Goal: Download file/media

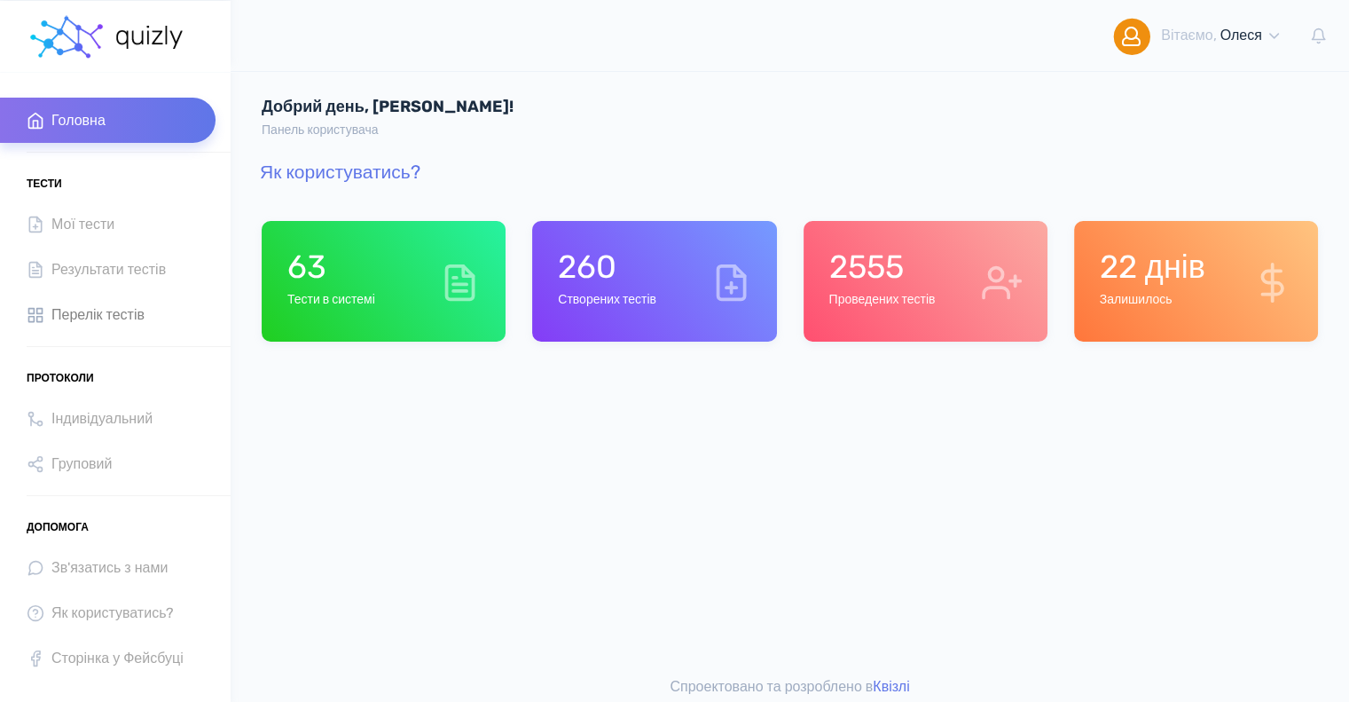
click at [115, 304] on span "Перелік тестів" at bounding box center [97, 314] width 93 height 24
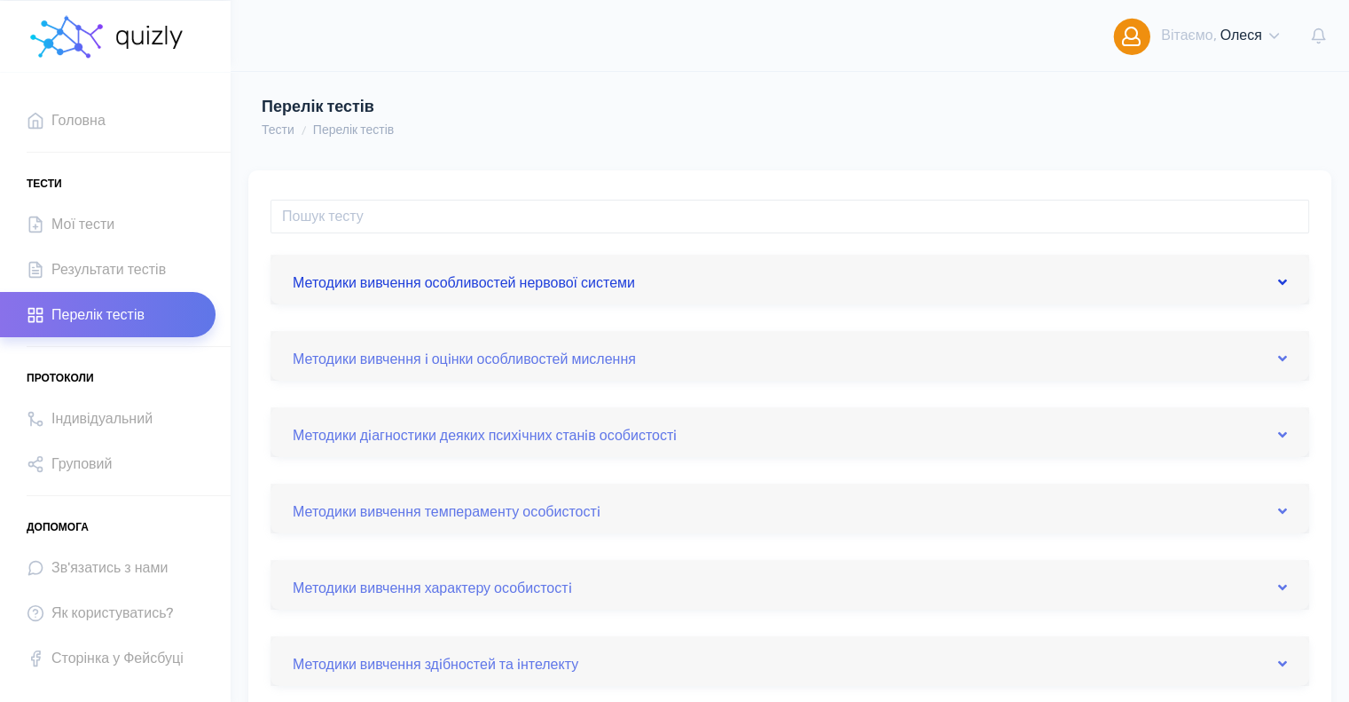
click at [472, 288] on link "Методики вивчення особливостей нервової системи" at bounding box center [790, 279] width 994 height 28
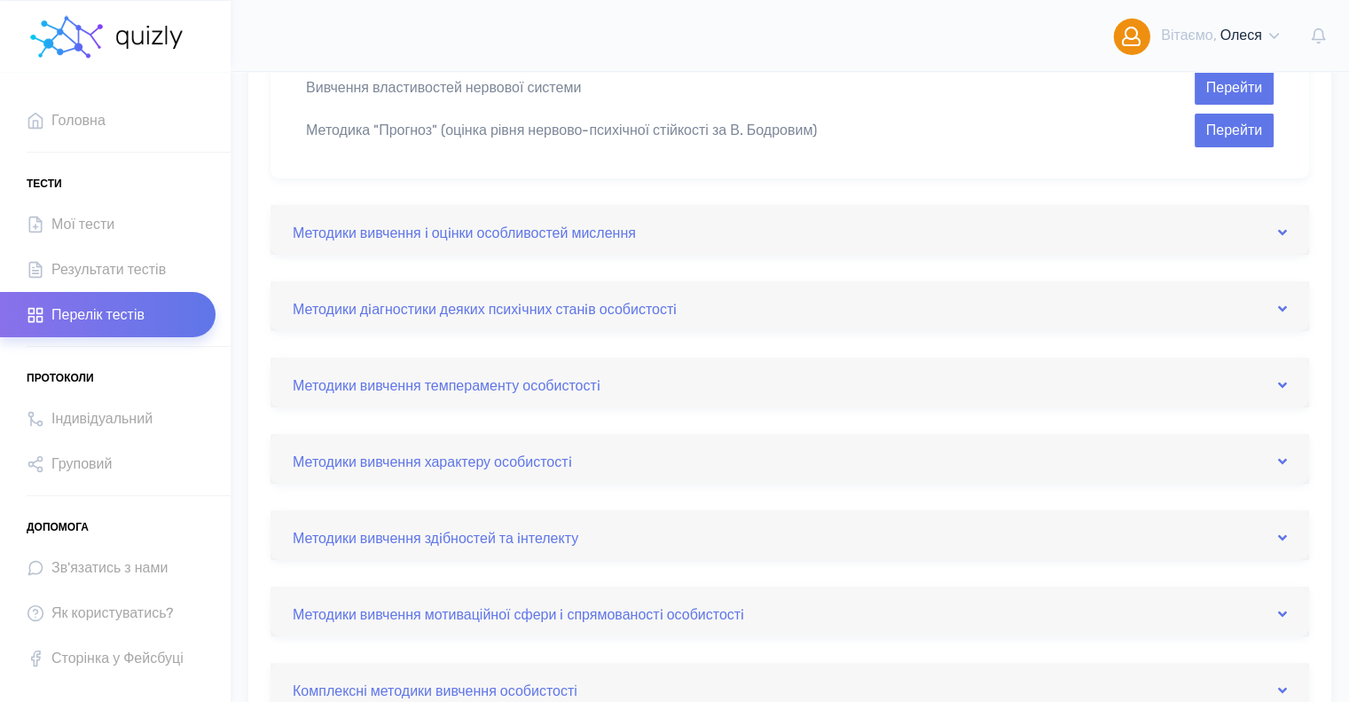
scroll to position [266, 0]
click at [563, 310] on link "Методики дiагностики деяких психiчних станiв особистостi" at bounding box center [790, 304] width 994 height 28
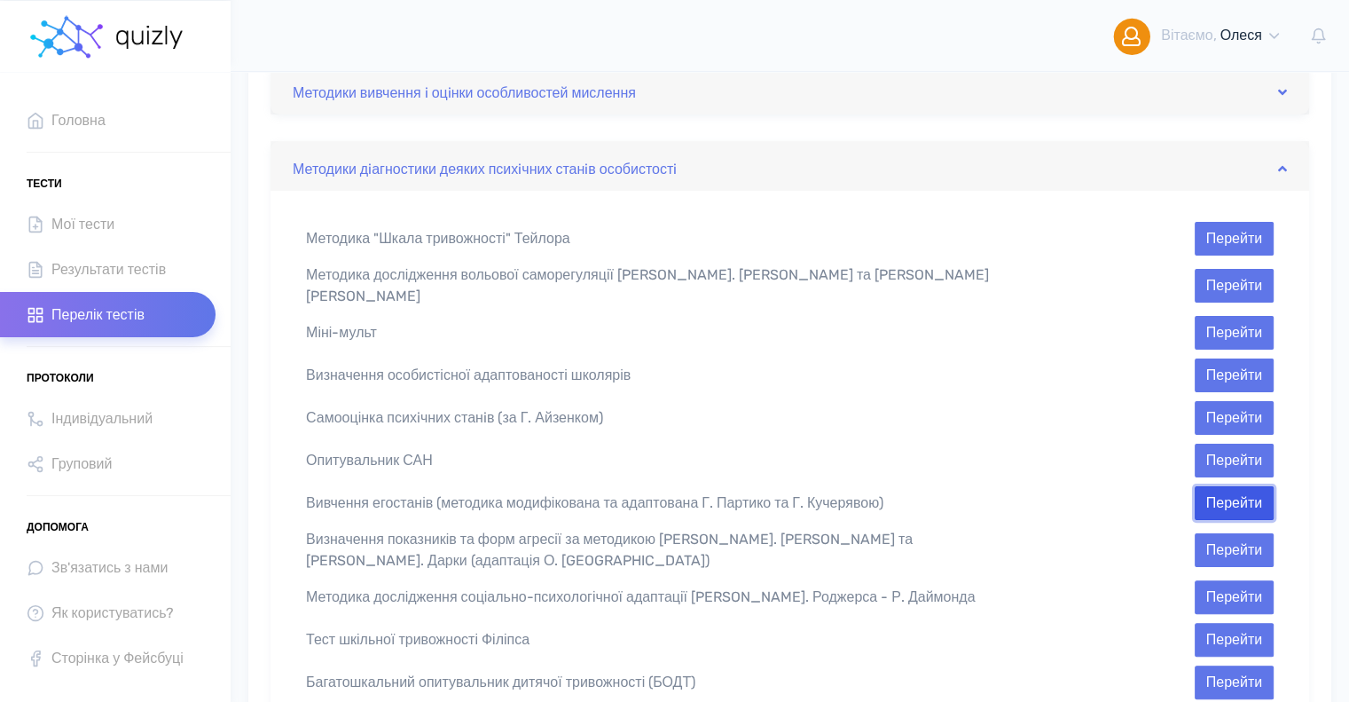
click at [1238, 492] on button "Перейти" at bounding box center [1234, 503] width 79 height 34
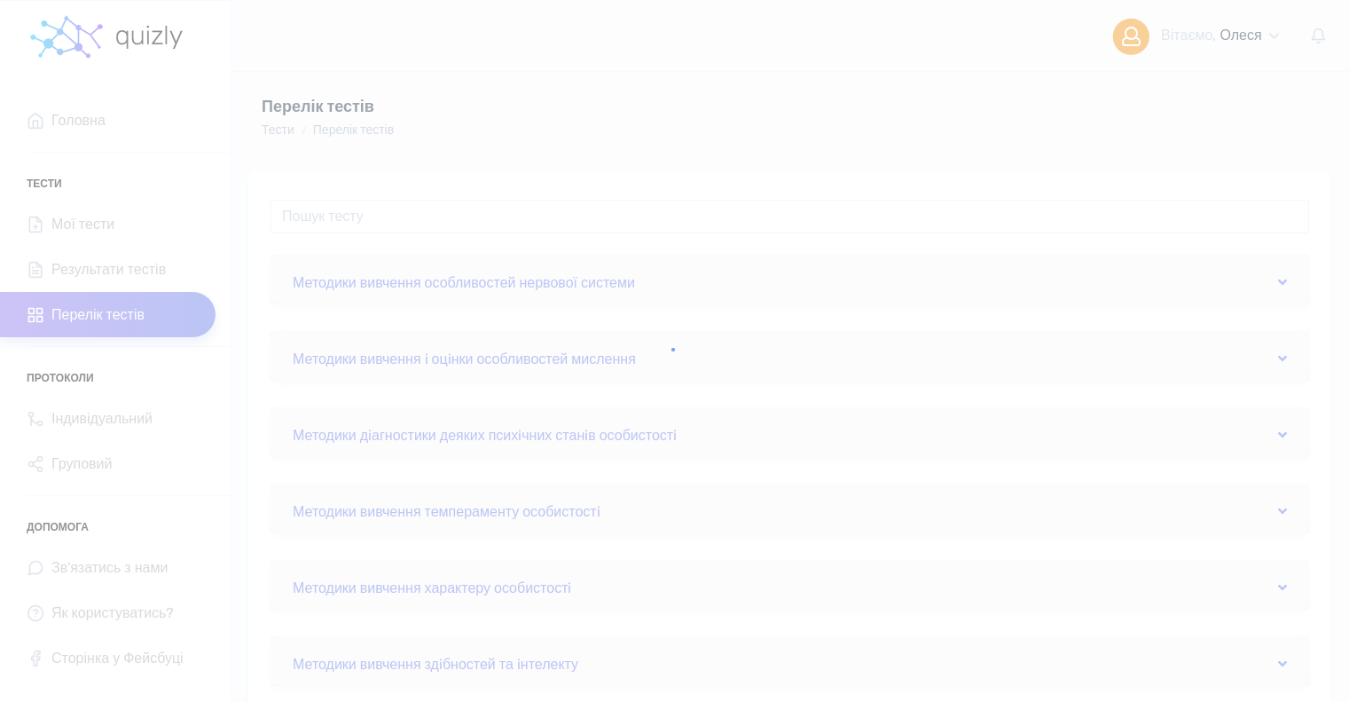
scroll to position [266, 0]
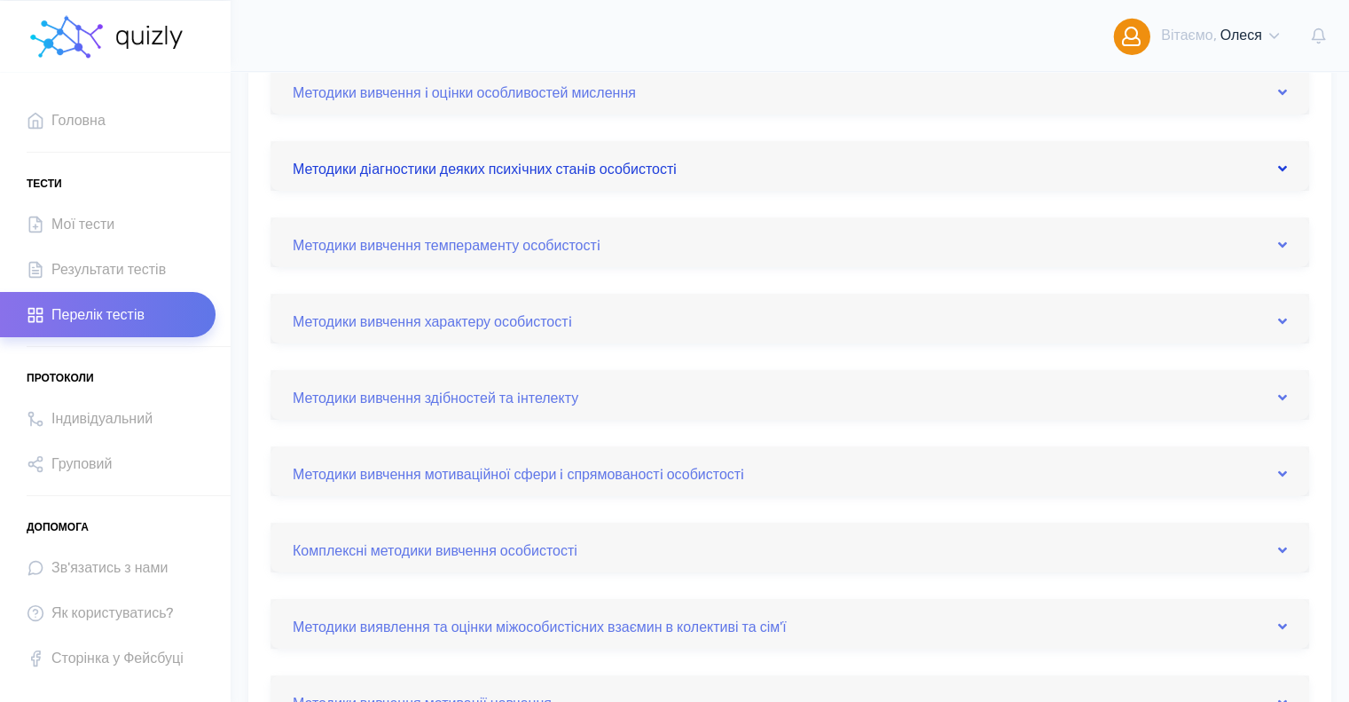
click at [604, 163] on link "Методики дiагностики деяких психiчних станiв особистостi" at bounding box center [790, 166] width 994 height 28
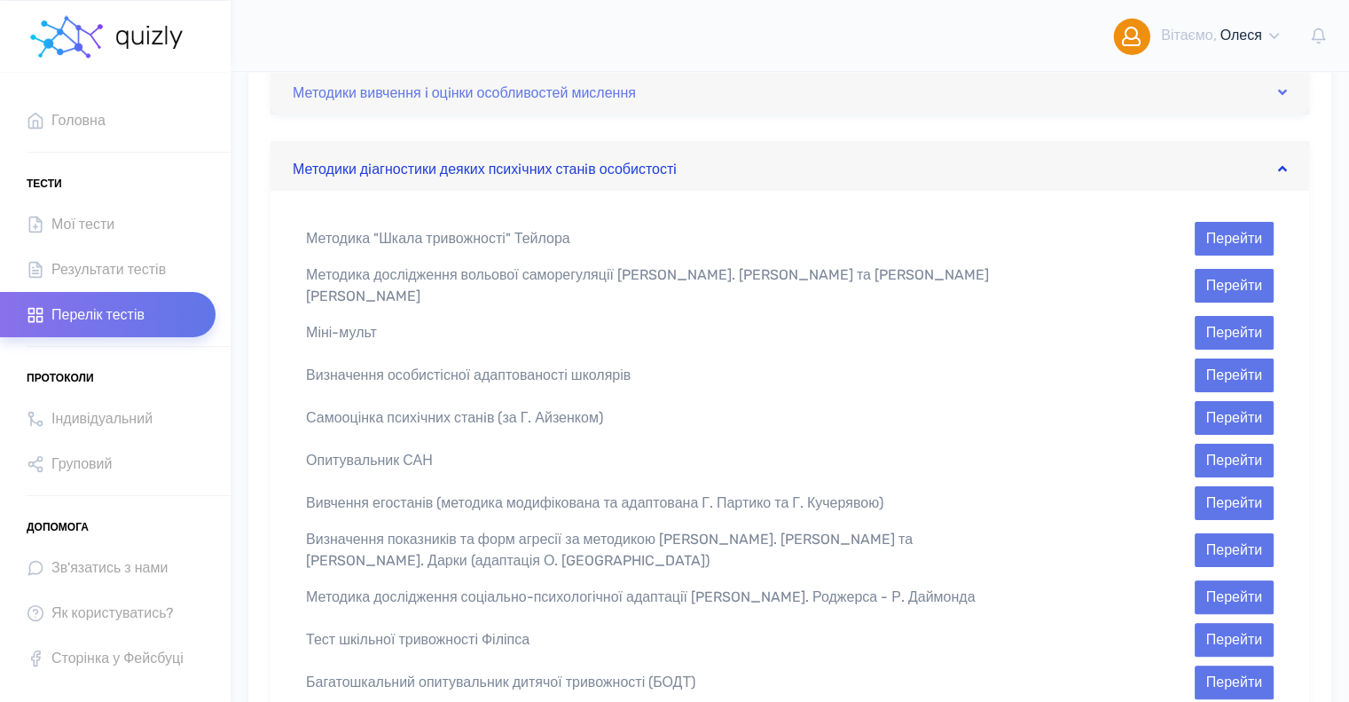
click at [604, 163] on link "Методики дiагностики деяких психiчних станiв особистостi" at bounding box center [790, 166] width 994 height 28
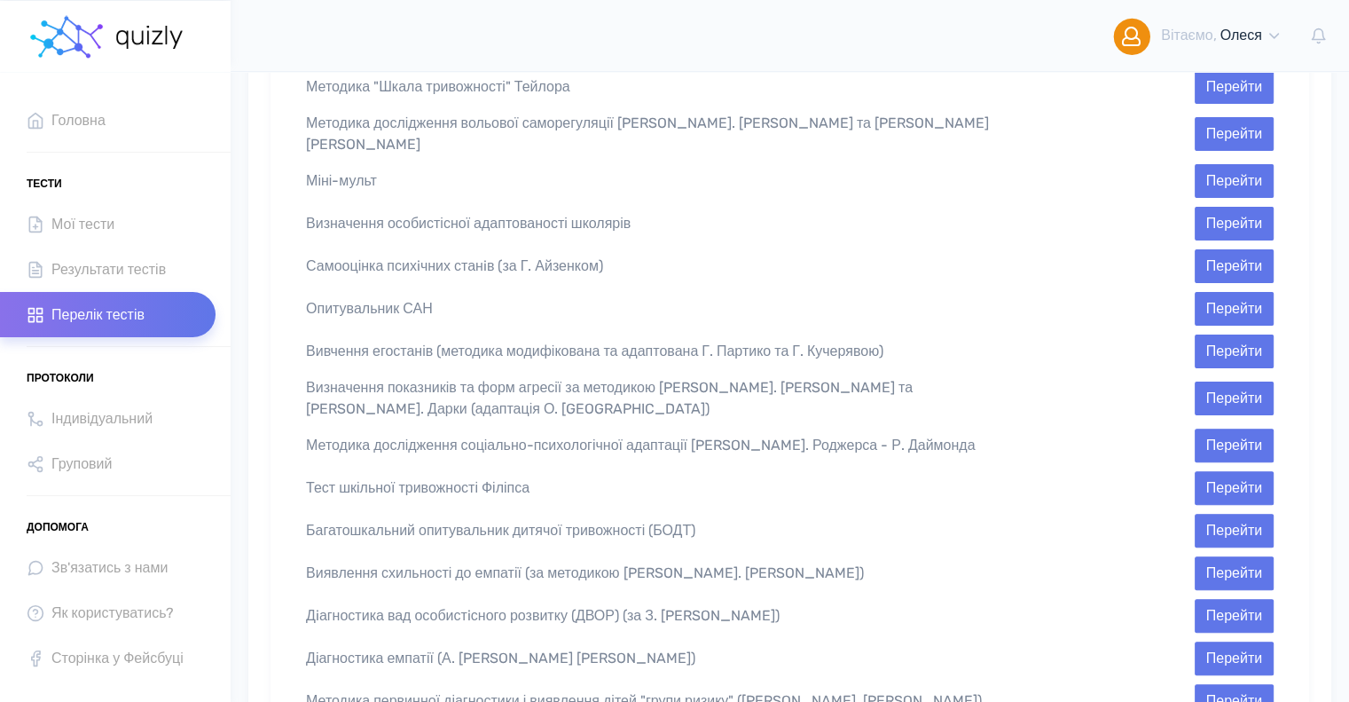
scroll to position [444, 0]
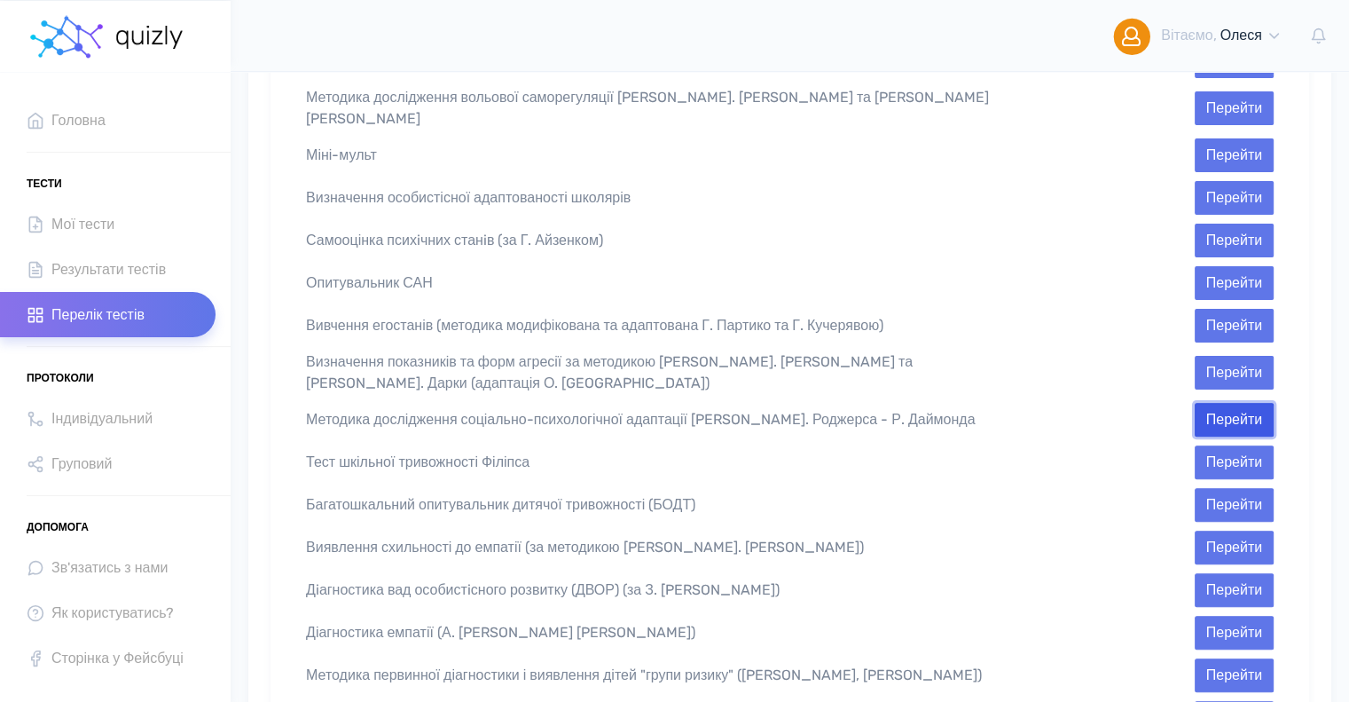
click at [1253, 403] on button "Перейти" at bounding box center [1234, 420] width 79 height 34
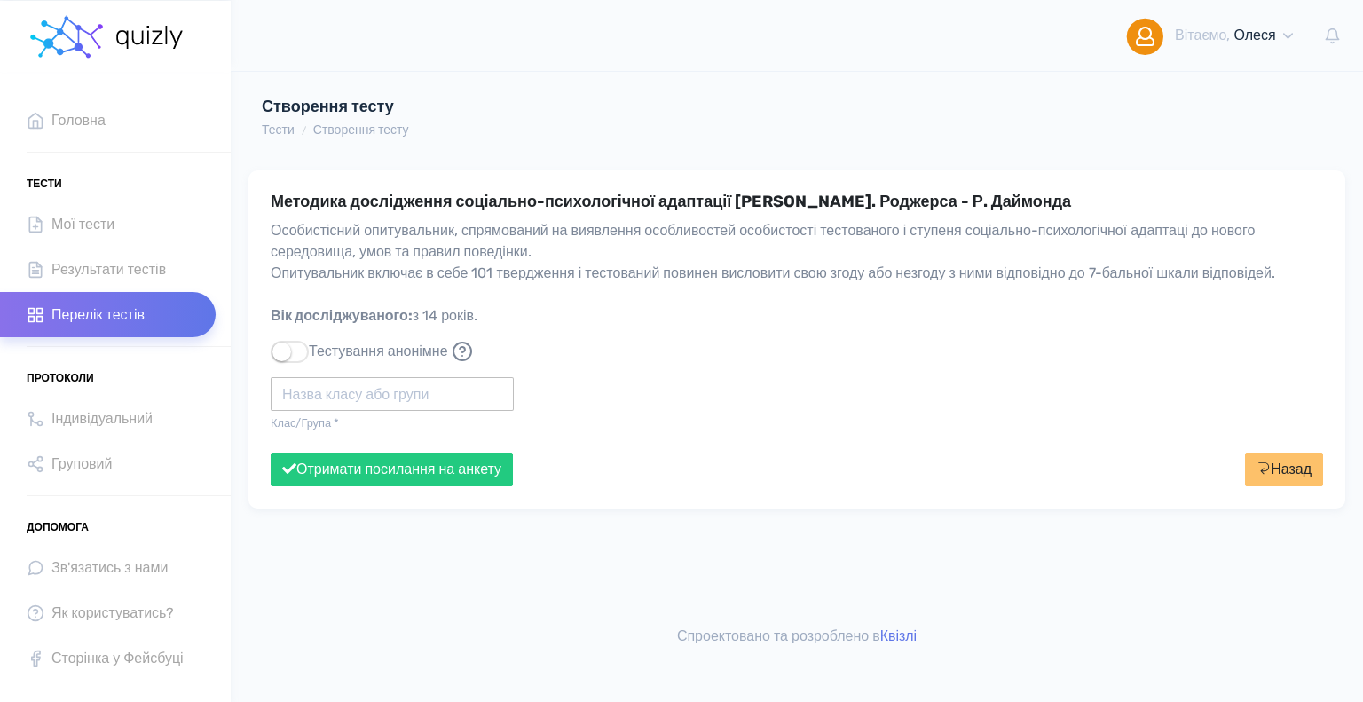
click at [288, 411] on input "text" at bounding box center [392, 394] width 243 height 34
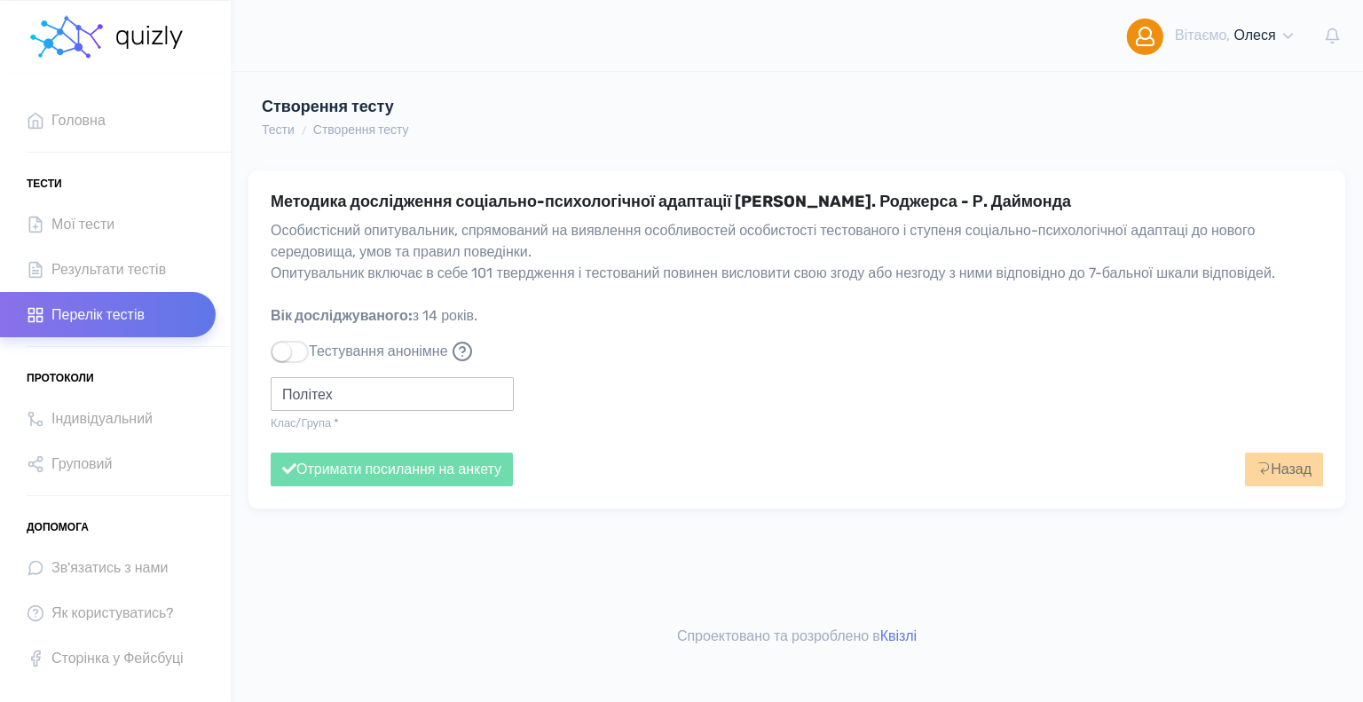
type input "Політех"
click at [347, 411] on input "Політех" at bounding box center [392, 394] width 243 height 34
drag, startPoint x: 376, startPoint y: 416, endPoint x: 328, endPoint y: 421, distance: 48.2
click at [328, 411] on input "Політех" at bounding box center [392, 394] width 243 height 34
click at [360, 411] on input "Політех" at bounding box center [392, 394] width 243 height 34
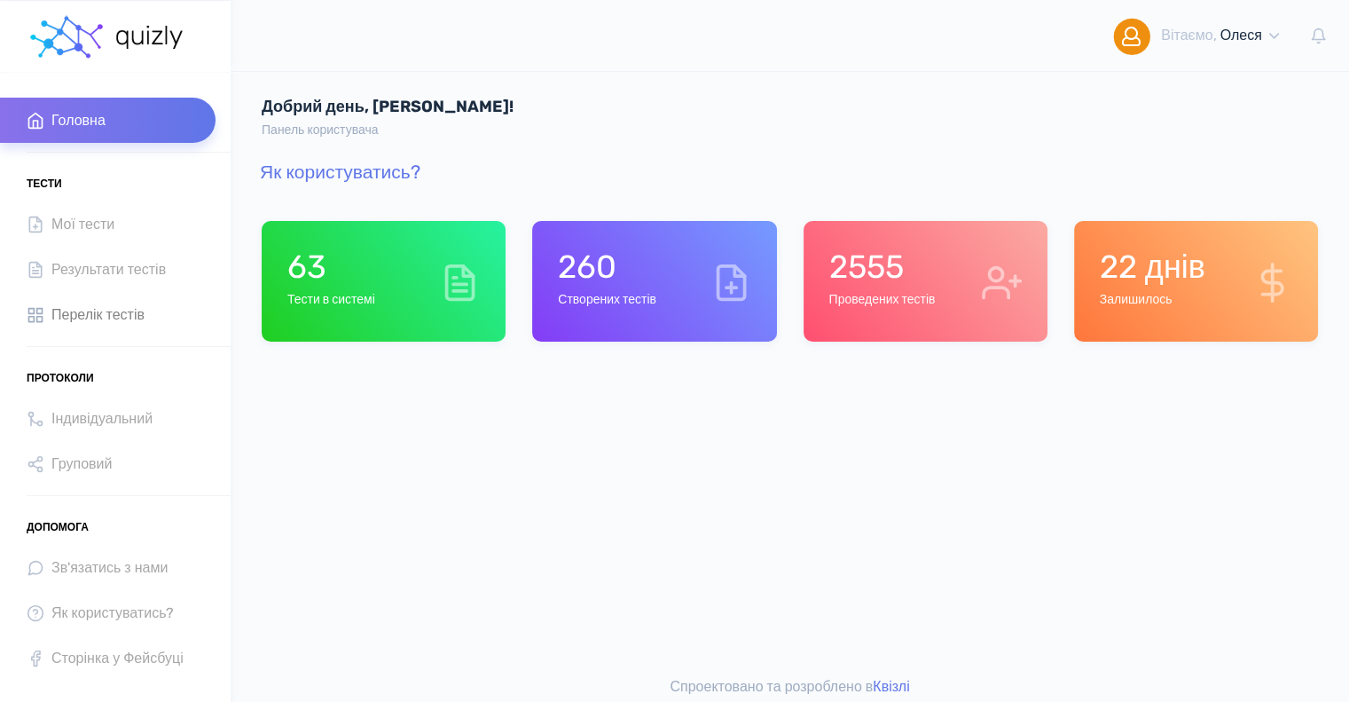
click at [92, 310] on span "Перелік тестів" at bounding box center [97, 314] width 93 height 24
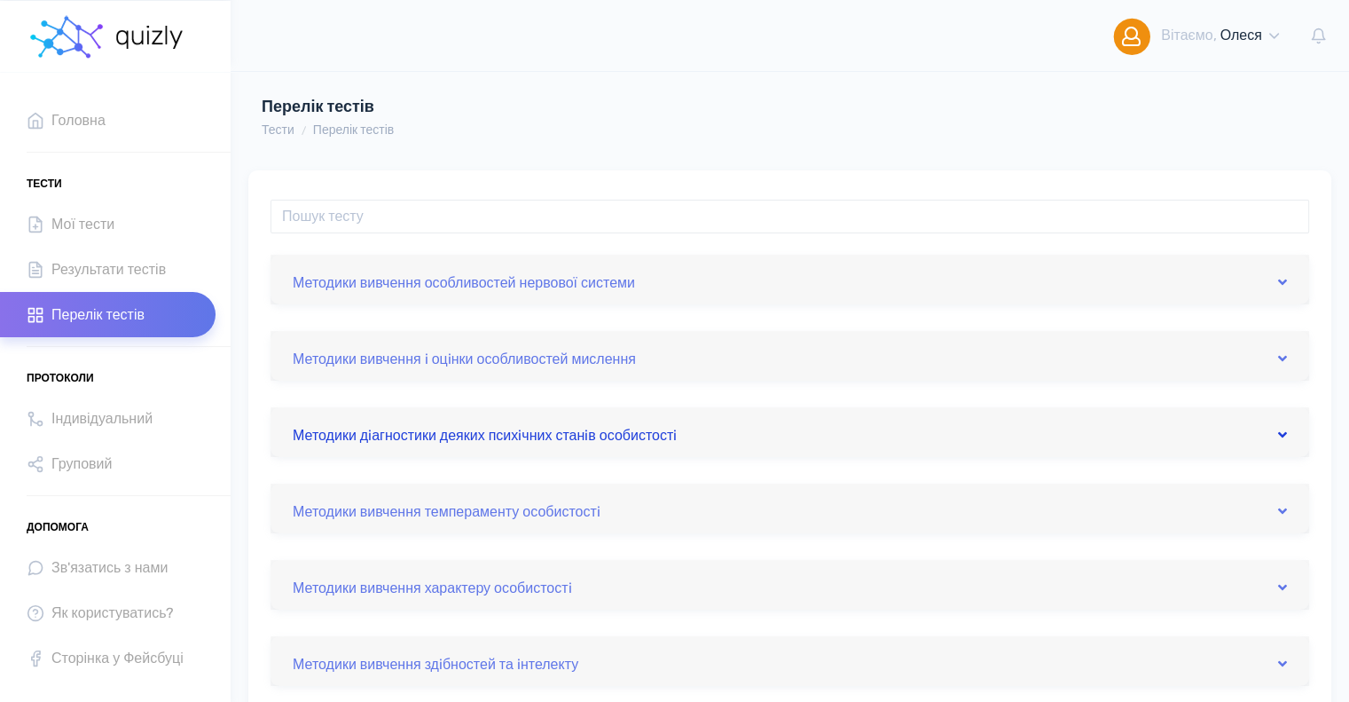
click at [512, 432] on link "Методики дiагностики деяких психiчних станiв особистостi" at bounding box center [790, 432] width 994 height 28
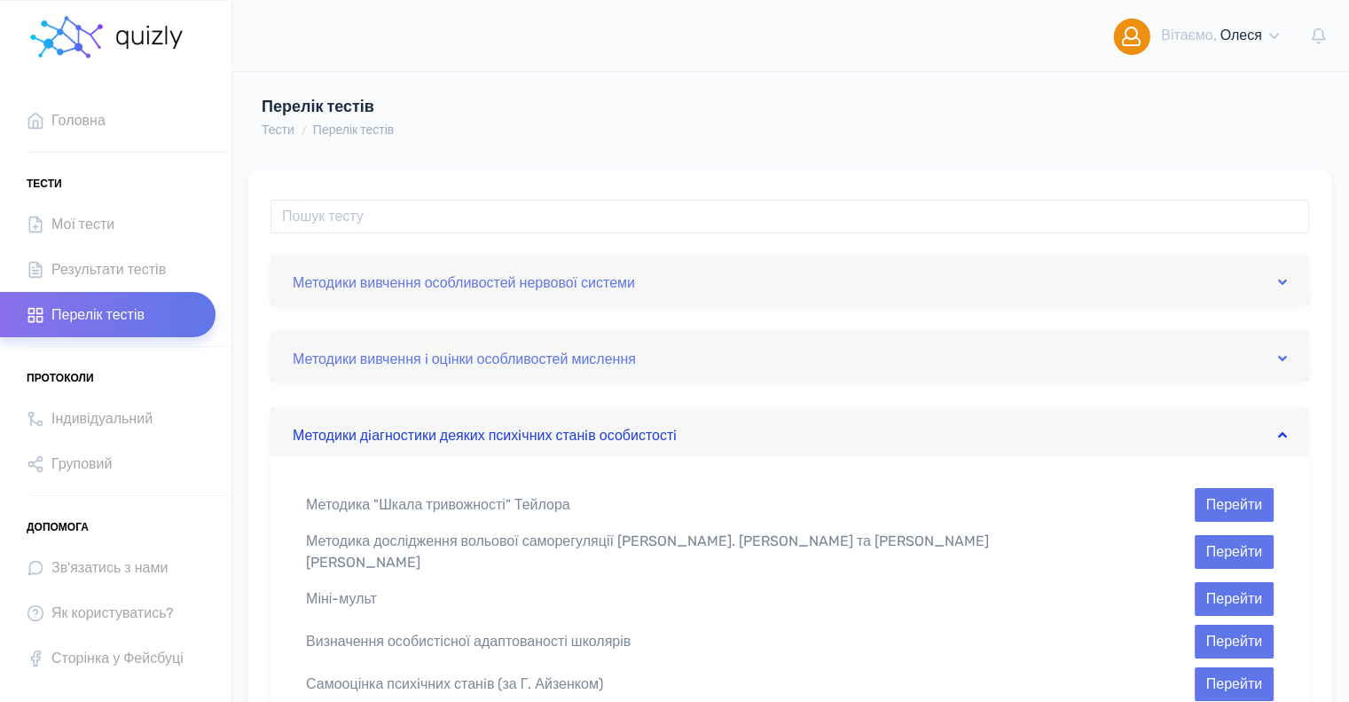
scroll to position [266, 0]
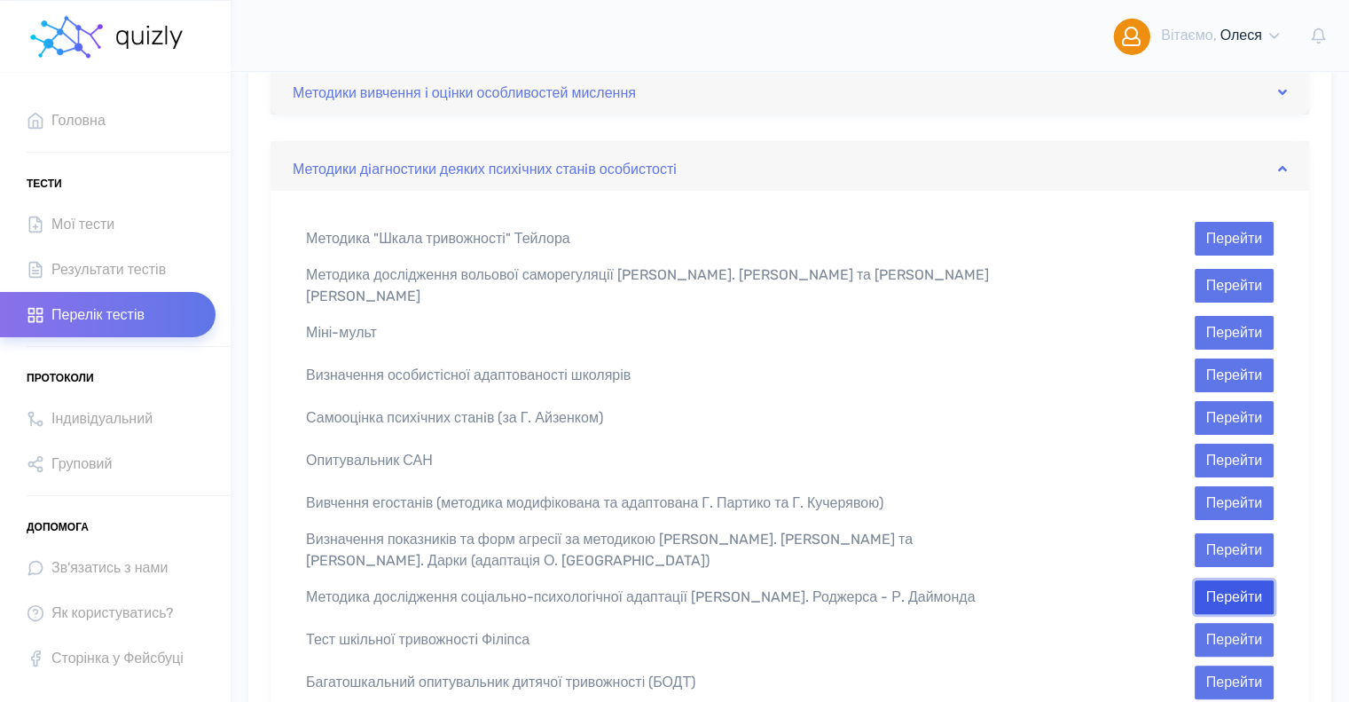
click at [1231, 580] on button "Перейти" at bounding box center [1234, 597] width 79 height 34
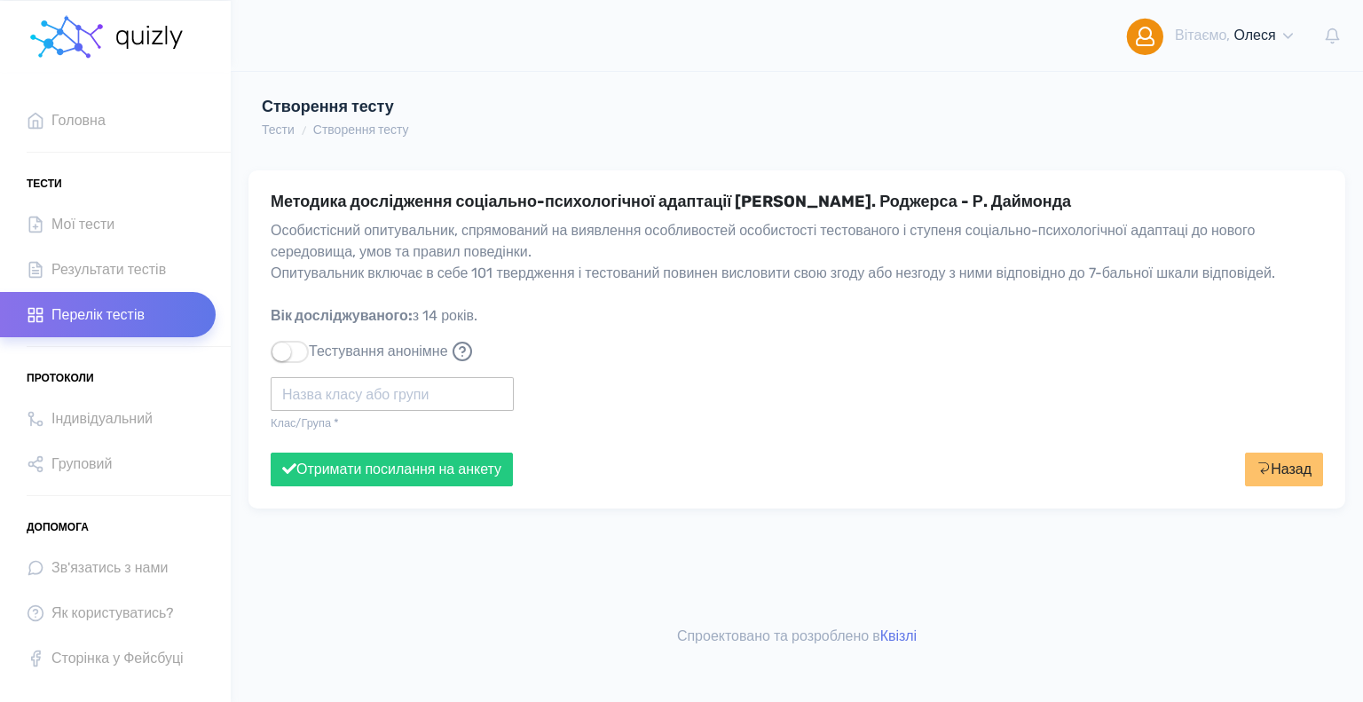
click at [444, 408] on input "text" at bounding box center [392, 394] width 243 height 34
click at [410, 436] on div "Політех" at bounding box center [392, 446] width 243 height 28
type input "Політех"
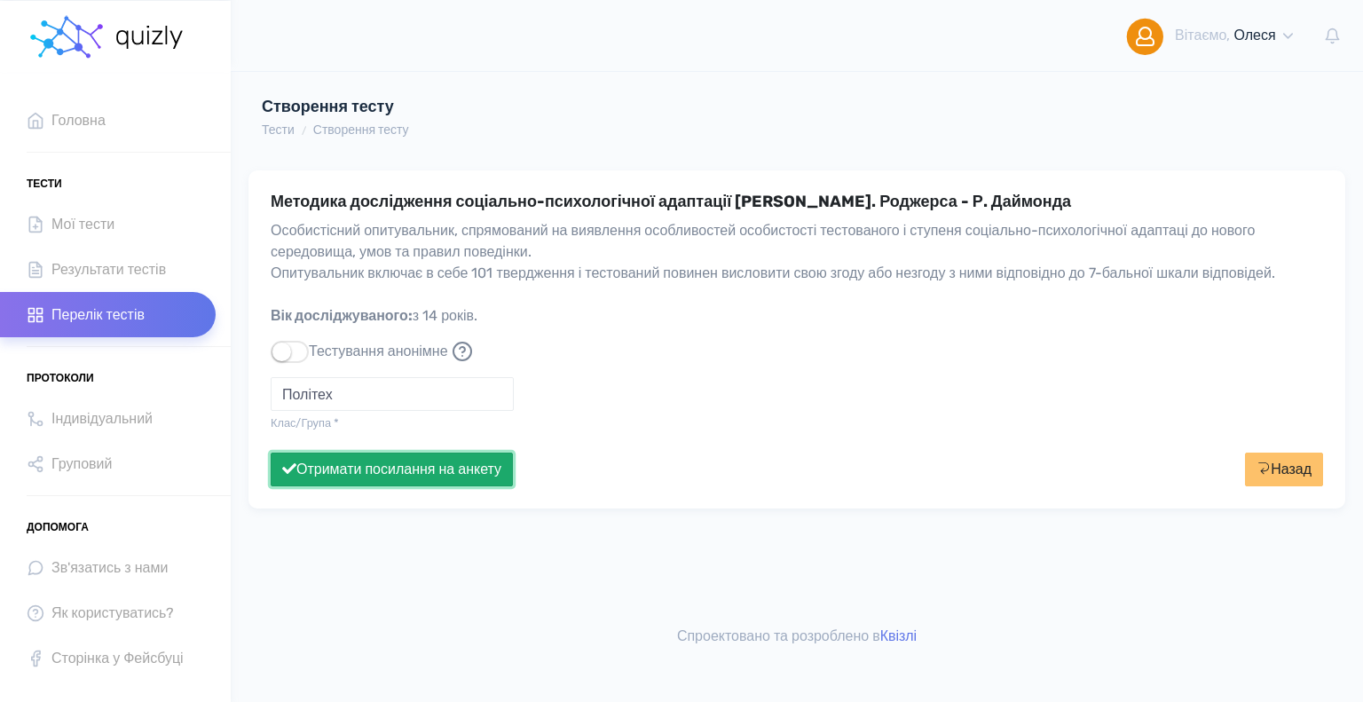
click at [416, 484] on button "Отримати посилання на анкету" at bounding box center [392, 469] width 242 height 34
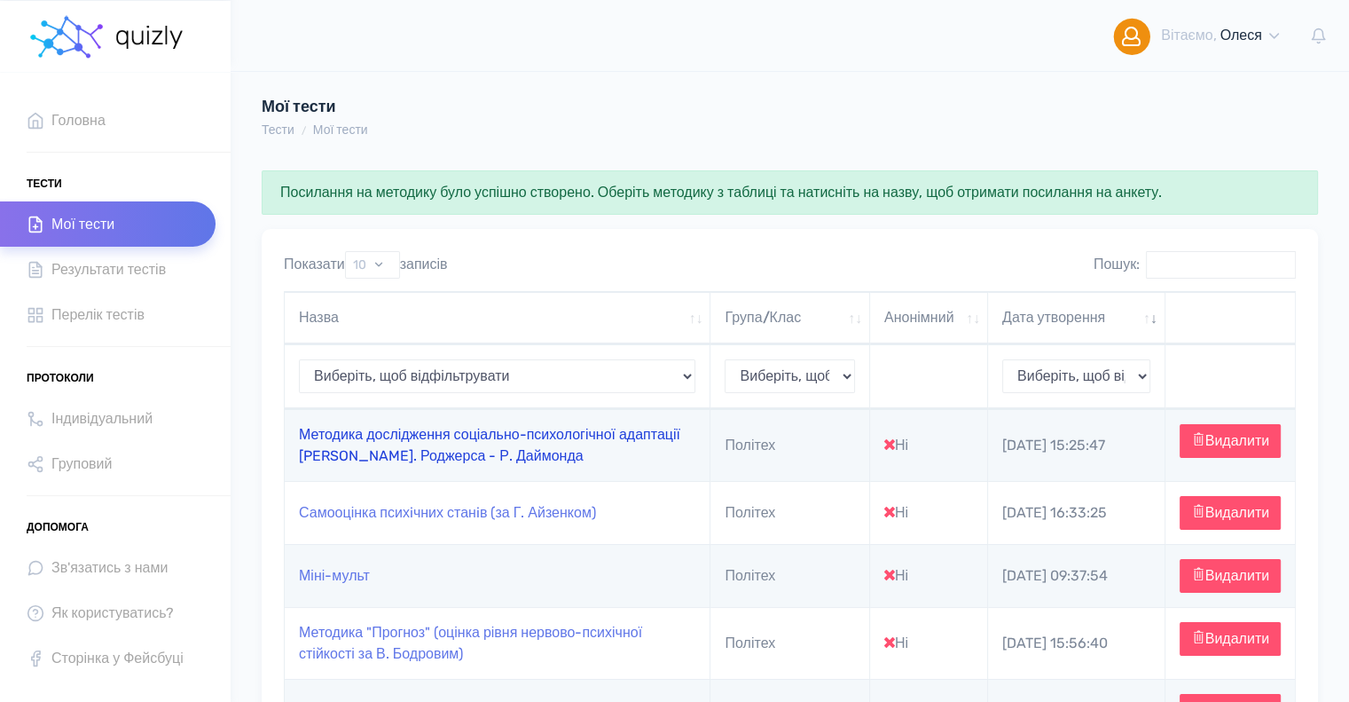
click at [581, 436] on link "Методика дослідження соціально-психологічної адаптації [PERSON_NAME]. Роджерса …" at bounding box center [489, 445] width 381 height 38
type input "https://quizly.com.ua/quiz/90zI4EkoPOl0_"
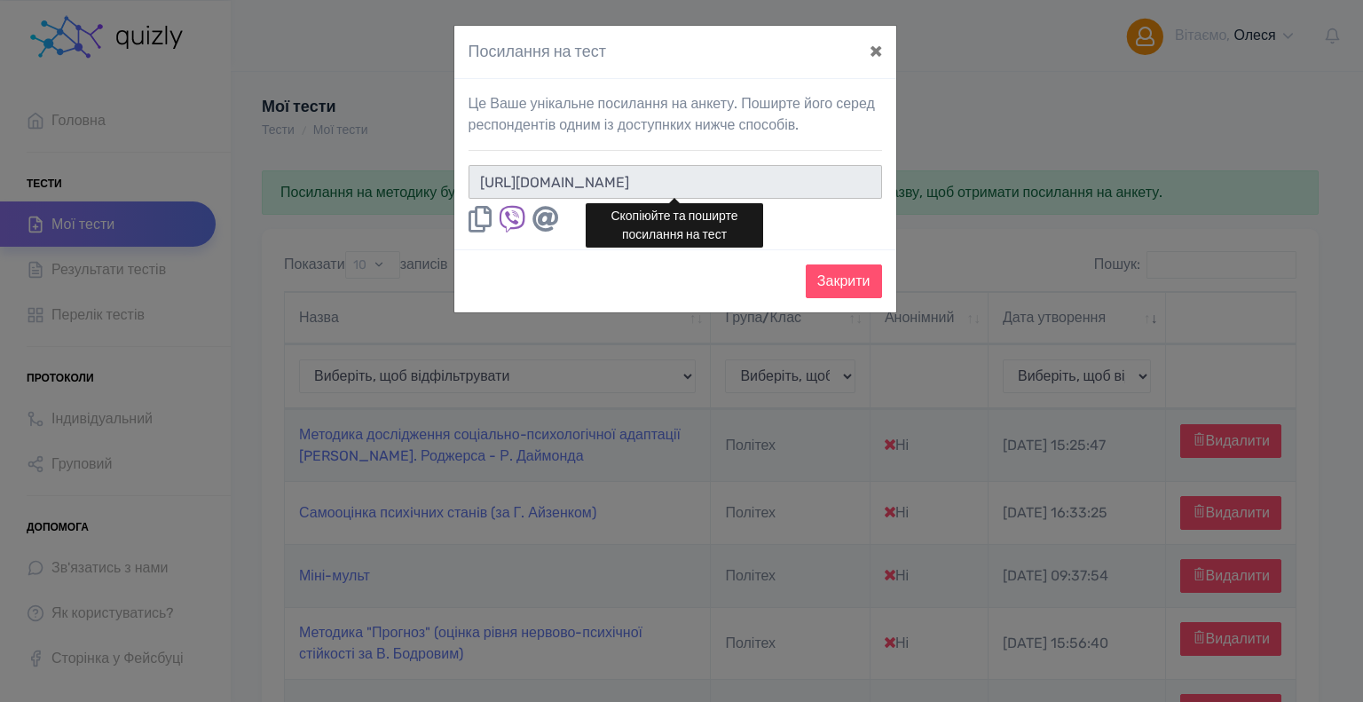
click at [795, 172] on input "https://quizly.com.ua/quiz/90zI4EkoPOl0_" at bounding box center [674, 182] width 413 height 34
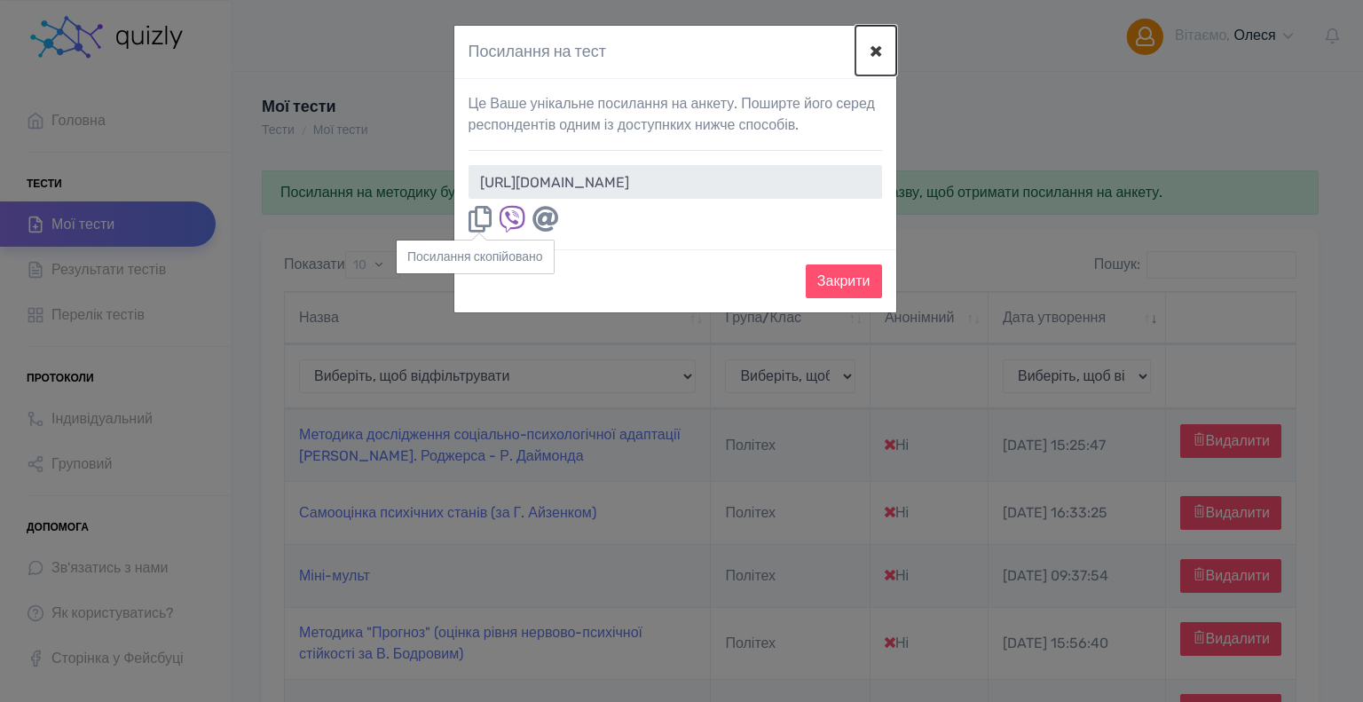
click at [876, 49] on button "×" at bounding box center [875, 51] width 41 height 50
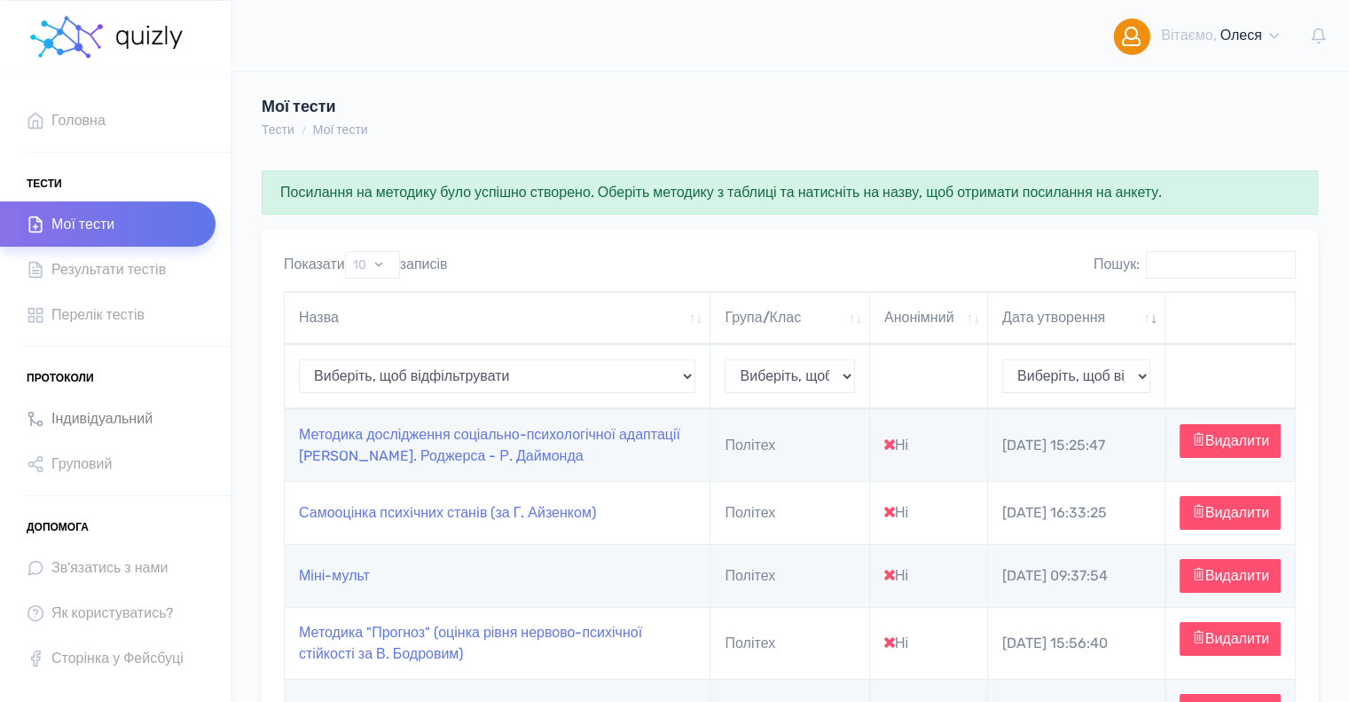
click at [124, 418] on span "Індивідуальний" at bounding box center [101, 418] width 101 height 24
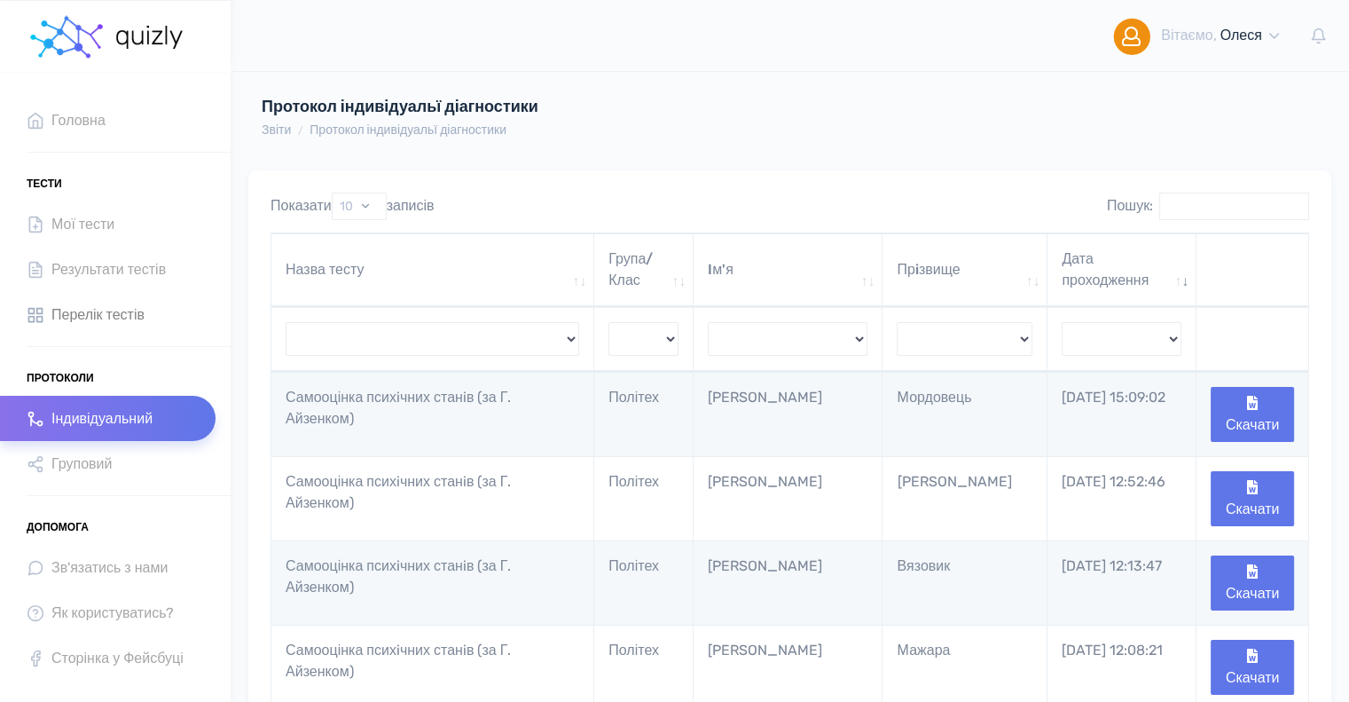
click at [124, 313] on span "Перелік тестів" at bounding box center [97, 314] width 93 height 24
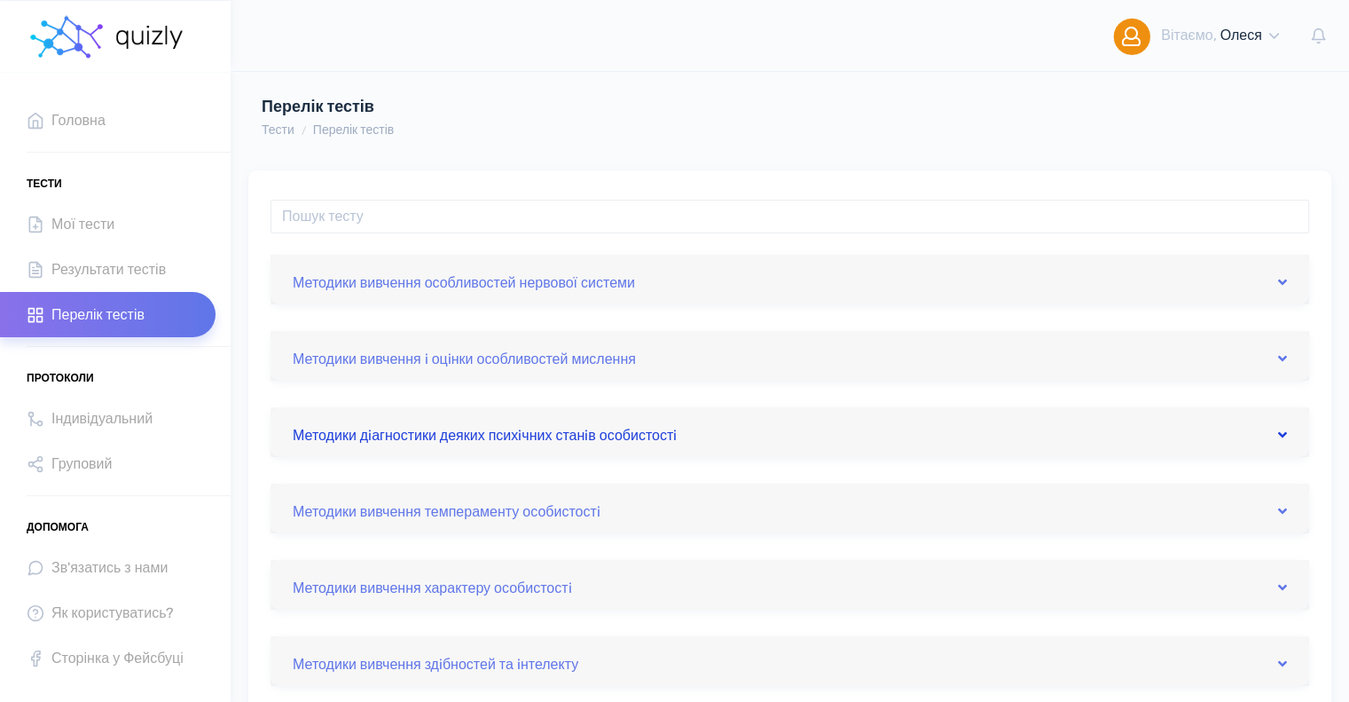
click at [481, 436] on link "Методики дiагностики деяких психiчних станiв особистостi" at bounding box center [790, 432] width 994 height 28
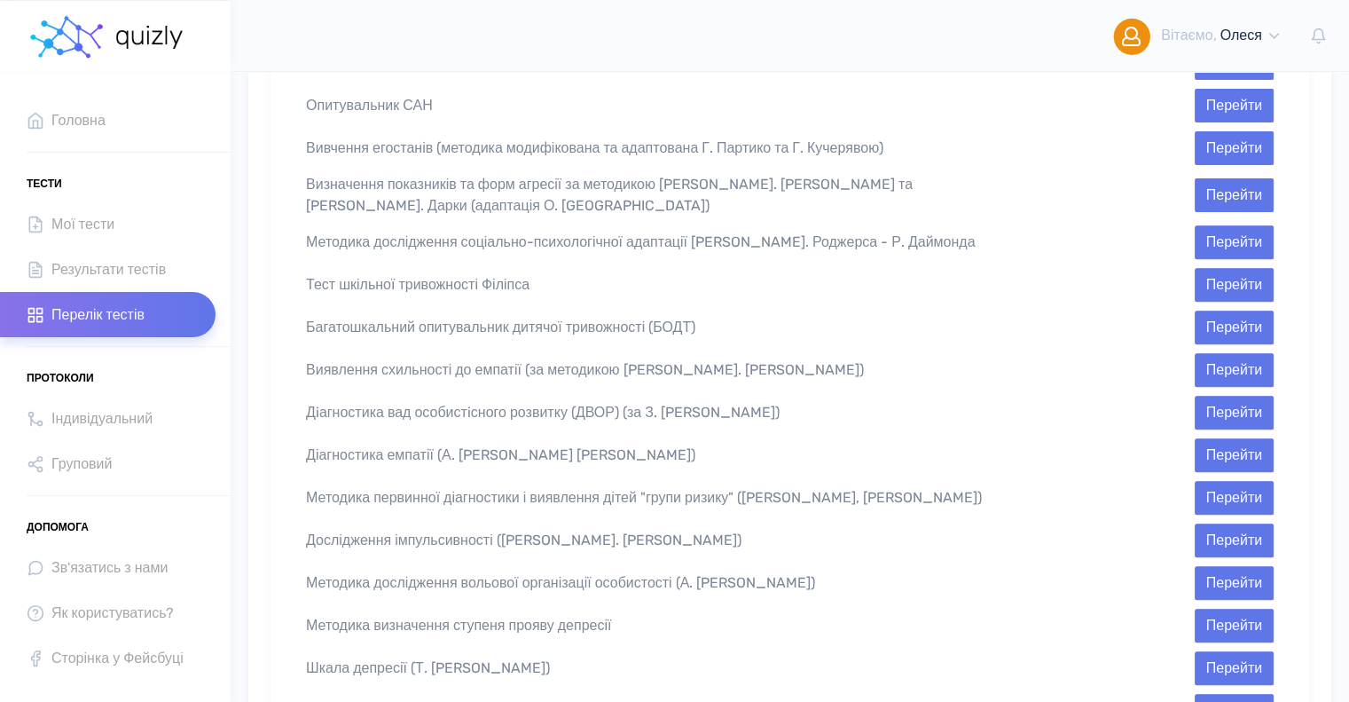
scroll to position [710, 0]
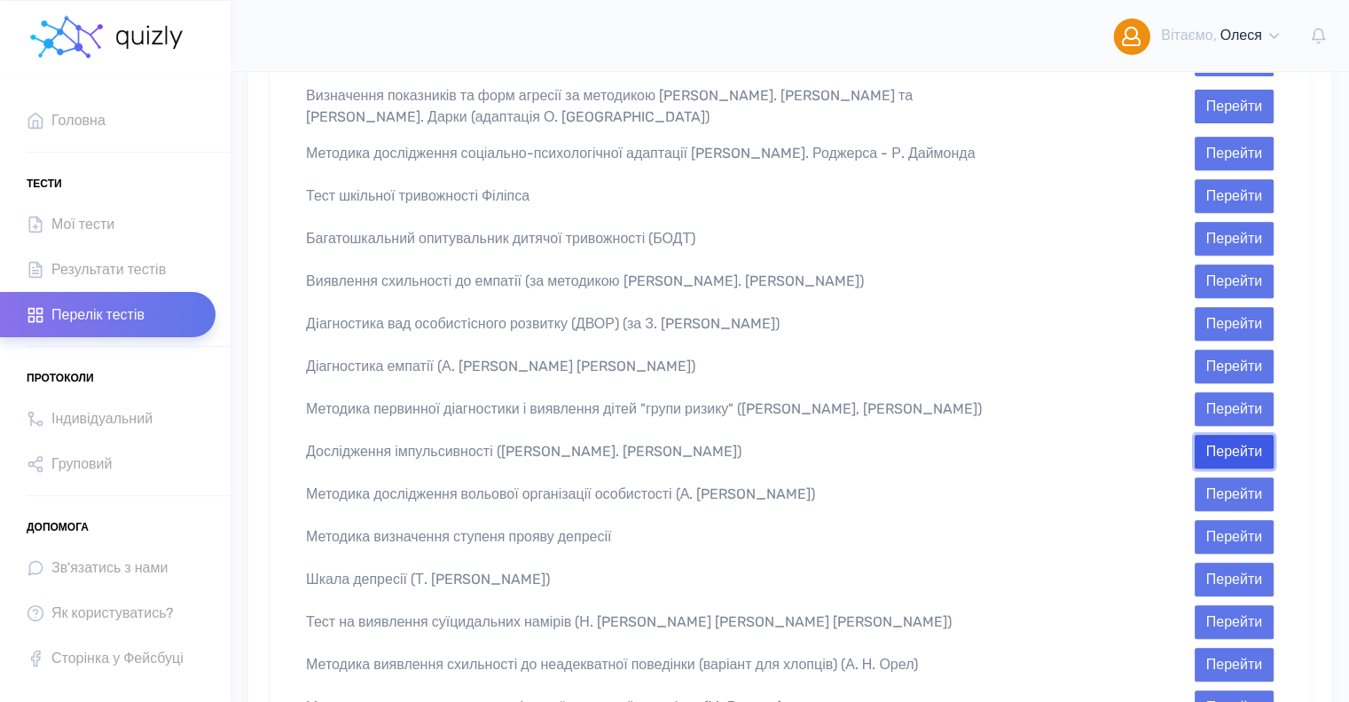
click at [1234, 435] on button "Перейти" at bounding box center [1234, 452] width 79 height 34
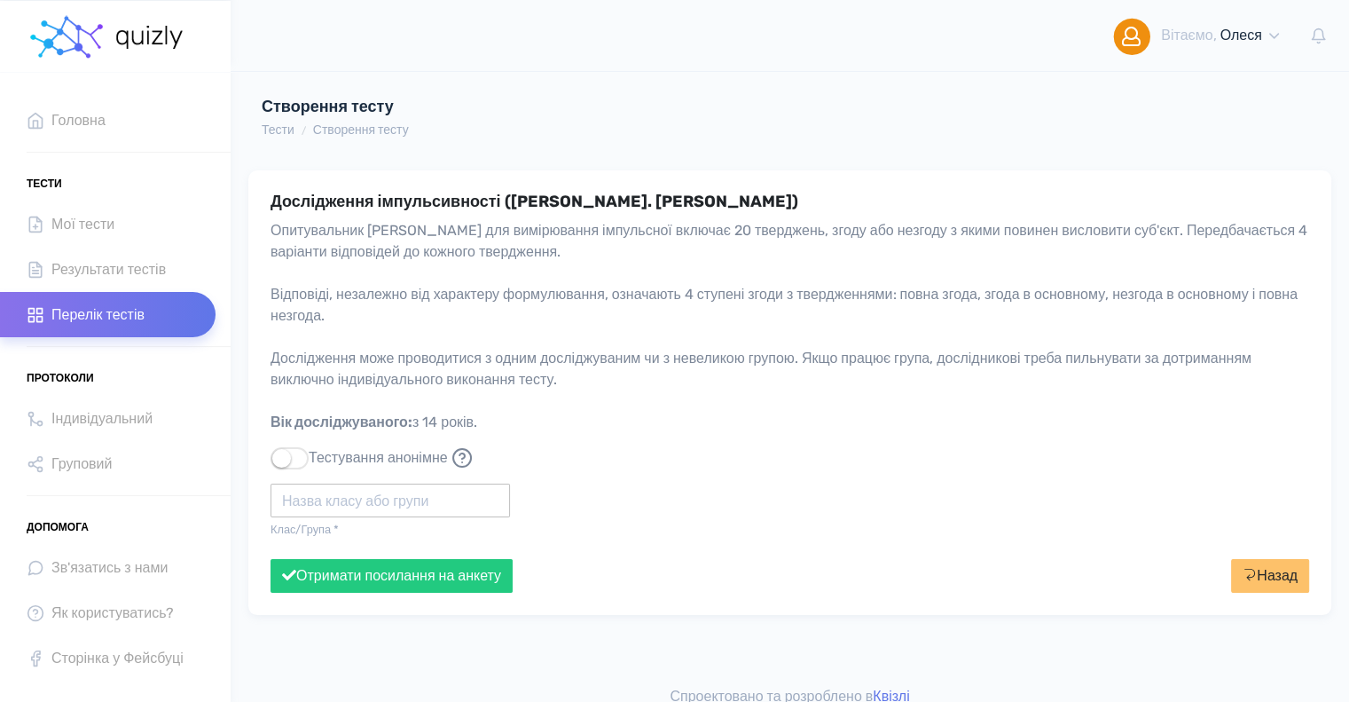
click at [307, 503] on input "text" at bounding box center [391, 500] width 240 height 34
type input "Політех"
click at [271, 559] on button "Отримати посилання на анкету" at bounding box center [392, 576] width 242 height 34
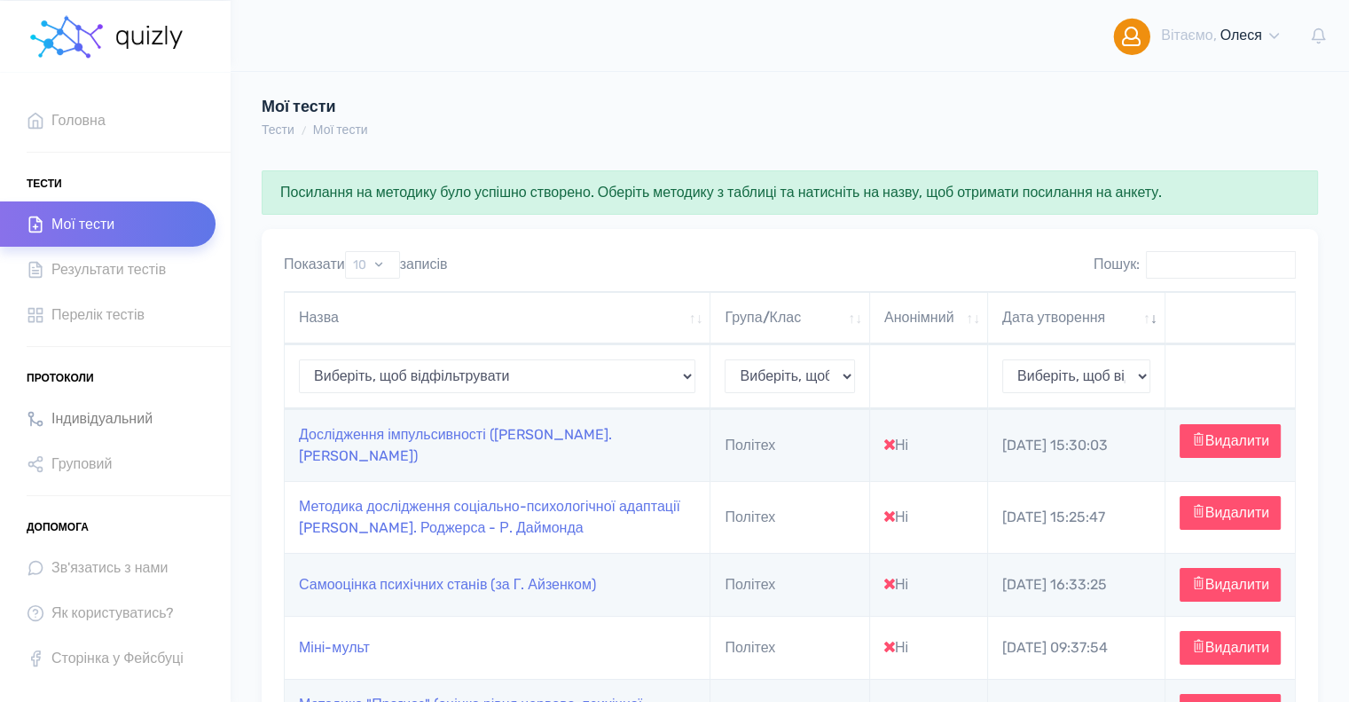
click at [82, 412] on span "Індивідуальний" at bounding box center [101, 418] width 101 height 24
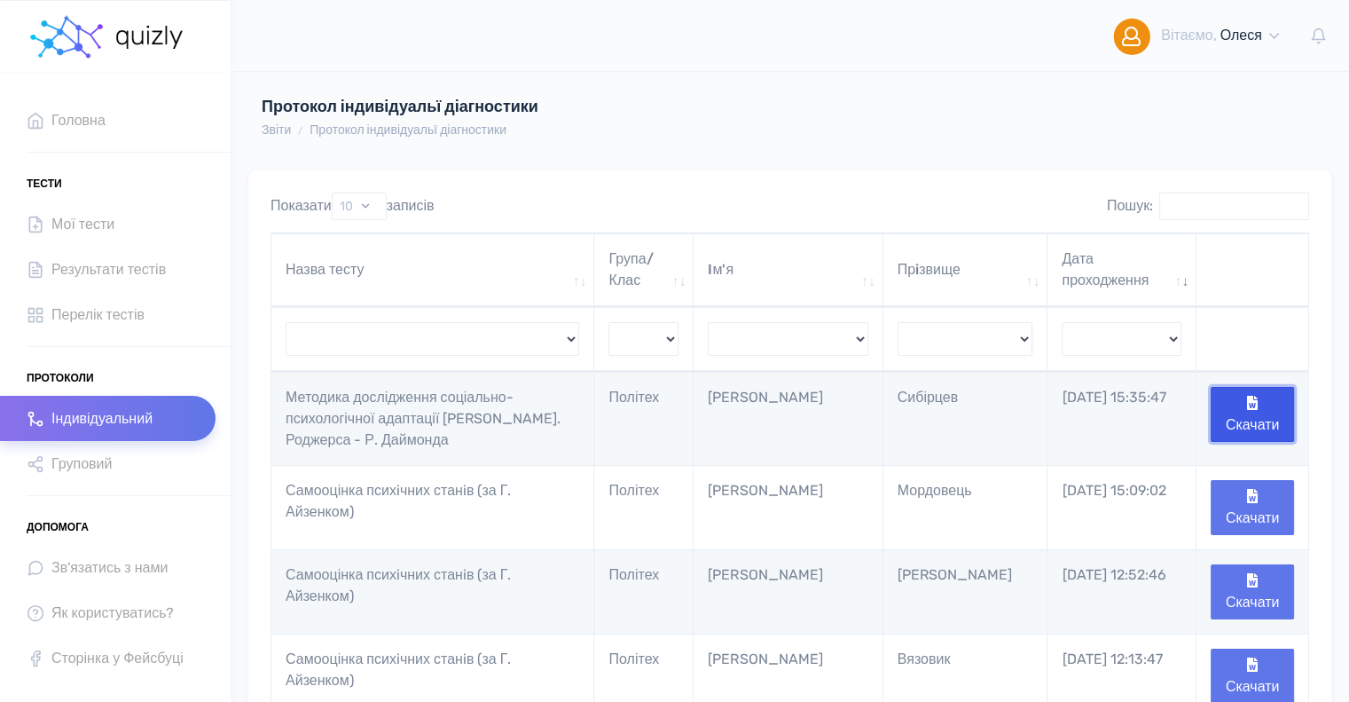
click at [1249, 420] on button "Скачати" at bounding box center [1252, 414] width 83 height 55
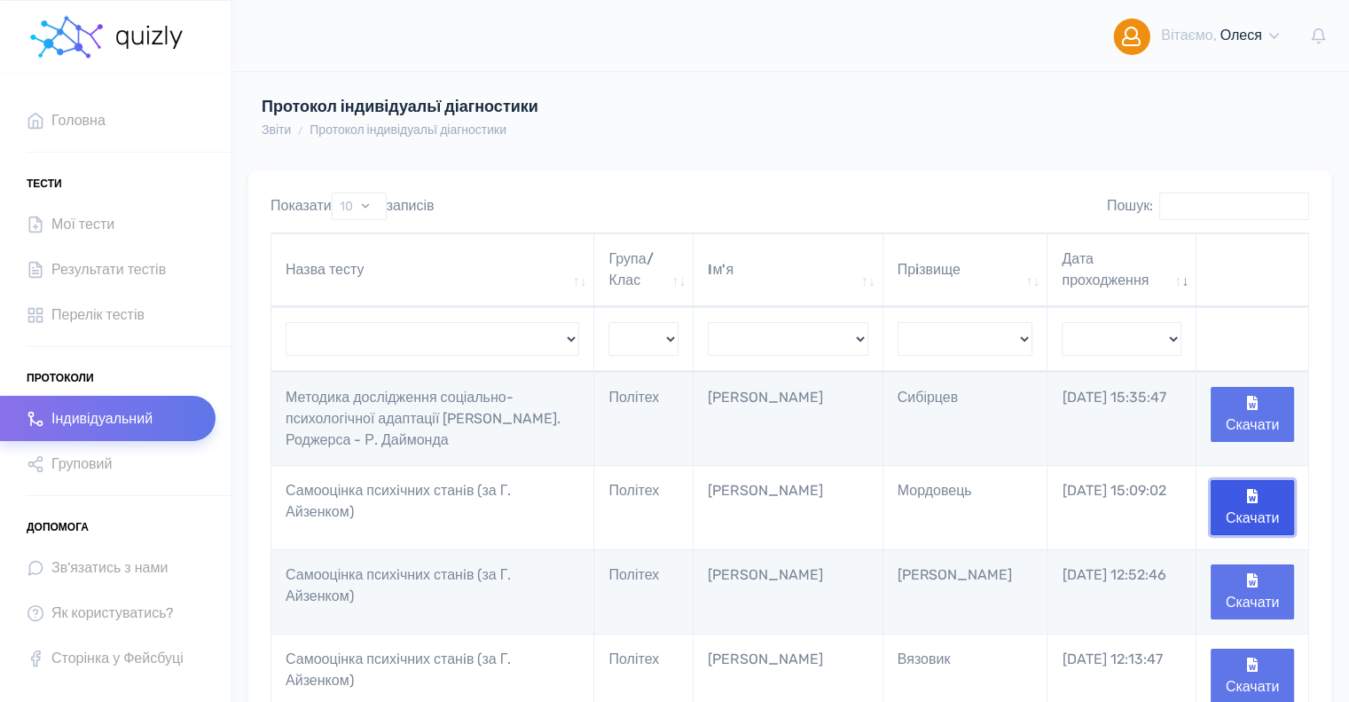
click at [1249, 507] on button "Скачати" at bounding box center [1252, 507] width 83 height 55
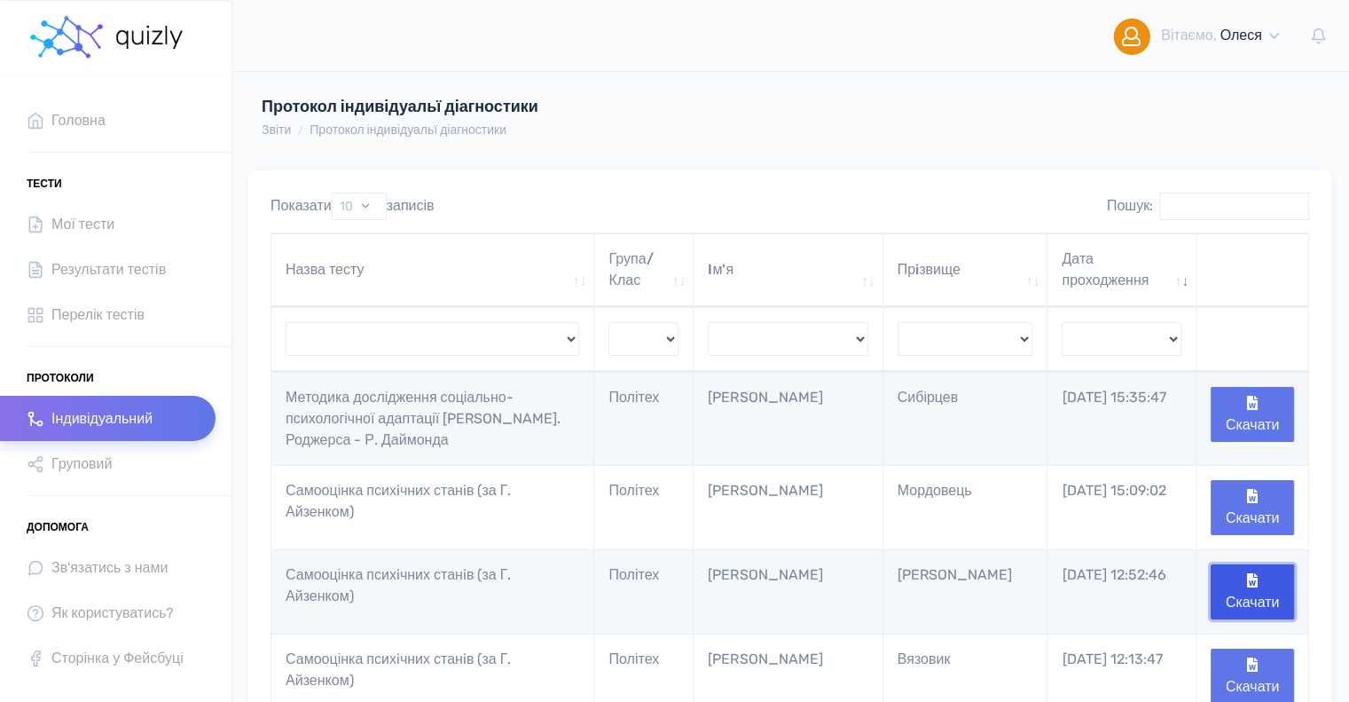
click at [1253, 577] on icon "button" at bounding box center [1252, 580] width 11 height 14
click at [1251, 673] on button "Скачати" at bounding box center [1252, 675] width 83 height 55
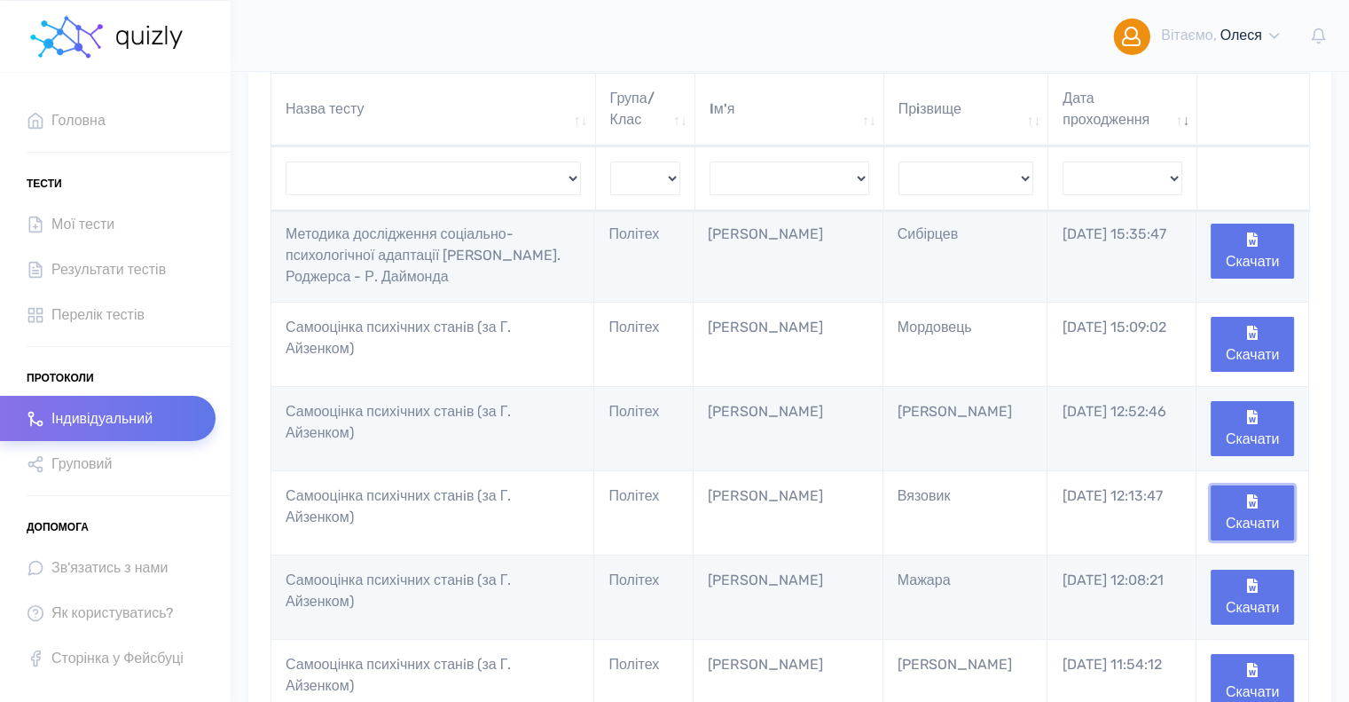
scroll to position [266, 0]
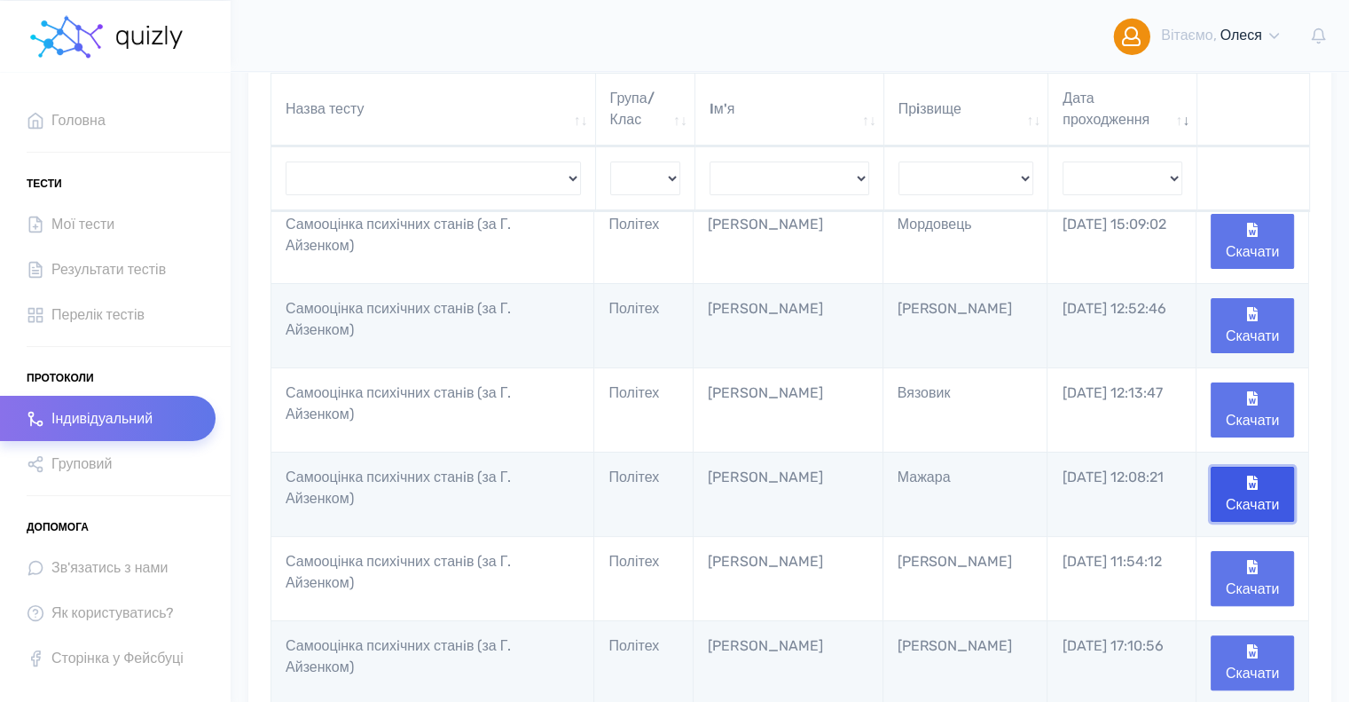
click at [1237, 493] on button "Скачати" at bounding box center [1252, 494] width 83 height 55
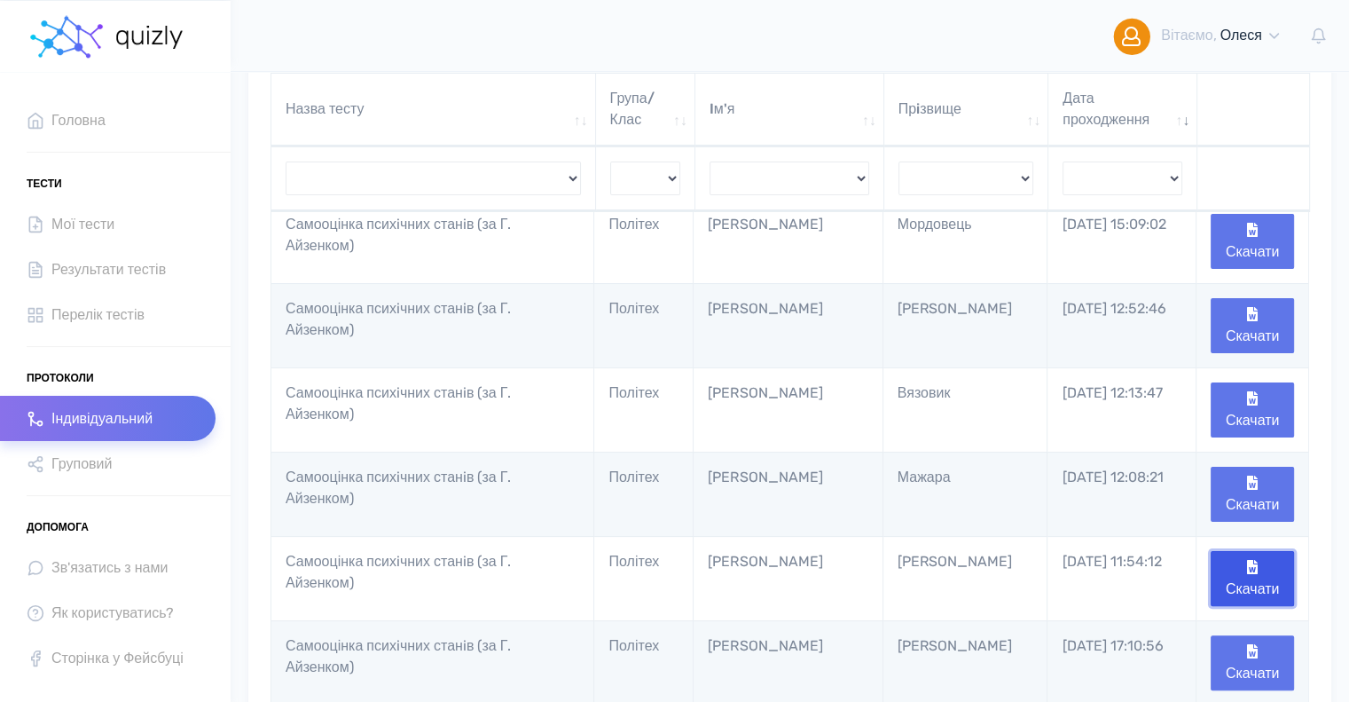
click at [1260, 574] on button "Скачати" at bounding box center [1252, 578] width 83 height 55
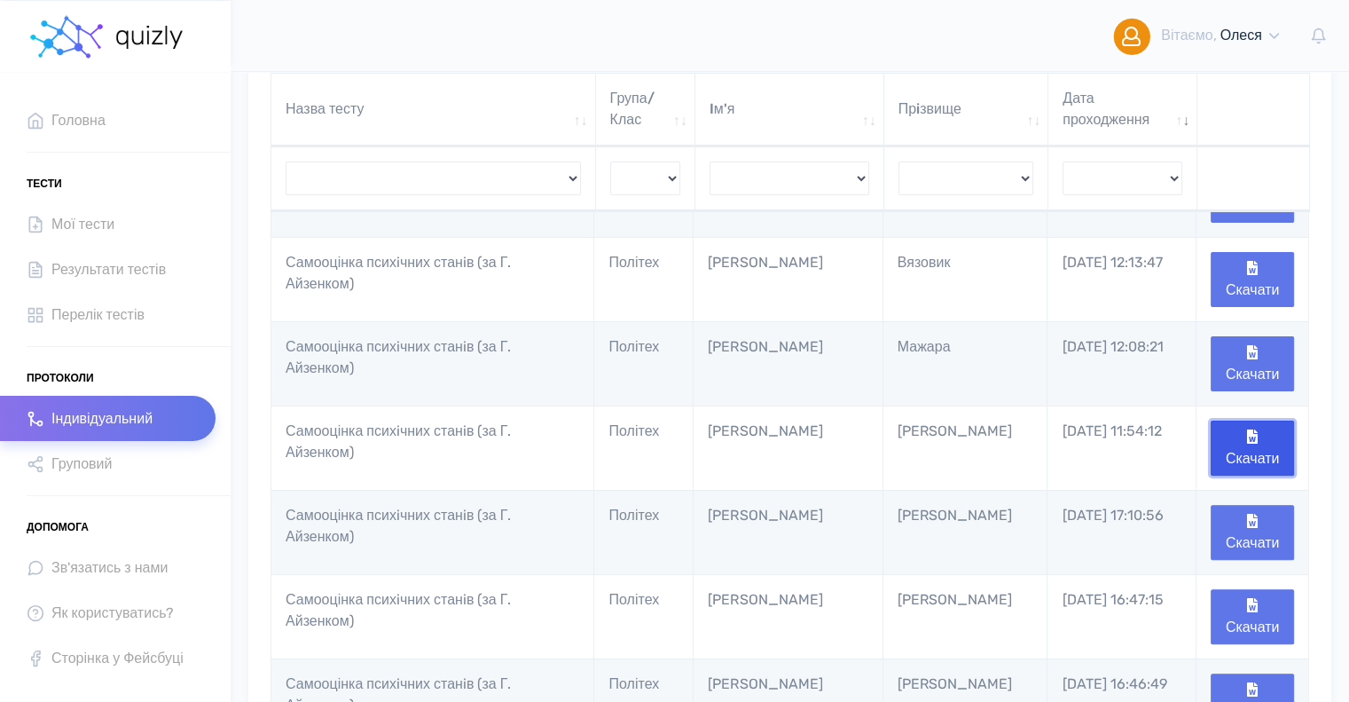
scroll to position [444, 0]
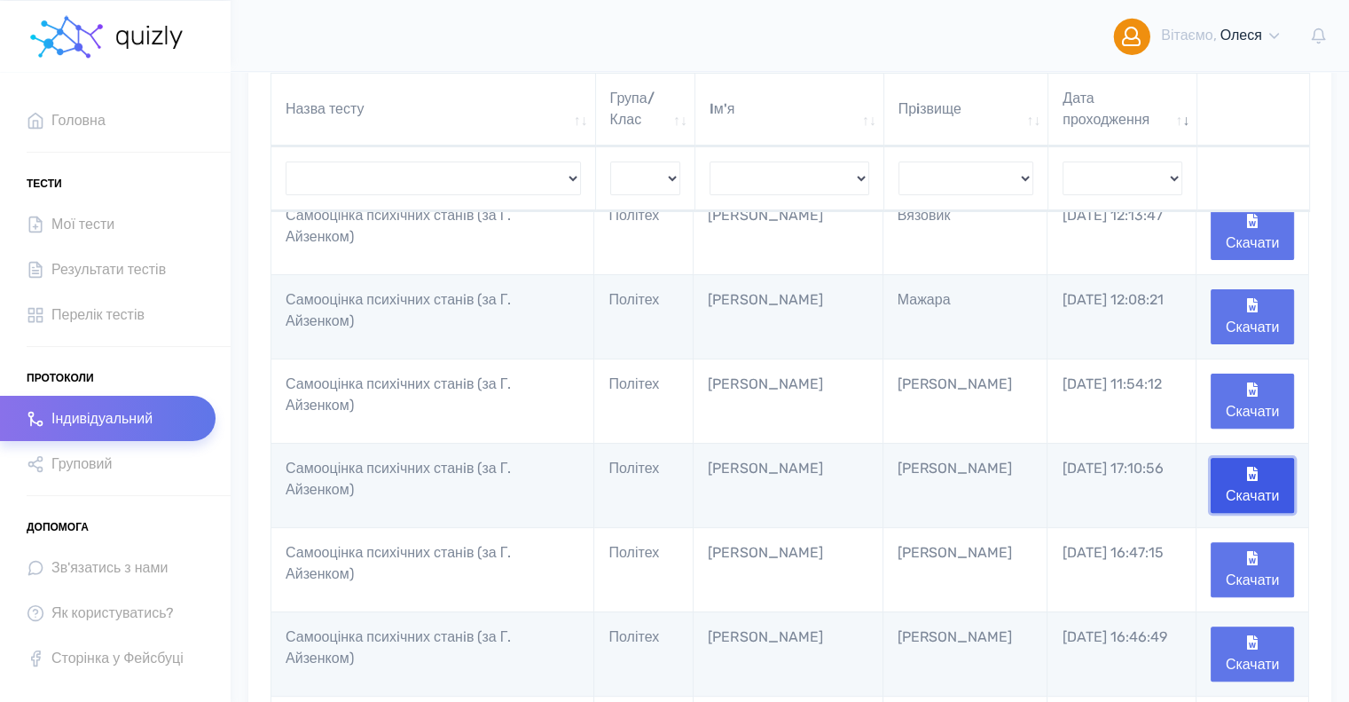
click at [1247, 487] on button "Скачати" at bounding box center [1252, 485] width 83 height 55
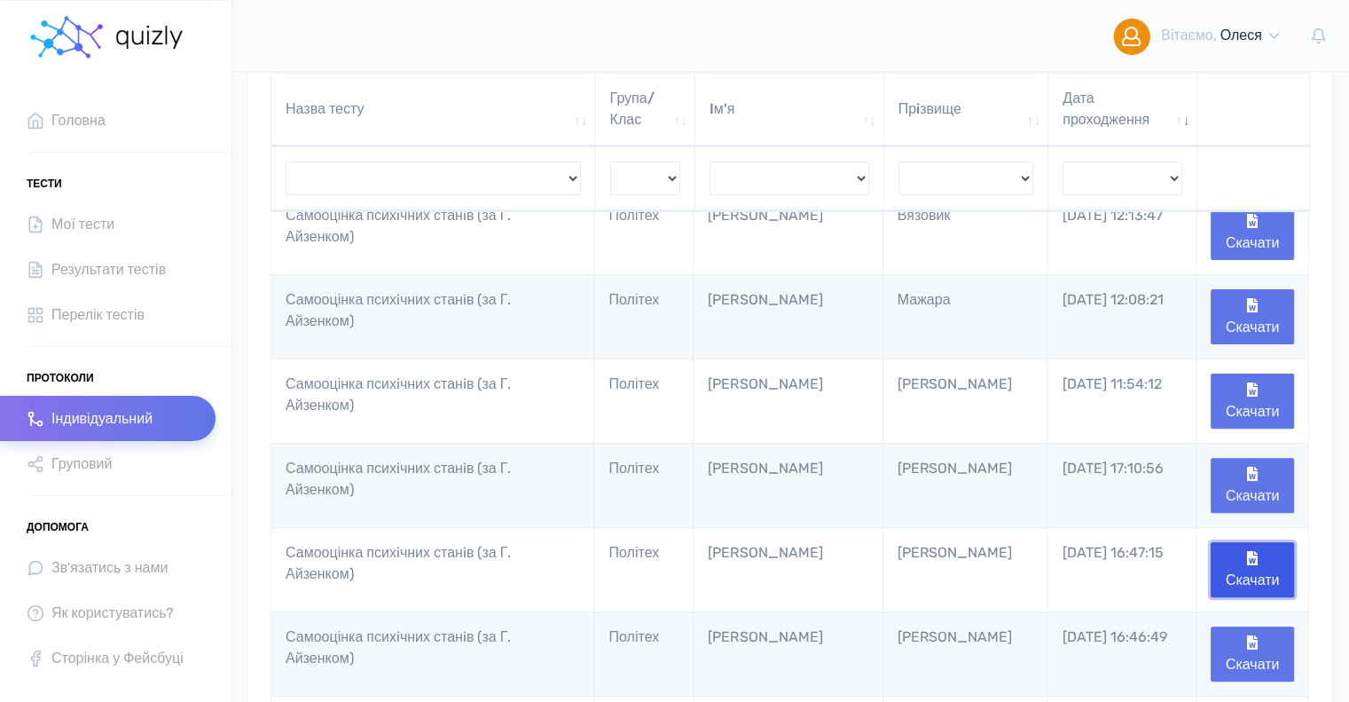
click at [1256, 563] on button "Скачати" at bounding box center [1252, 569] width 83 height 55
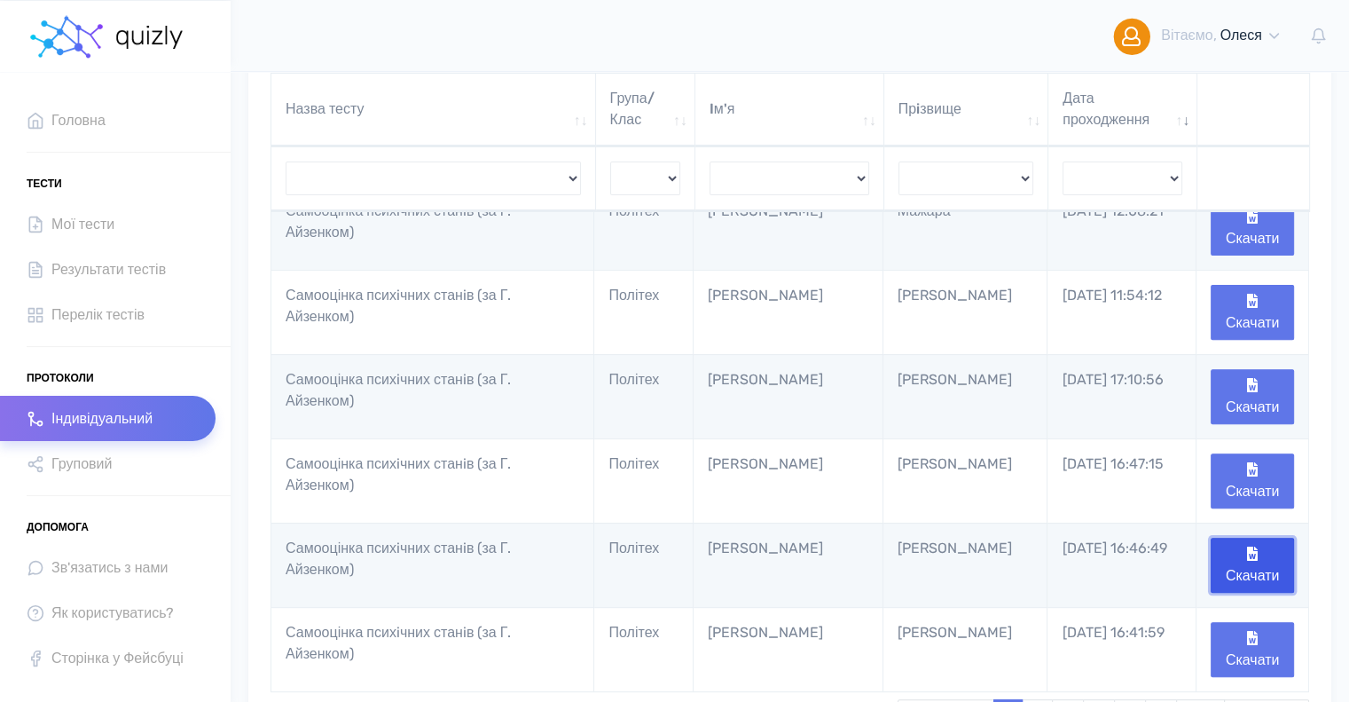
click at [1254, 560] on button "Скачати" at bounding box center [1252, 565] width 83 height 55
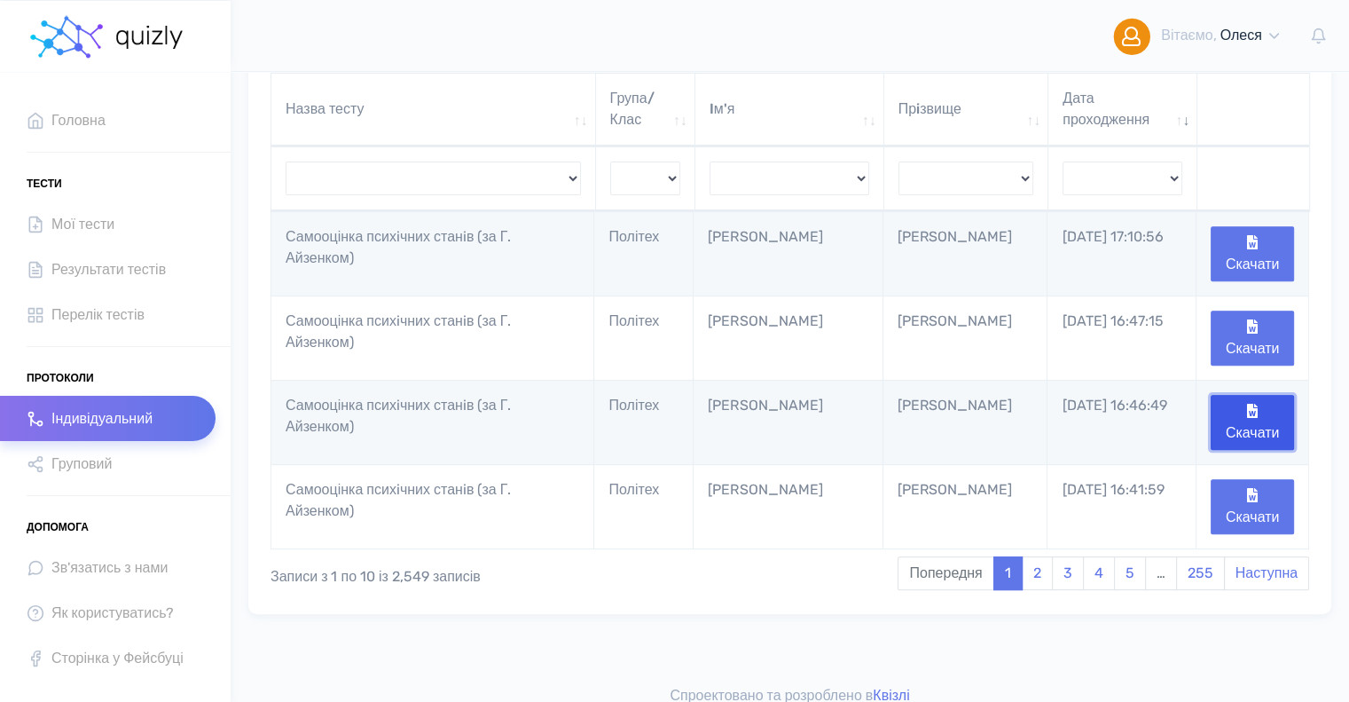
scroll to position [685, 0]
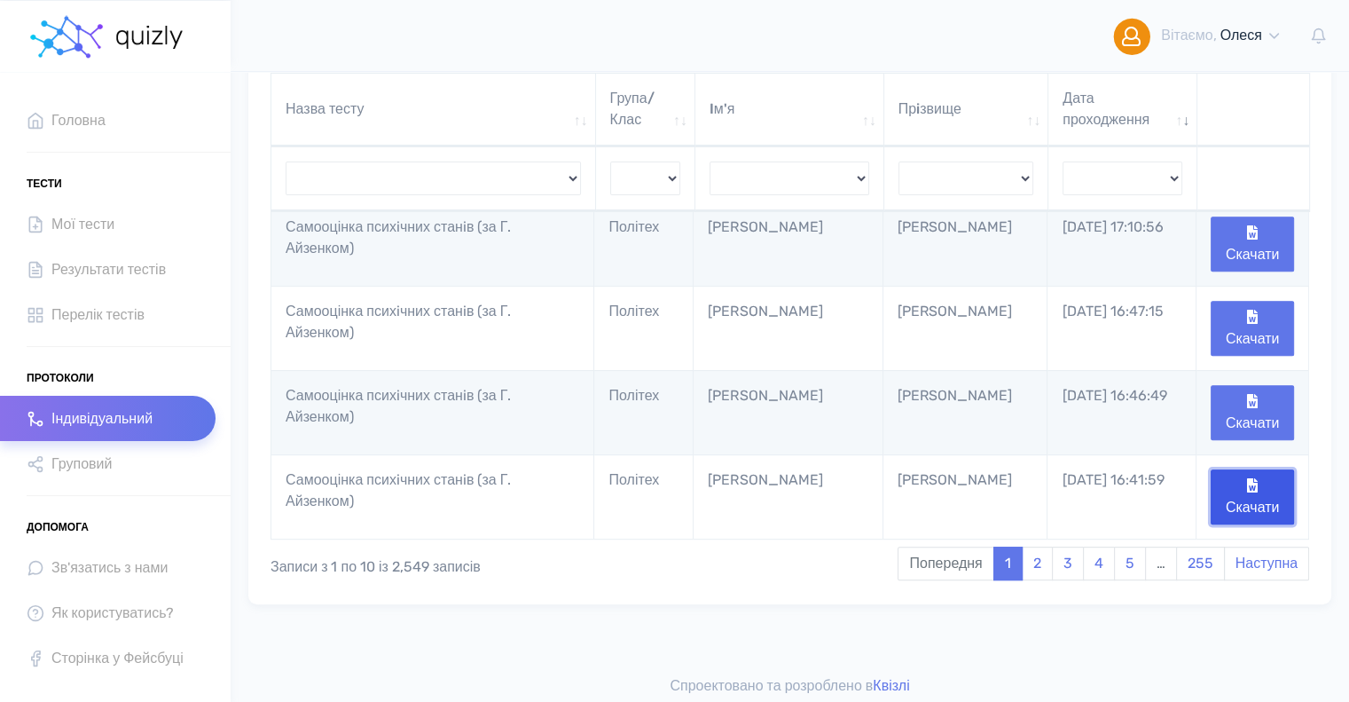
click at [1243, 487] on button "Скачати" at bounding box center [1252, 496] width 83 height 55
click at [1037, 556] on link "2" at bounding box center [1037, 563] width 31 height 34
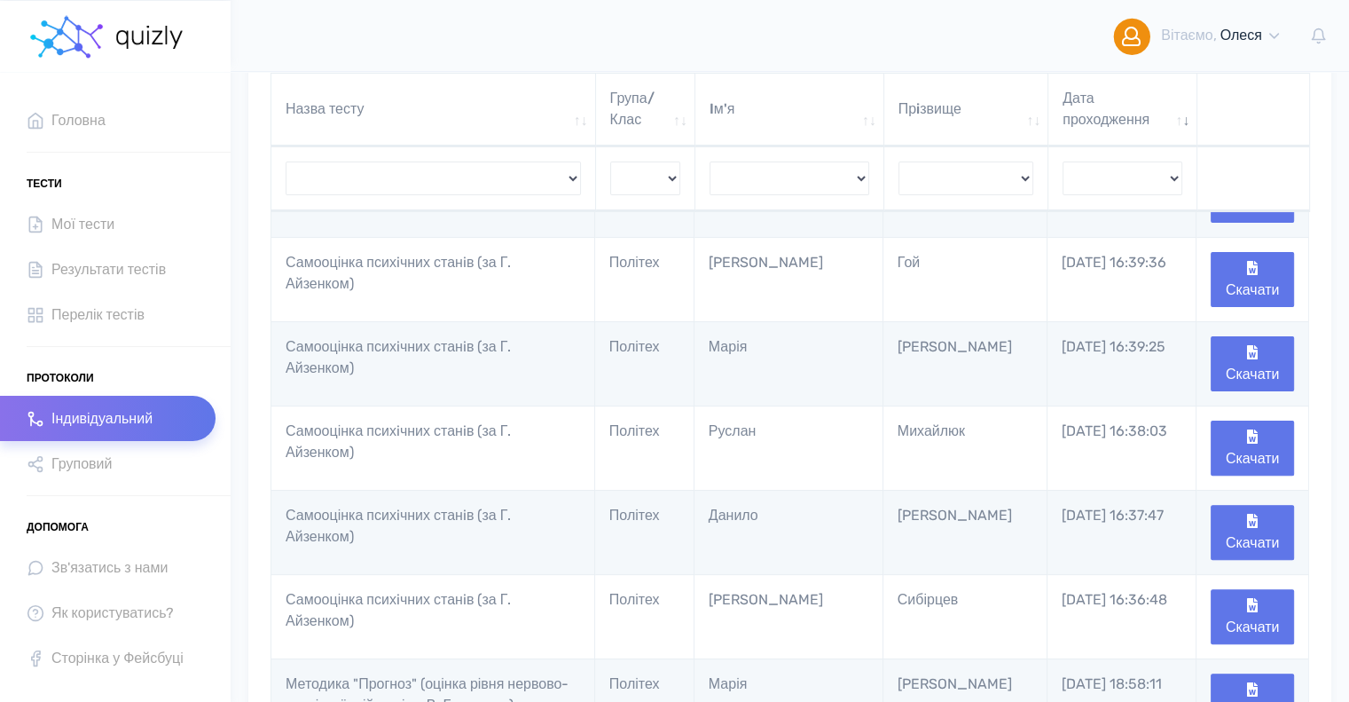
scroll to position [419, 0]
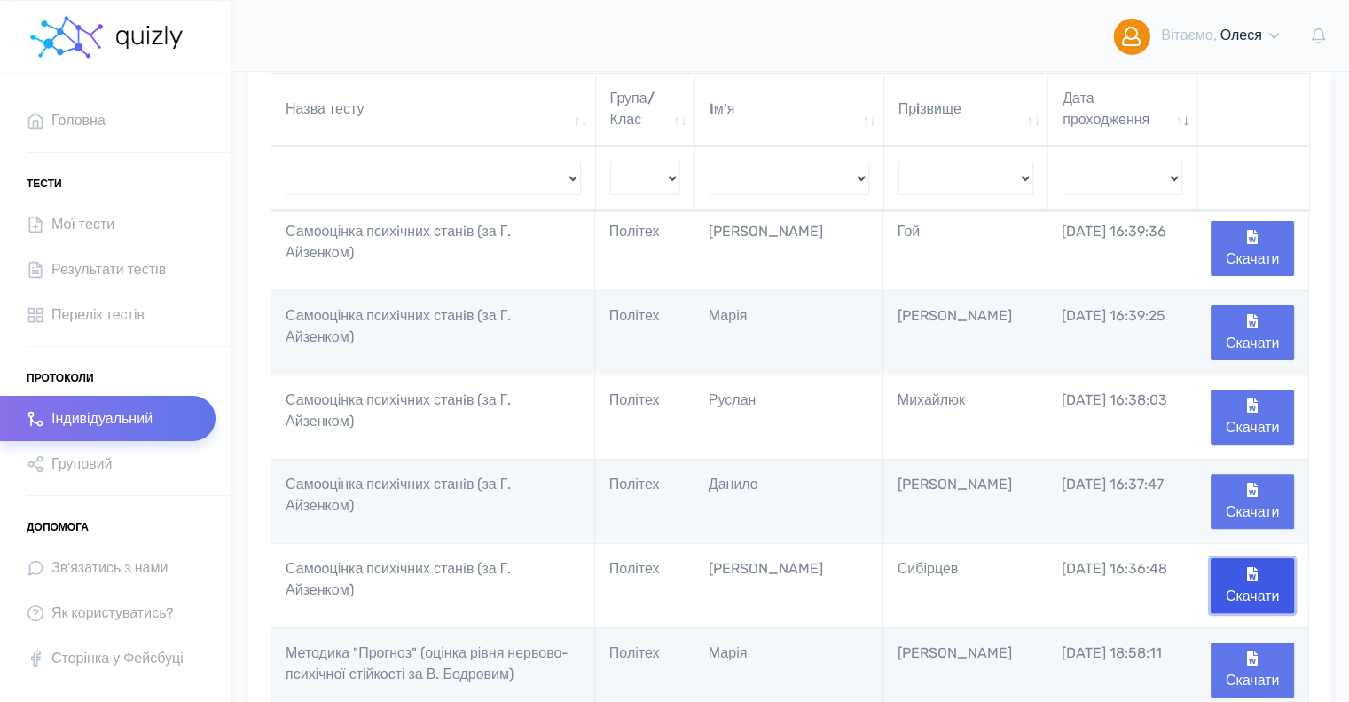
click at [1257, 570] on icon "button" at bounding box center [1252, 574] width 11 height 14
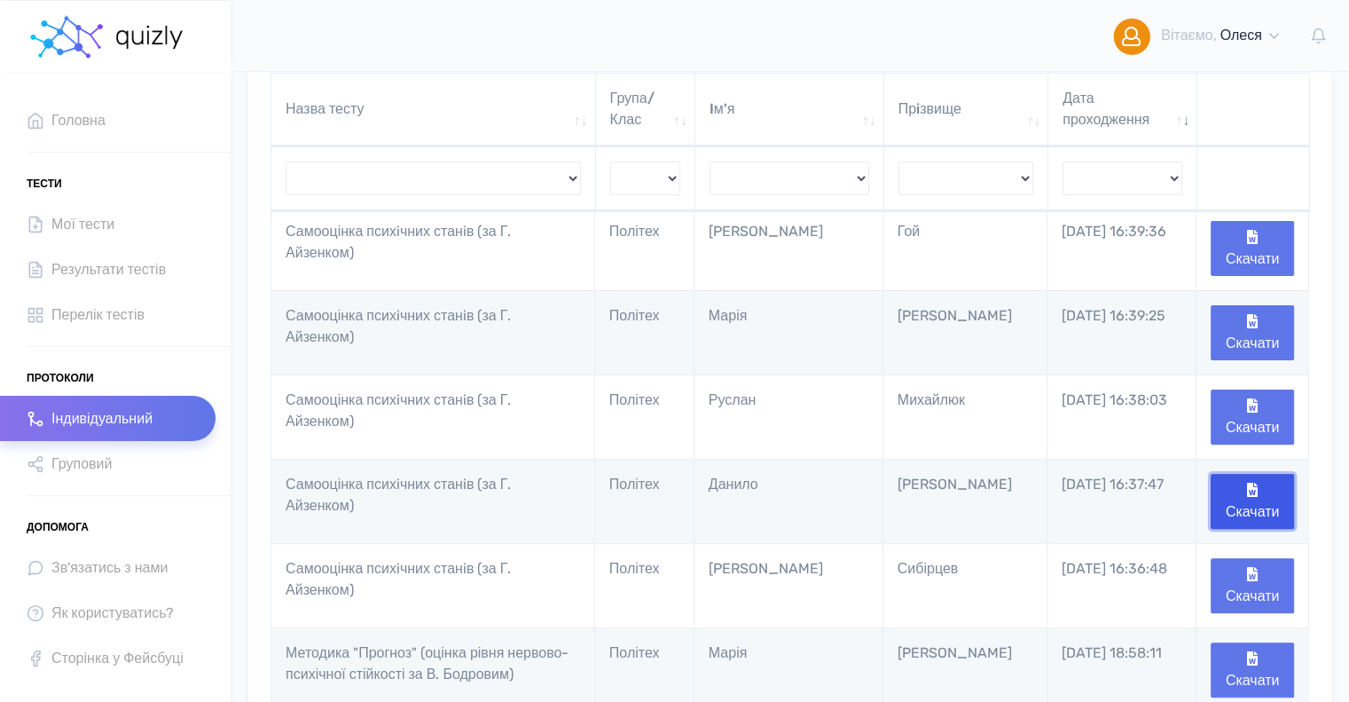
click at [1253, 494] on button "Скачати" at bounding box center [1252, 501] width 83 height 55
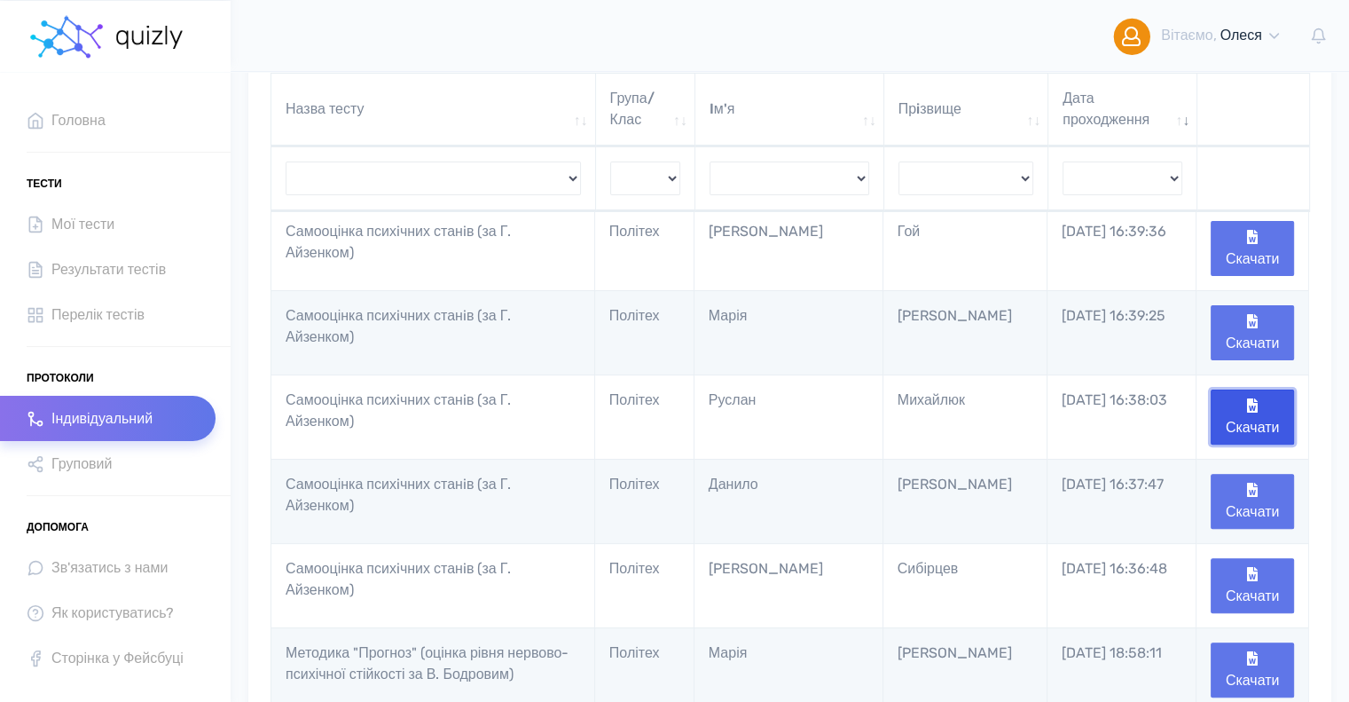
click at [1247, 405] on icon "button" at bounding box center [1252, 405] width 11 height 14
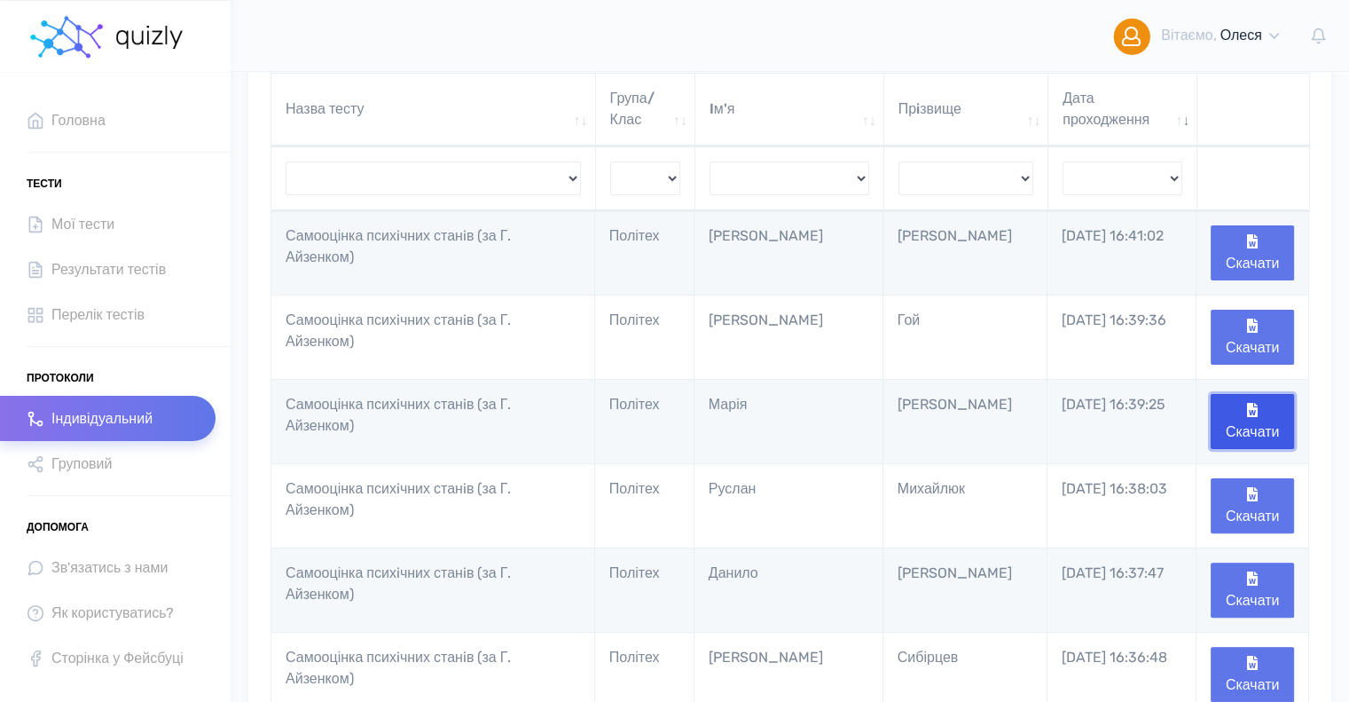
click at [1274, 416] on button "Скачати" at bounding box center [1252, 421] width 83 height 55
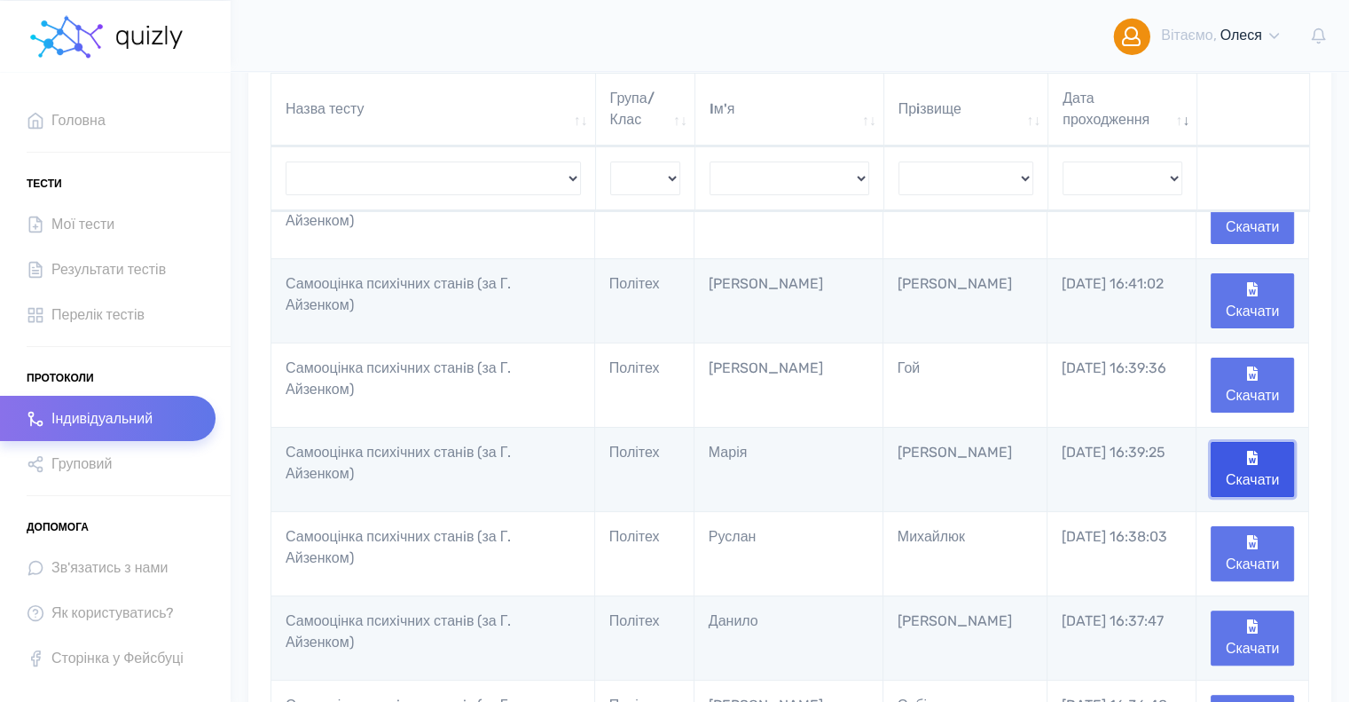
scroll to position [241, 0]
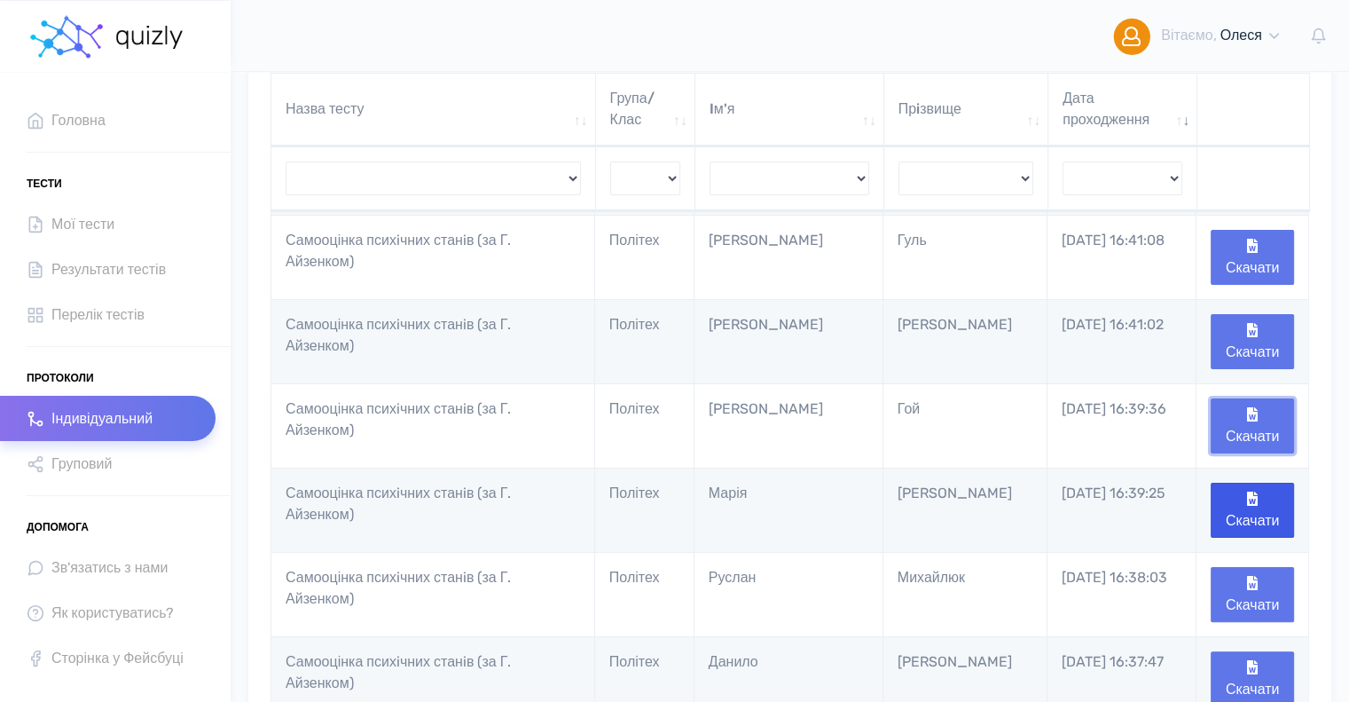
click at [1271, 412] on button "Скачати" at bounding box center [1252, 425] width 83 height 55
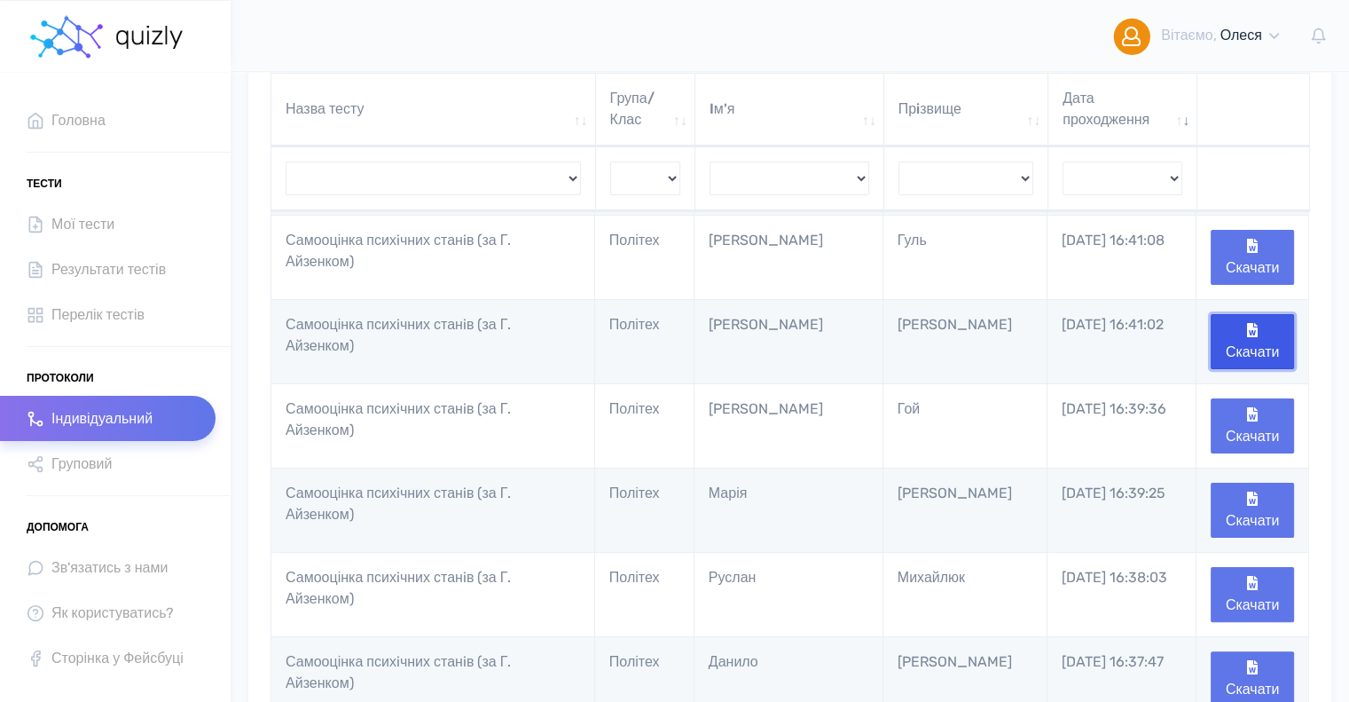
click at [1263, 342] on button "Скачати" at bounding box center [1252, 341] width 83 height 55
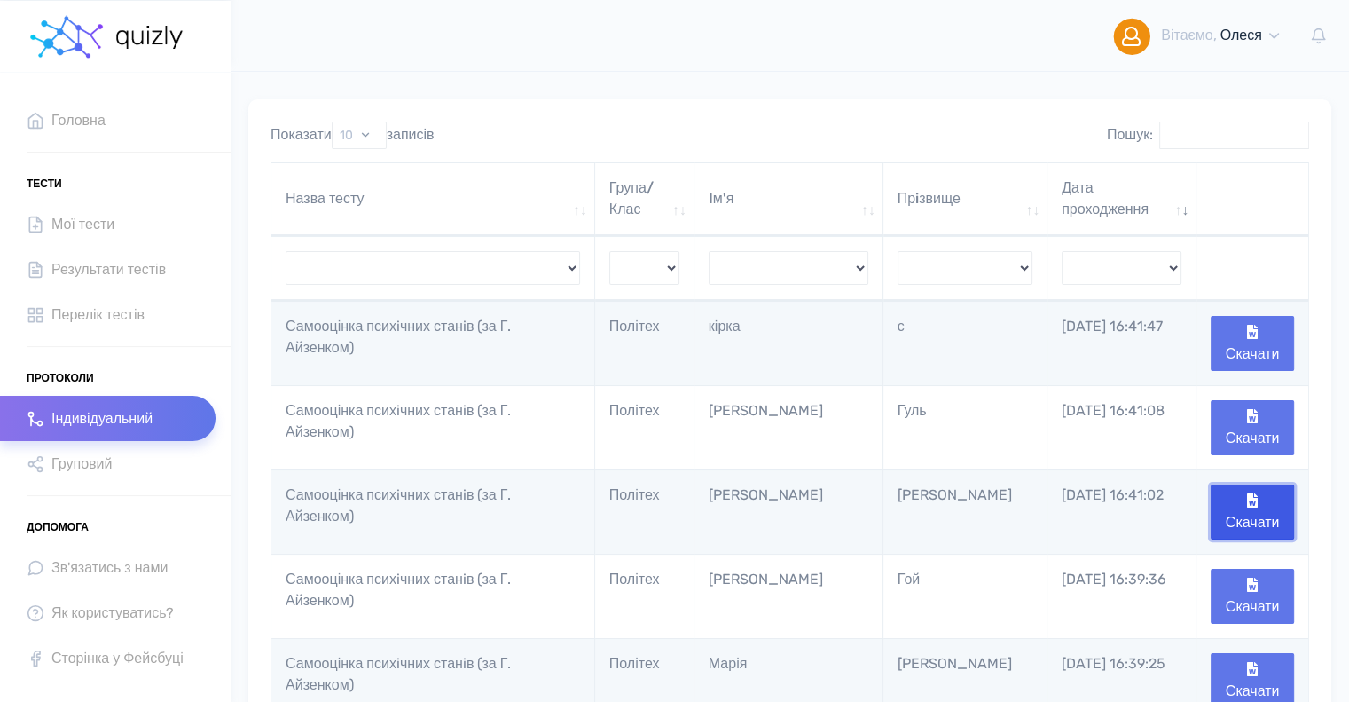
scroll to position [64, 0]
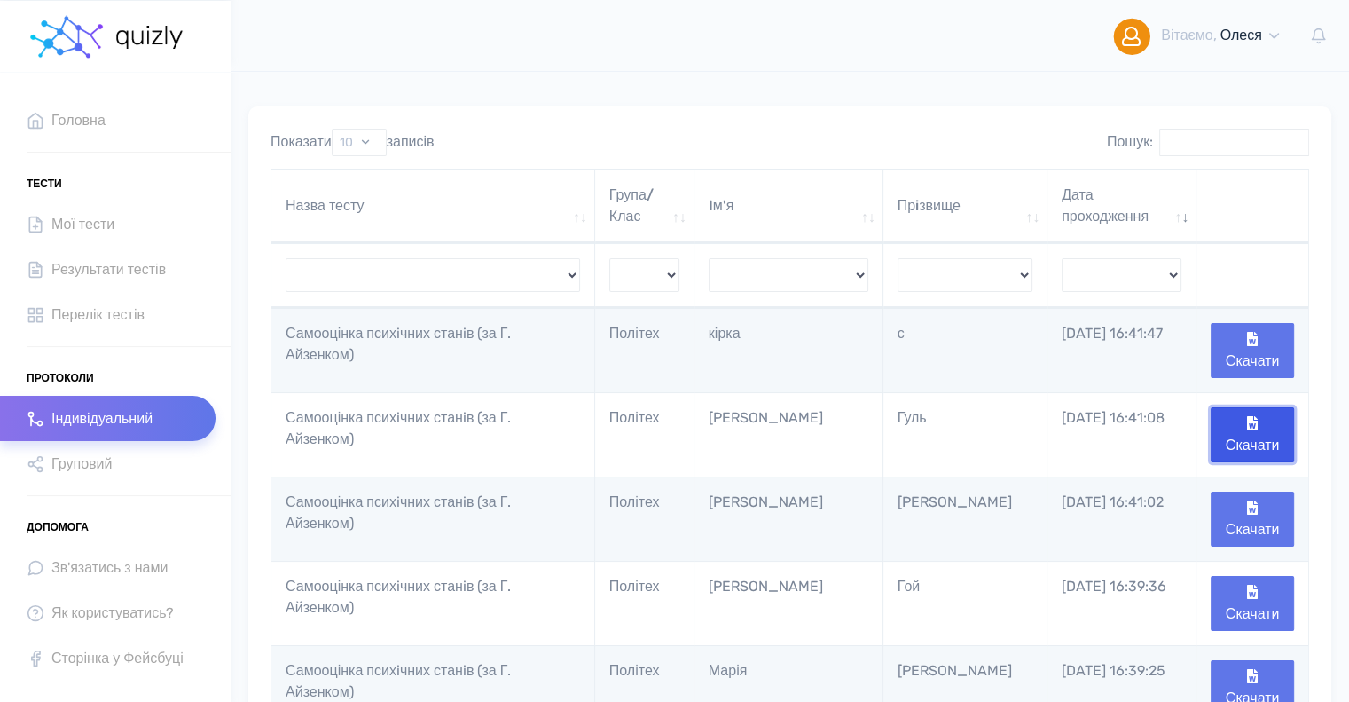
click at [1267, 422] on button "Скачати" at bounding box center [1252, 434] width 83 height 55
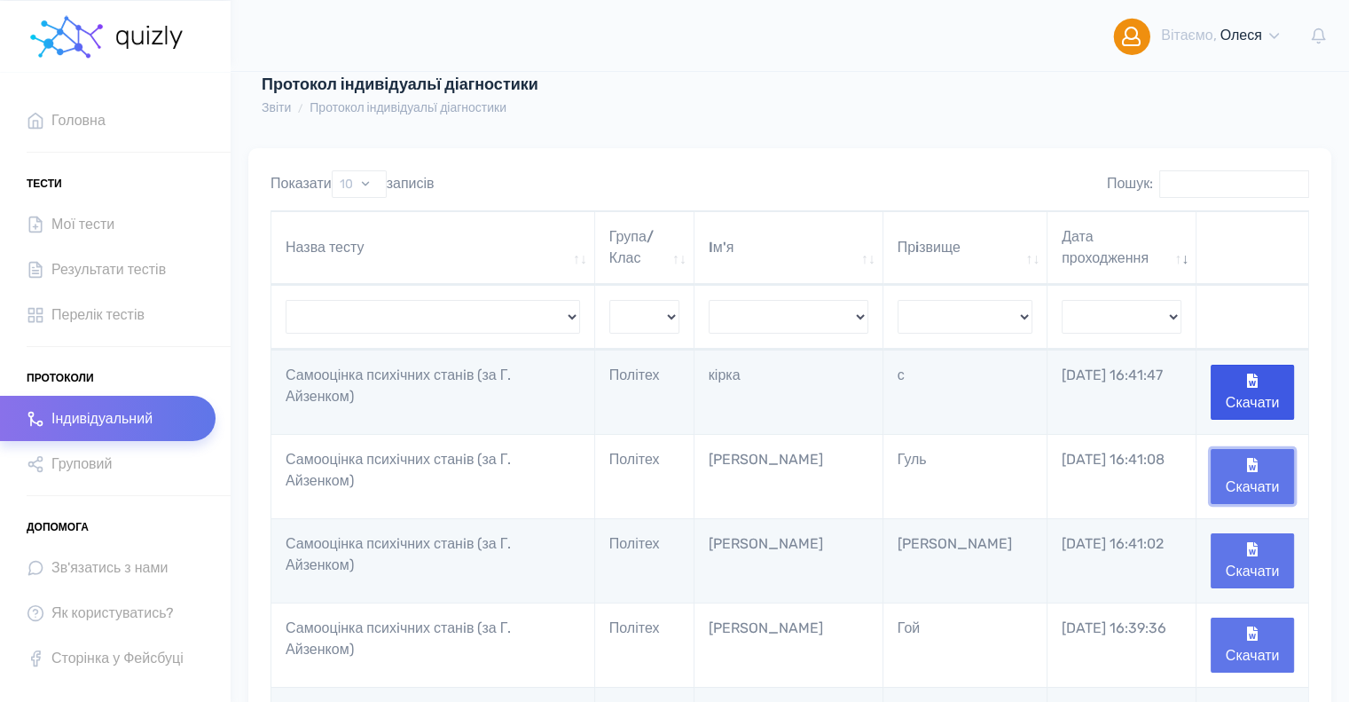
scroll to position [0, 0]
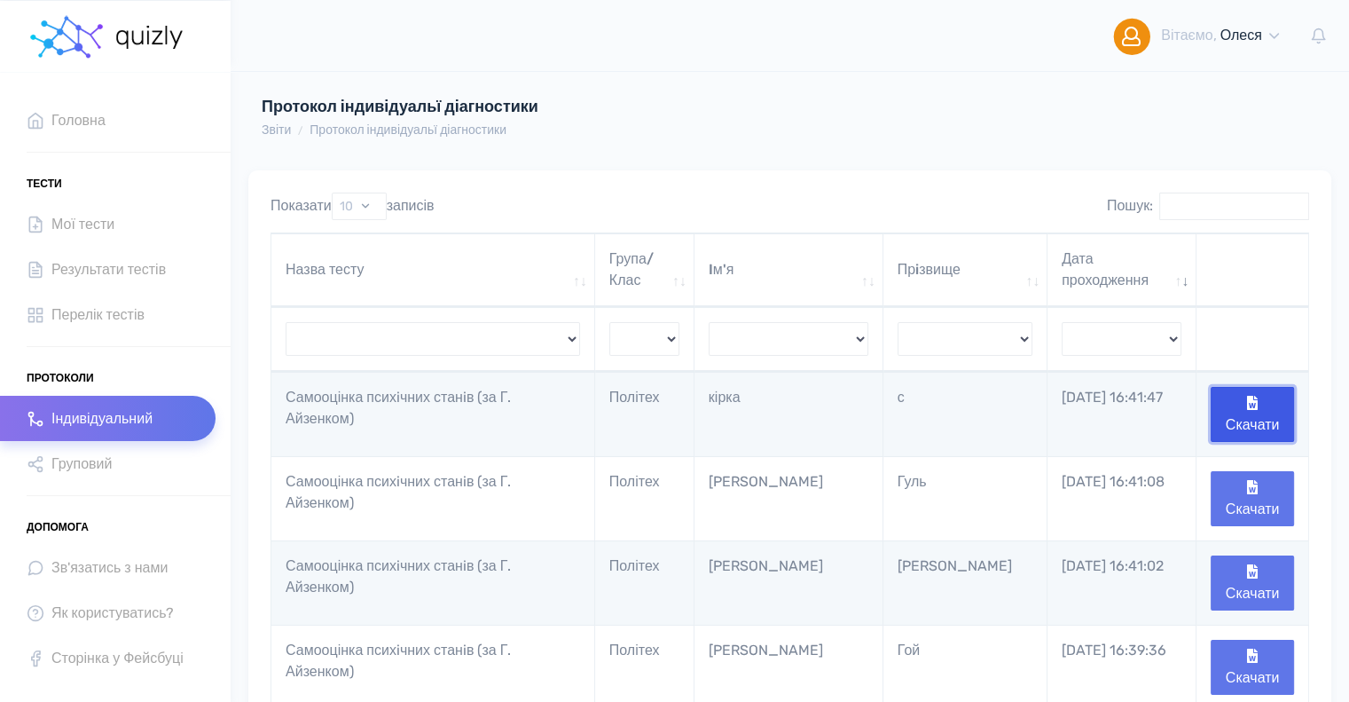
click at [1257, 415] on button "Скачати" at bounding box center [1252, 414] width 83 height 55
click at [122, 318] on span "Перелік тестів" at bounding box center [97, 314] width 93 height 24
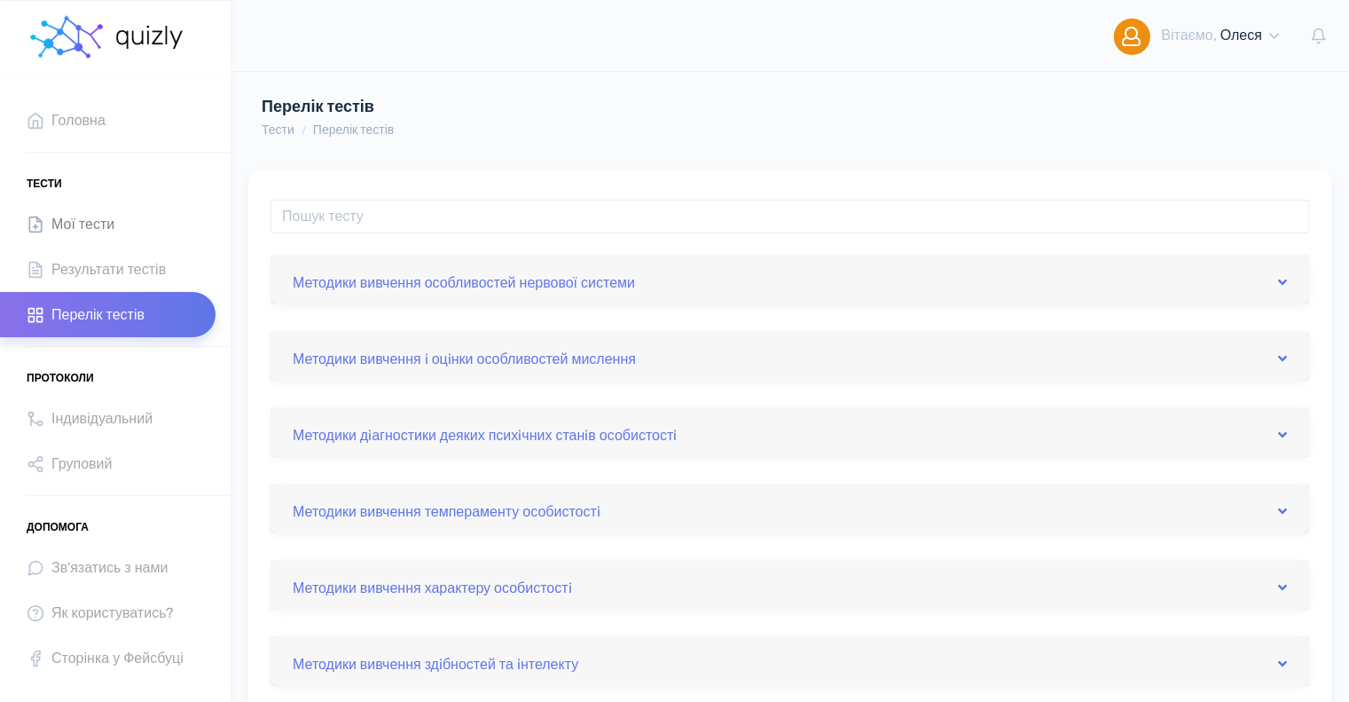
click at [103, 216] on span "Мої тести" at bounding box center [82, 224] width 63 height 24
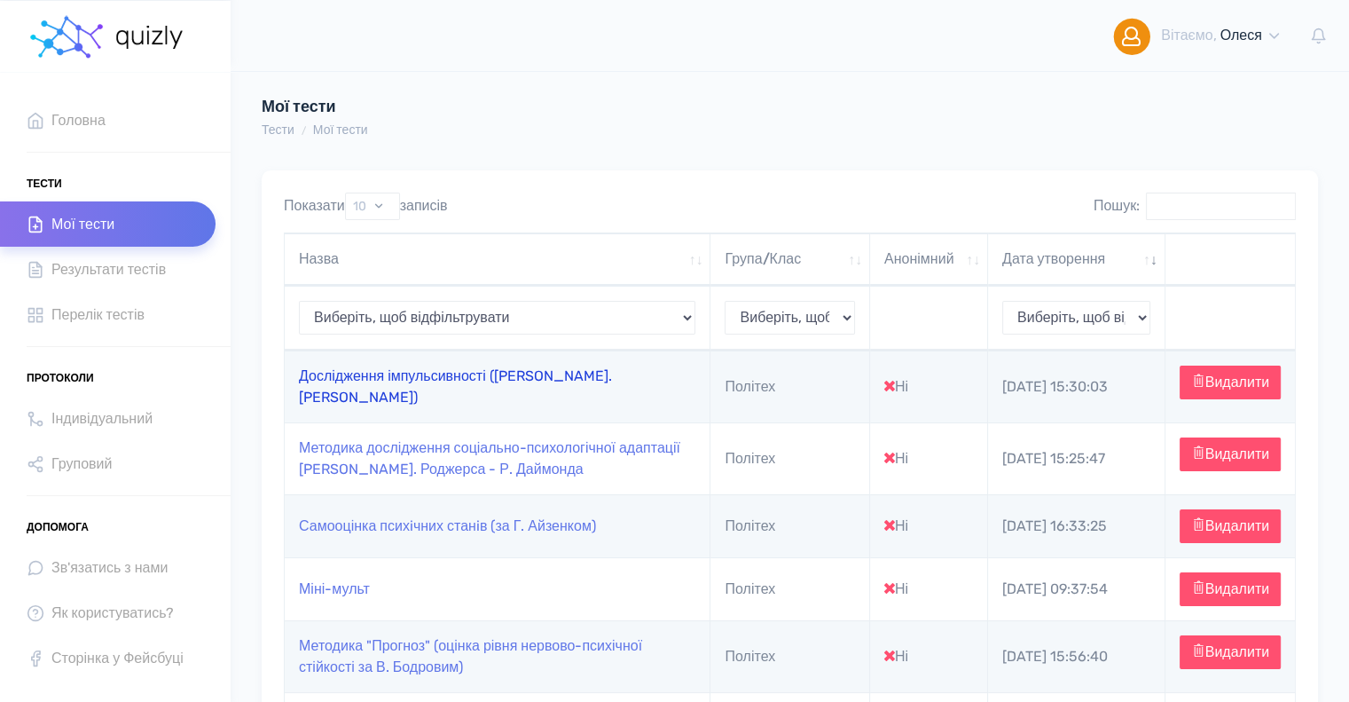
click at [440, 386] on link "Дослідження імпульсивності ([PERSON_NAME]. [PERSON_NAME])" at bounding box center [455, 386] width 313 height 38
type input "[URL][DOMAIN_NAME]"
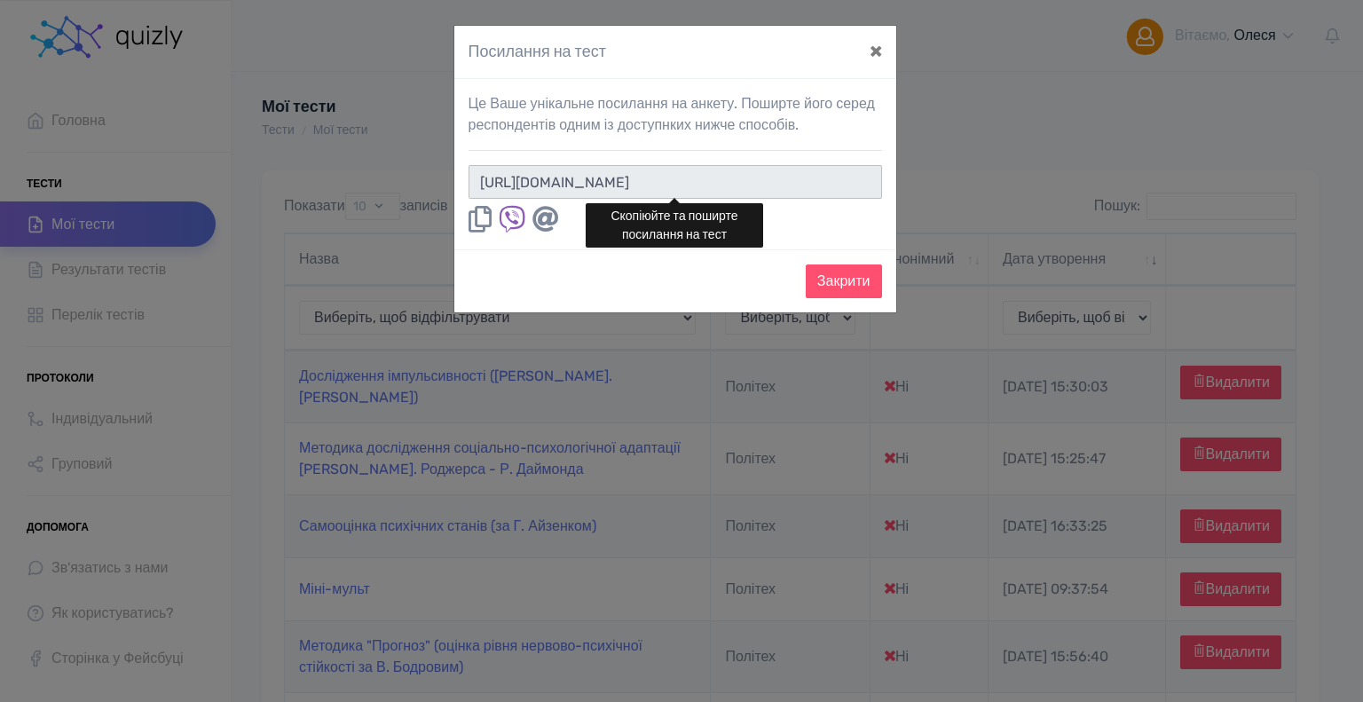
click at [830, 182] on input "https://quizly.com.ua/quiz/50OyNSveEu4PM" at bounding box center [674, 182] width 413 height 34
click at [873, 49] on button "×" at bounding box center [875, 51] width 41 height 50
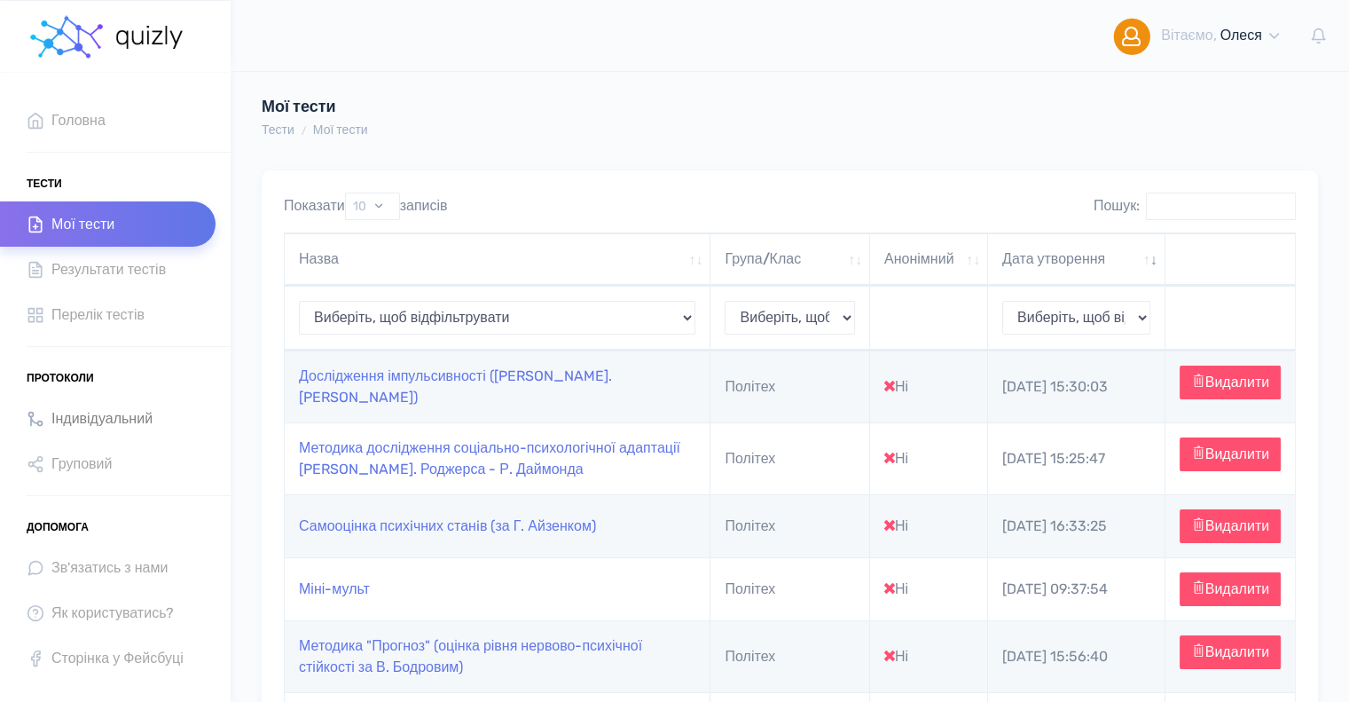
click at [78, 410] on span "Індивідуальний" at bounding box center [101, 418] width 101 height 24
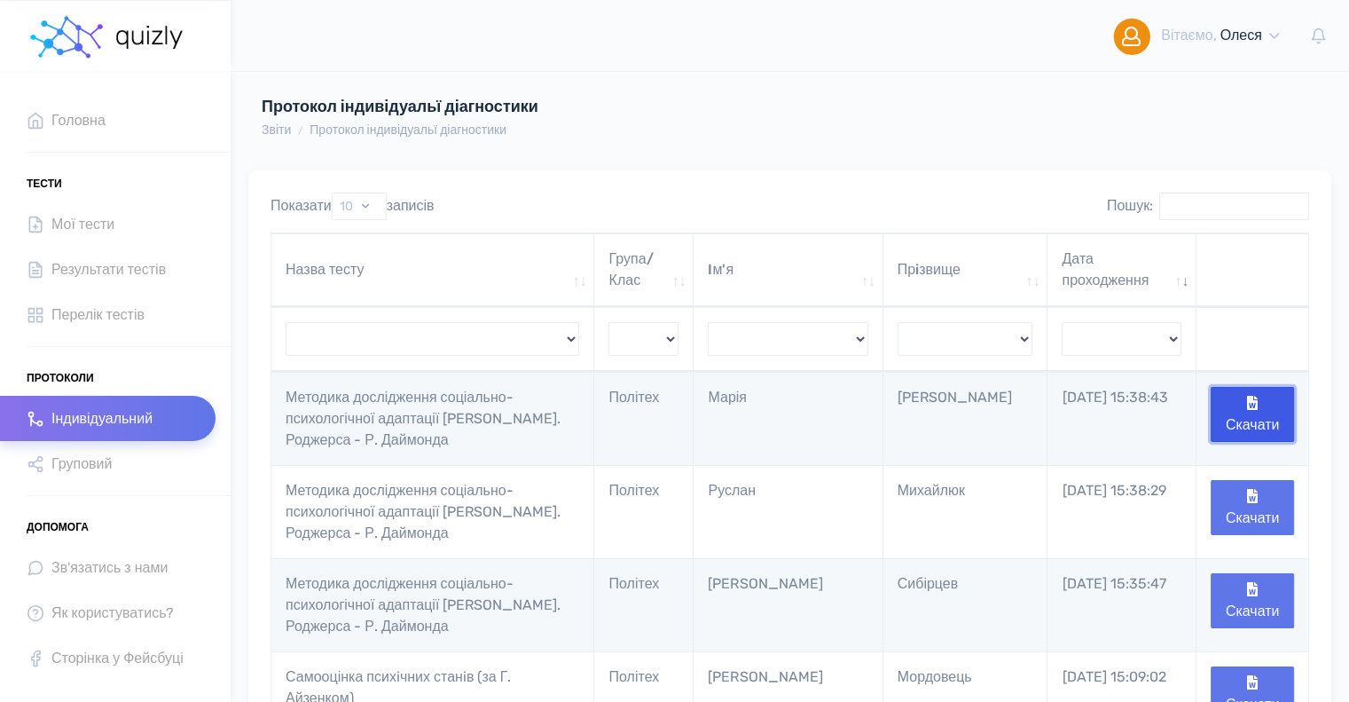
click at [1271, 411] on button "Скачати" at bounding box center [1252, 414] width 83 height 55
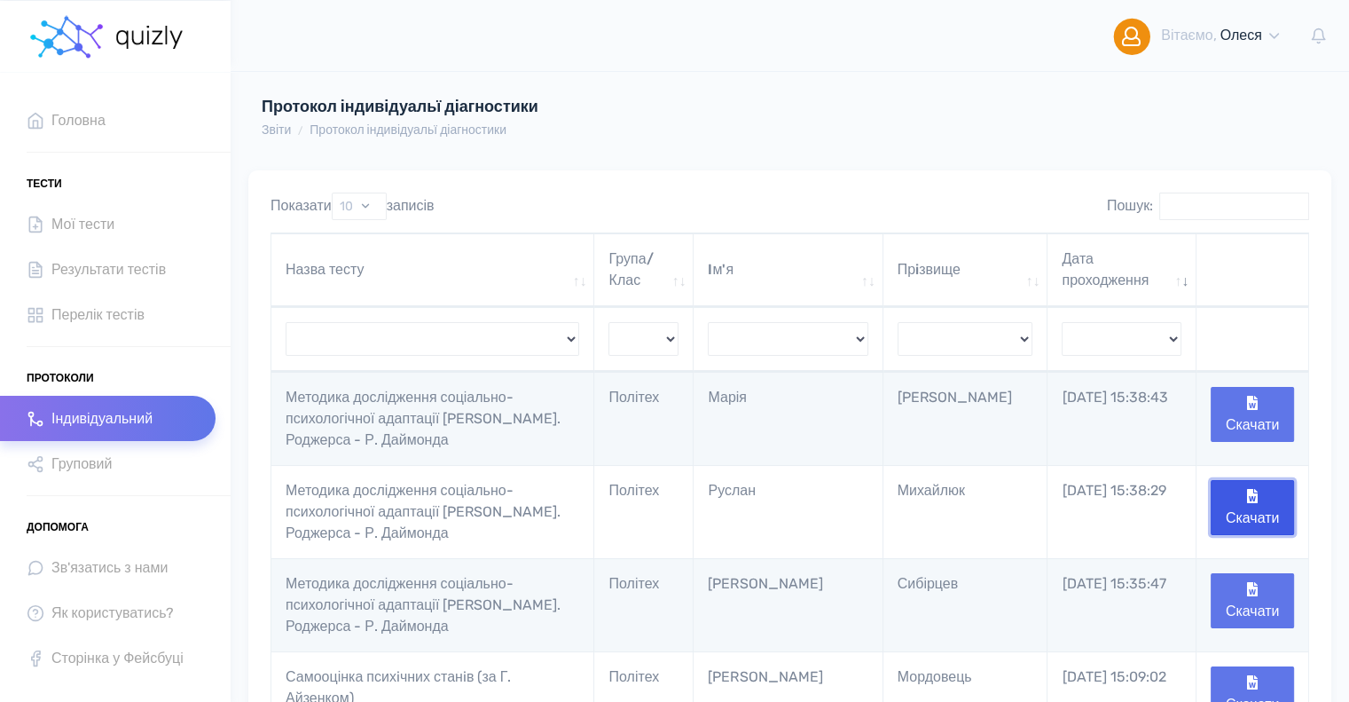
click at [1243, 507] on button "Скачати" at bounding box center [1252, 507] width 83 height 55
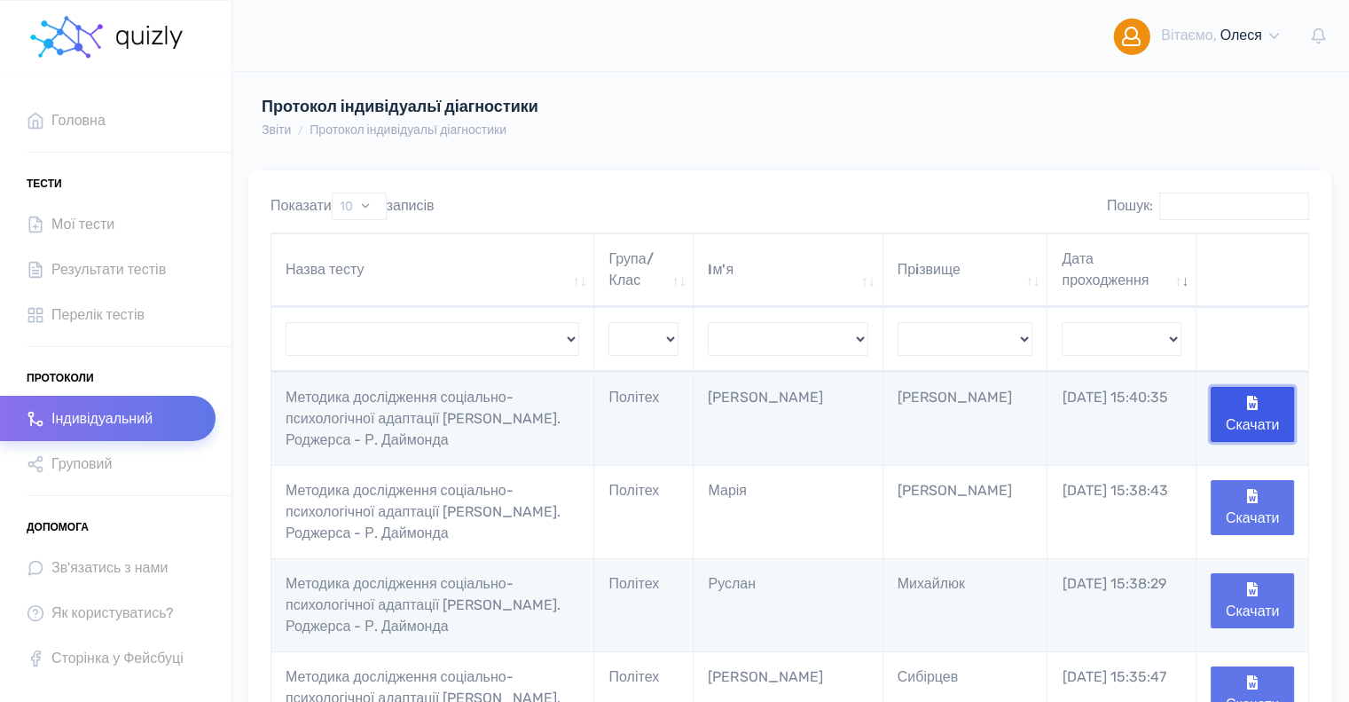
click at [1244, 406] on button "Скачати" at bounding box center [1252, 414] width 83 height 55
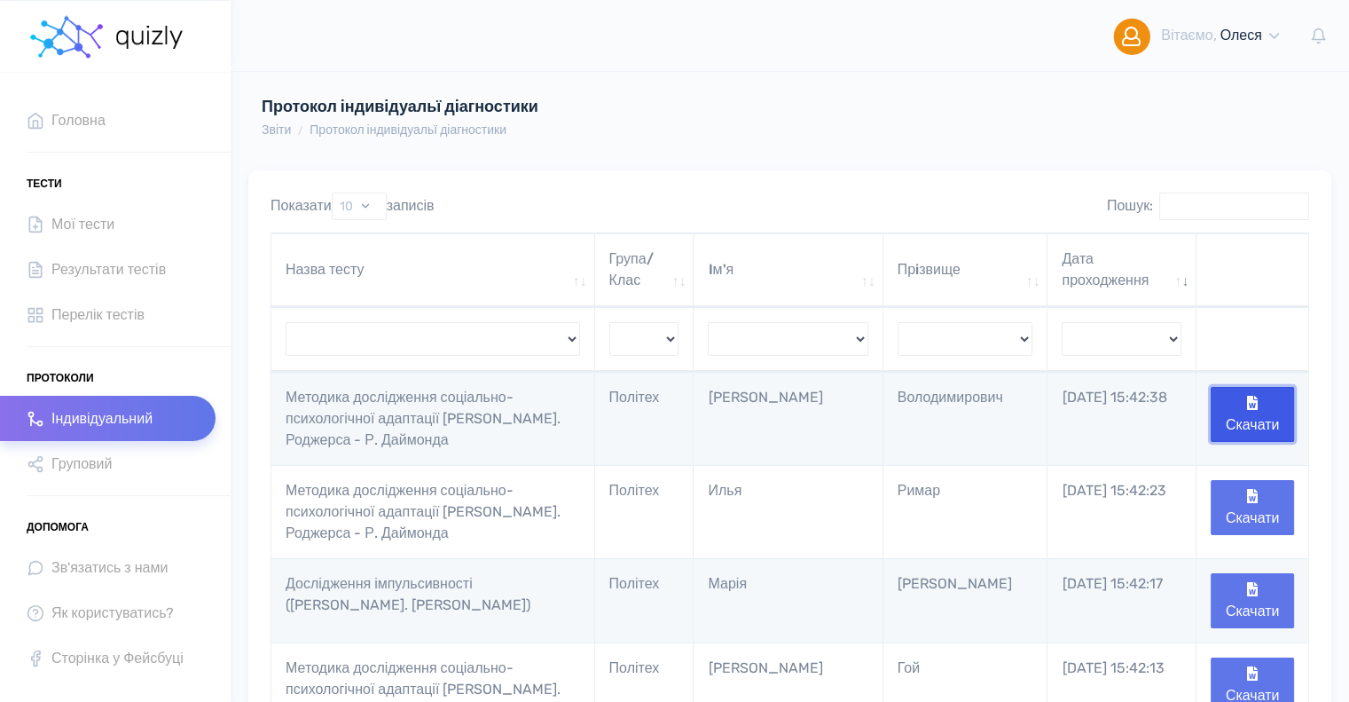
click at [1265, 411] on button "Скачати" at bounding box center [1252, 414] width 83 height 55
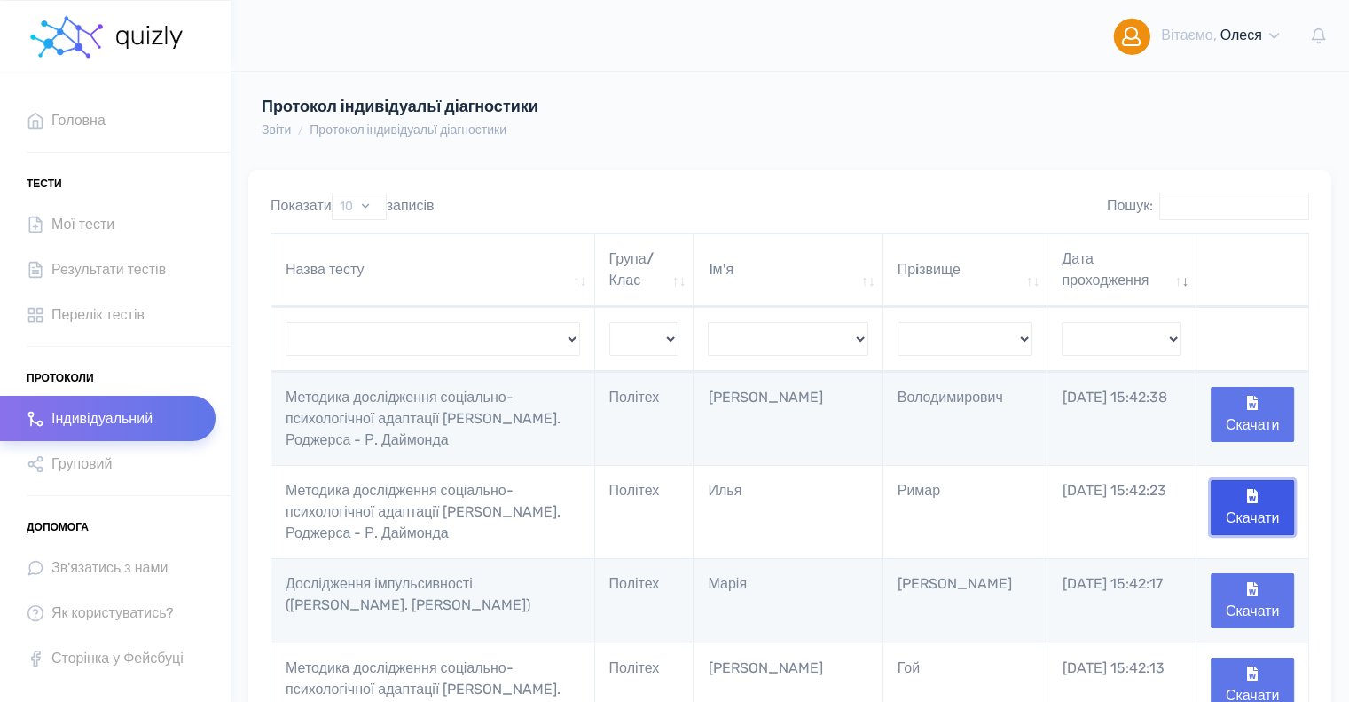
click at [1243, 503] on button "Скачати" at bounding box center [1252, 507] width 83 height 55
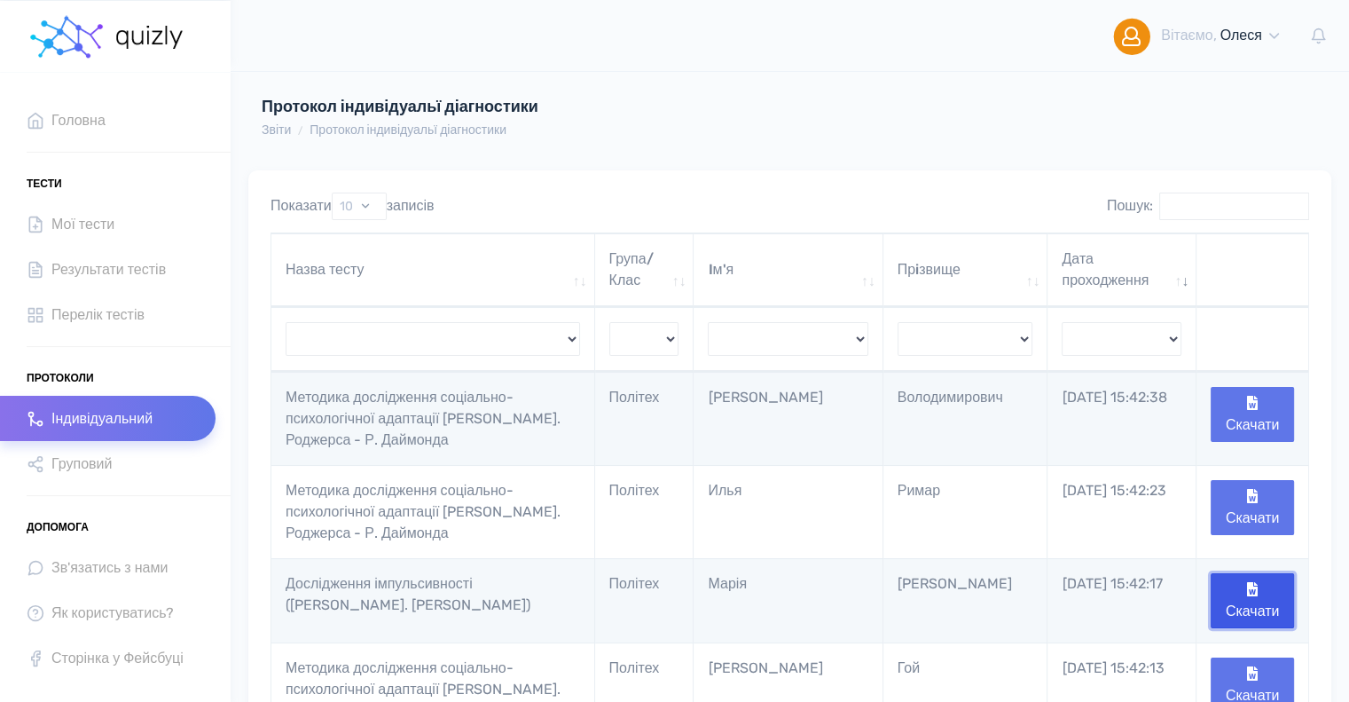
click at [1234, 590] on button "Скачати" at bounding box center [1252, 600] width 83 height 55
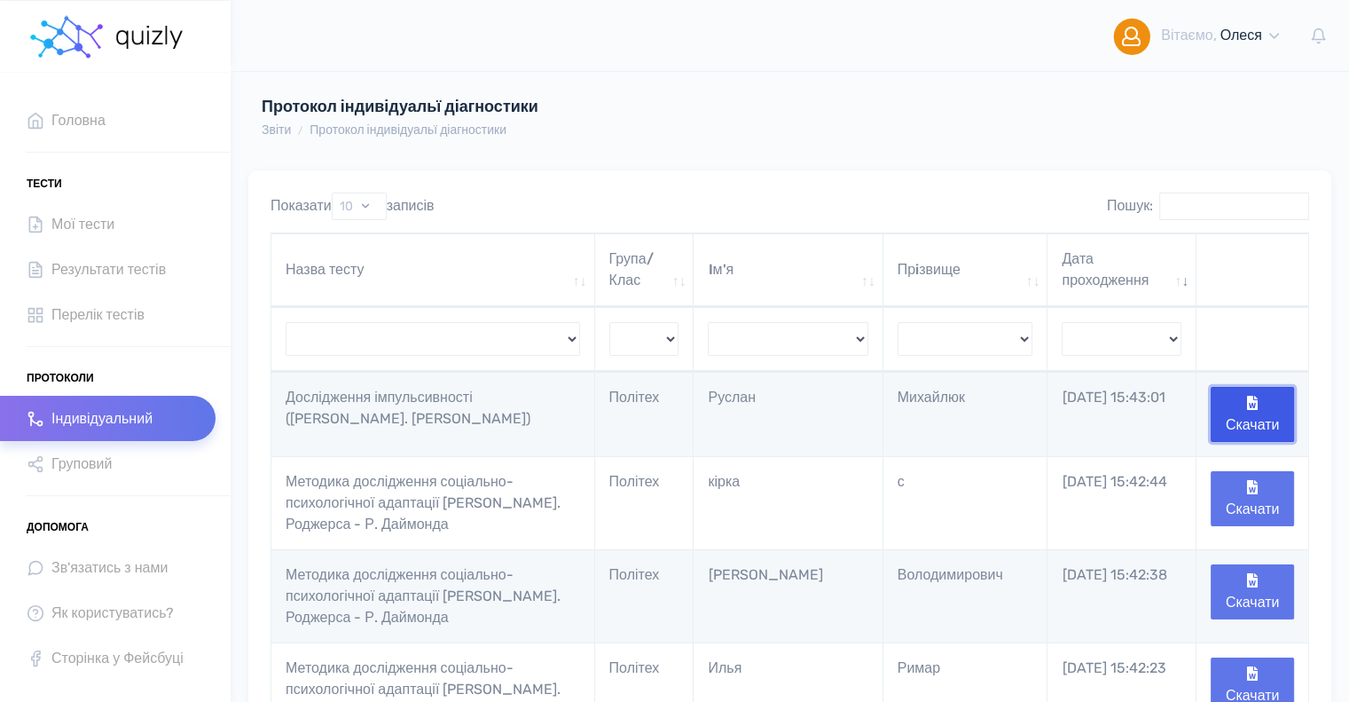
click at [1274, 412] on button "Скачати" at bounding box center [1252, 414] width 83 height 55
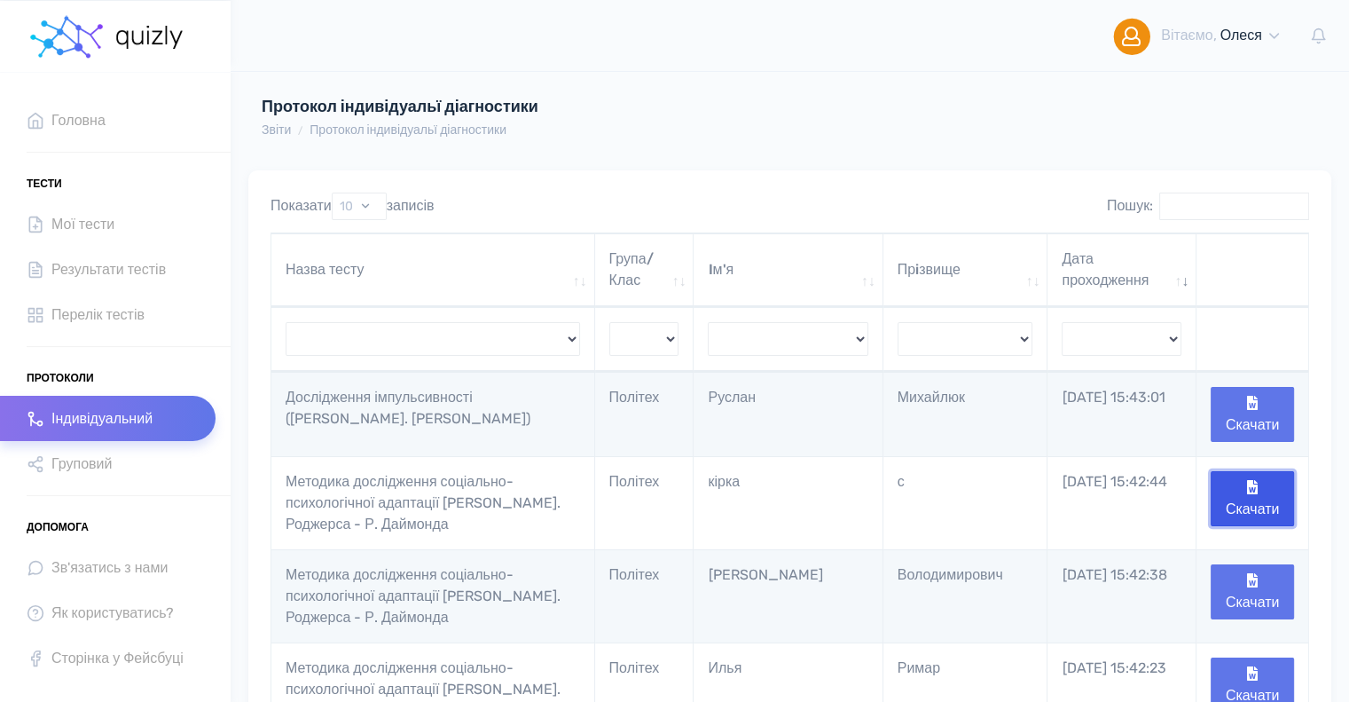
click at [1245, 505] on button "Скачати" at bounding box center [1252, 498] width 83 height 55
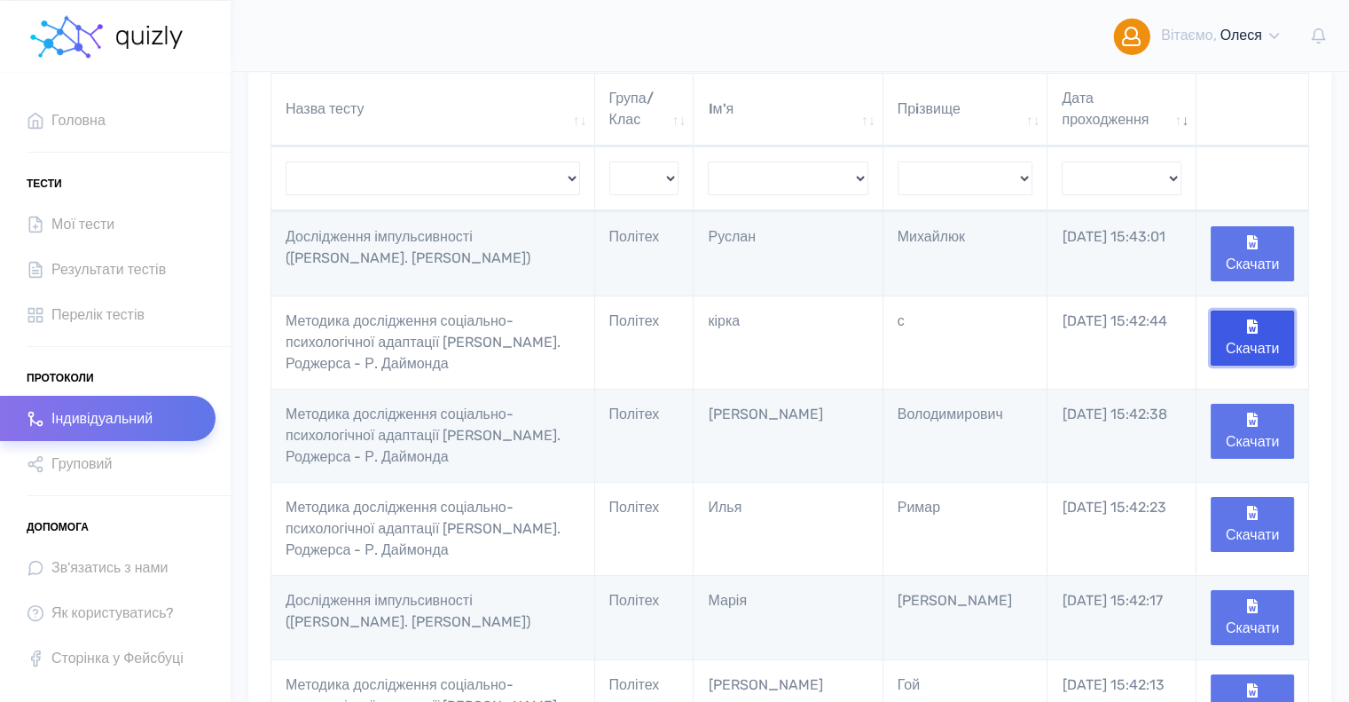
scroll to position [177, 0]
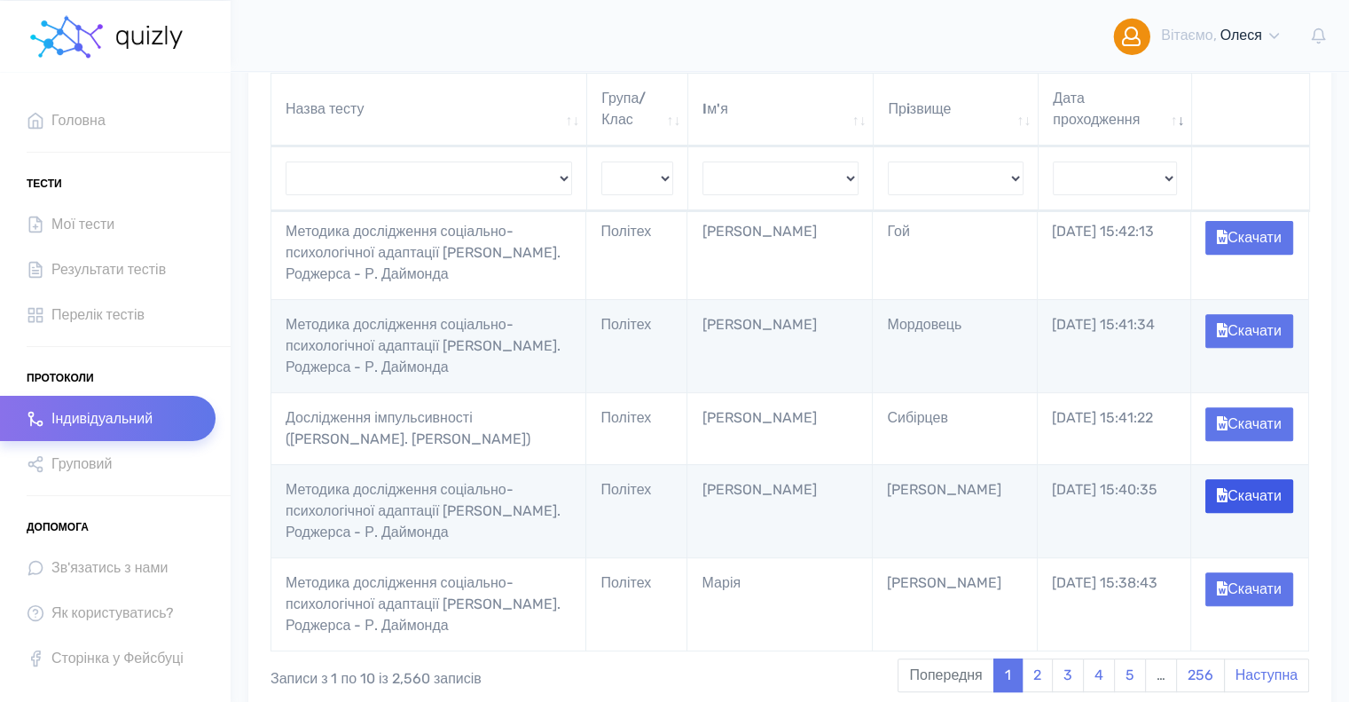
scroll to position [621, 0]
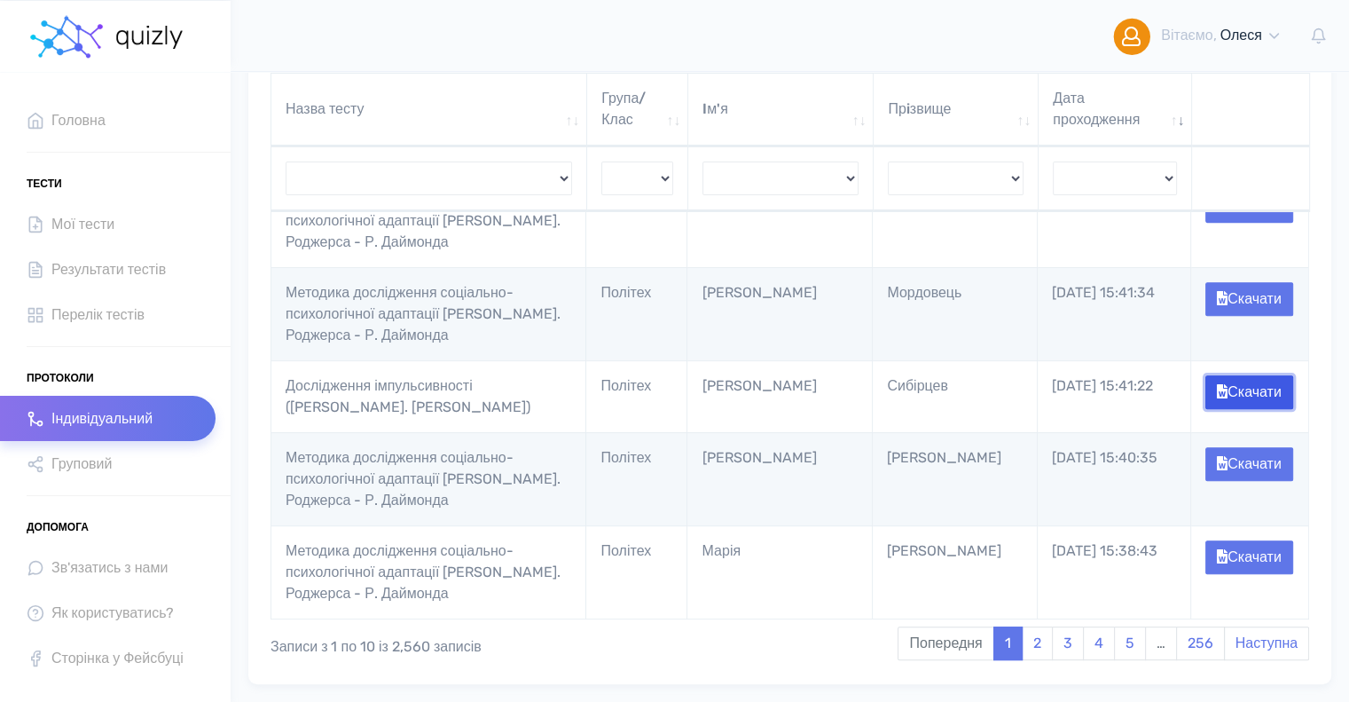
click at [1257, 409] on button "Скачати" at bounding box center [1250, 392] width 88 height 34
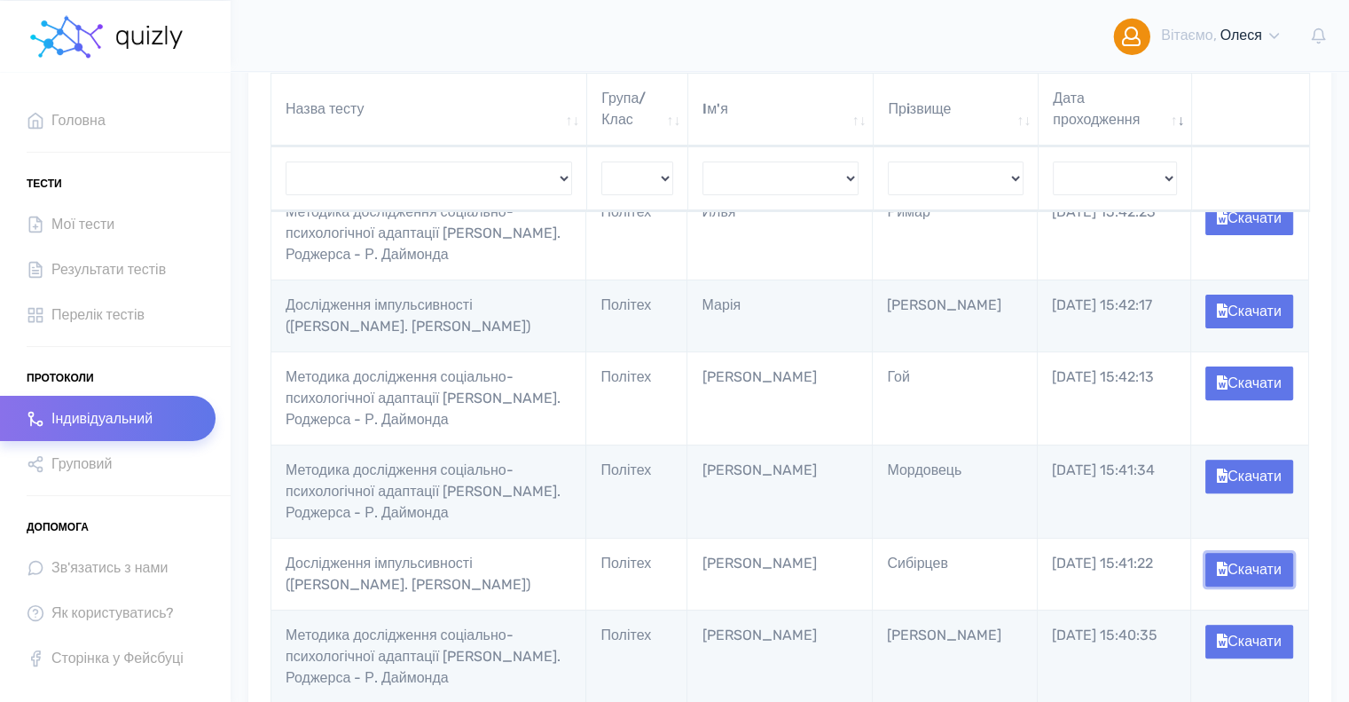
scroll to position [355, 0]
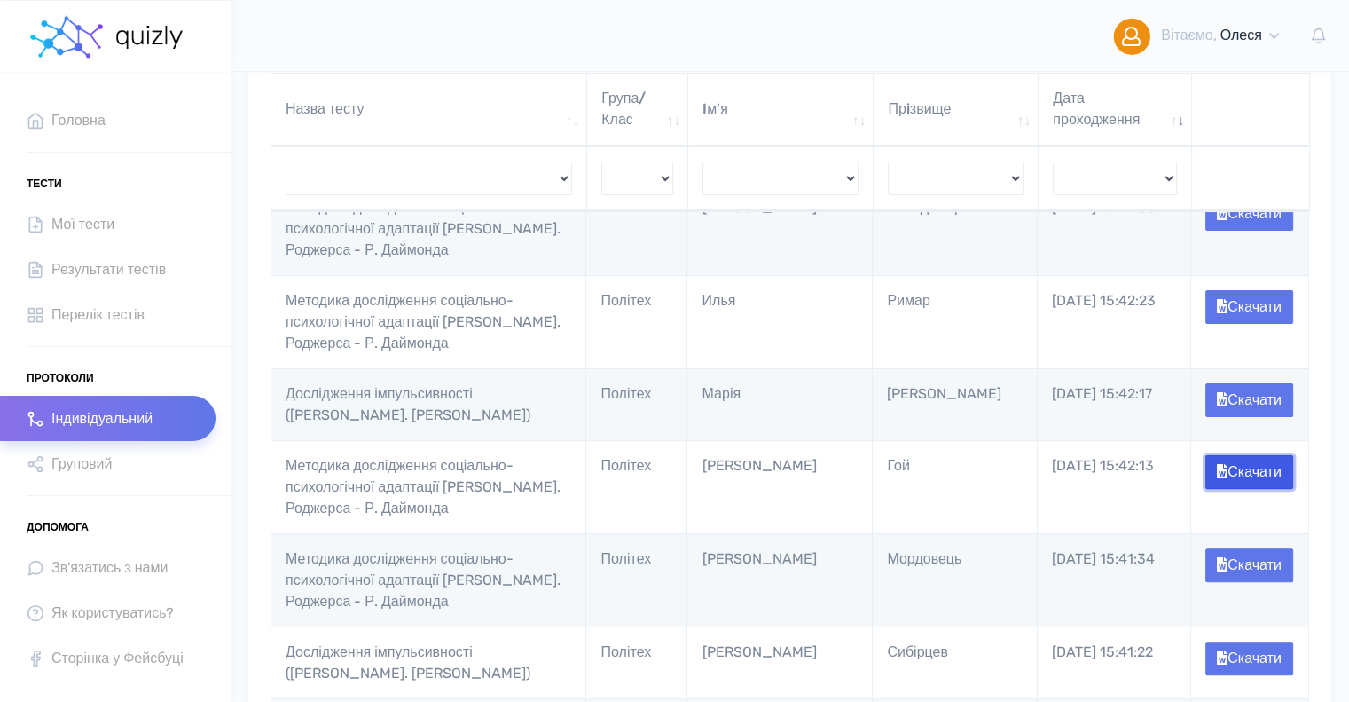
click at [1260, 489] on button "Скачати" at bounding box center [1250, 472] width 88 height 34
click at [1259, 417] on button "Скачати" at bounding box center [1250, 400] width 88 height 34
click at [1240, 324] on button "Скачати" at bounding box center [1250, 307] width 88 height 34
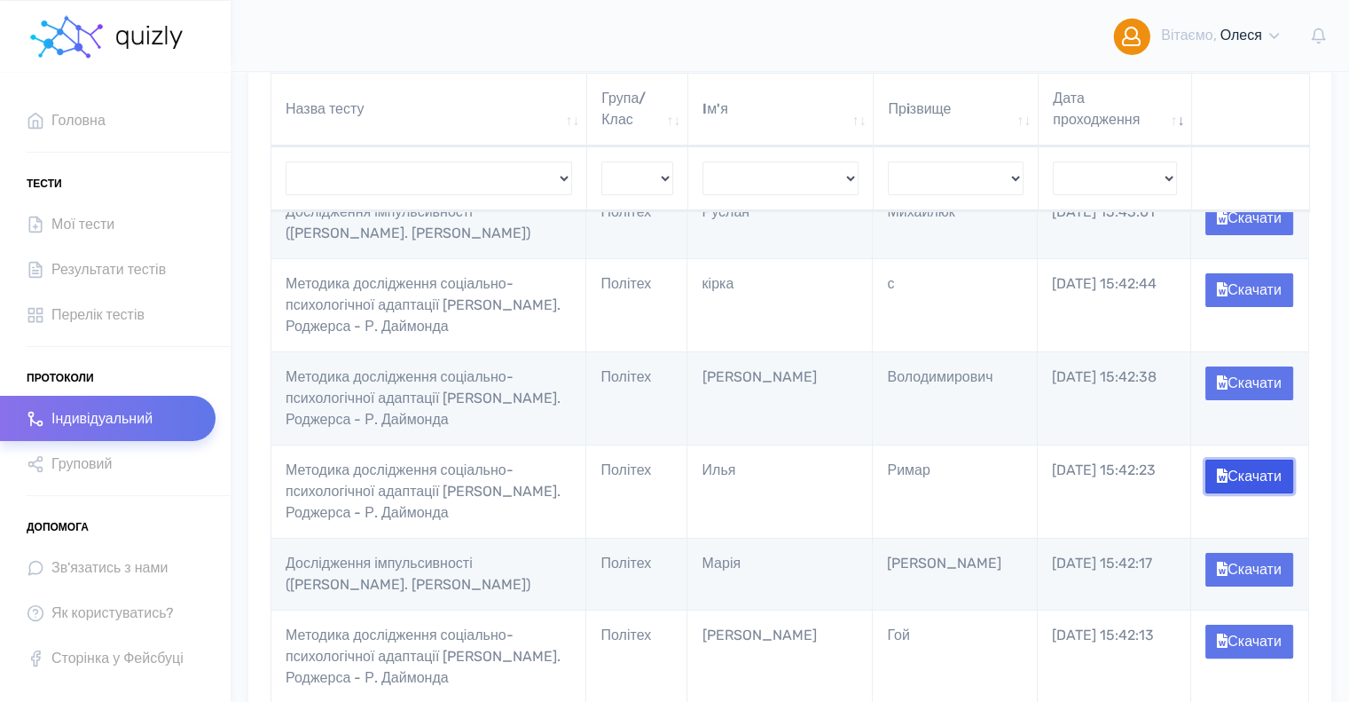
scroll to position [177, 0]
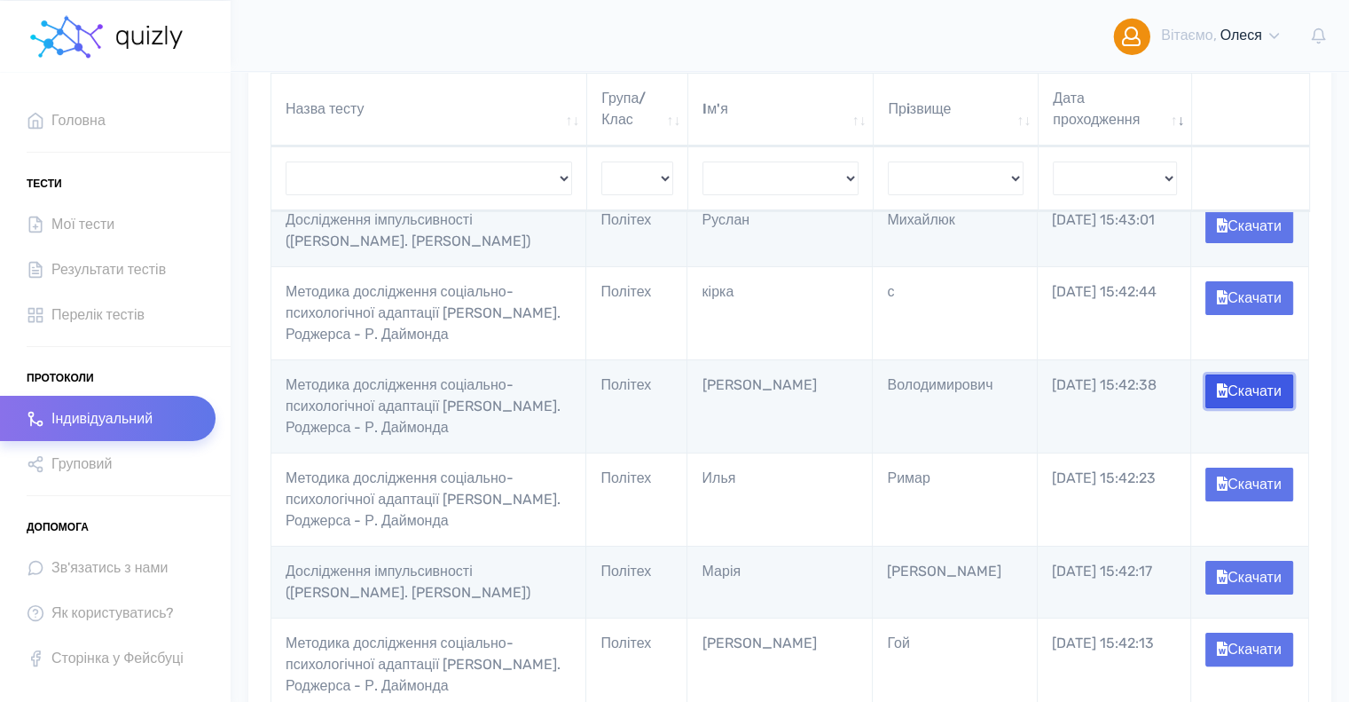
click at [1250, 408] on button "Скачати" at bounding box center [1250, 391] width 88 height 34
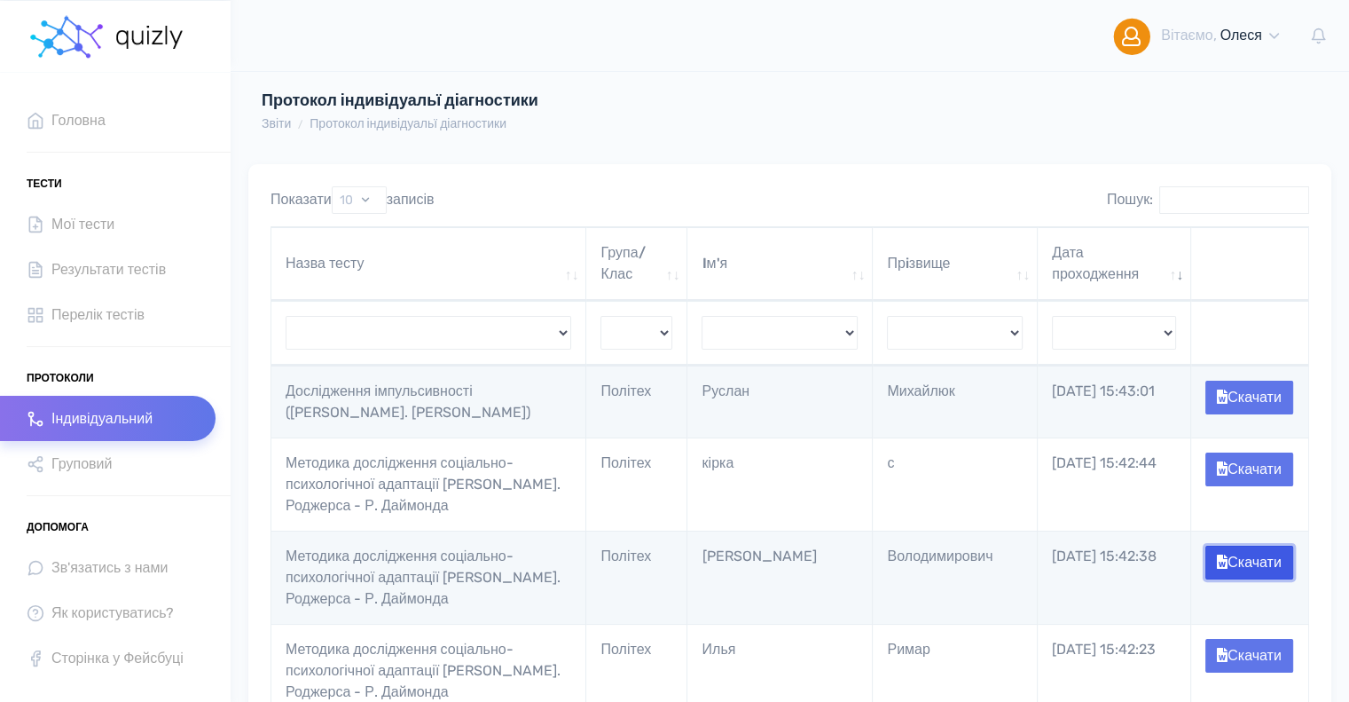
scroll to position [0, 0]
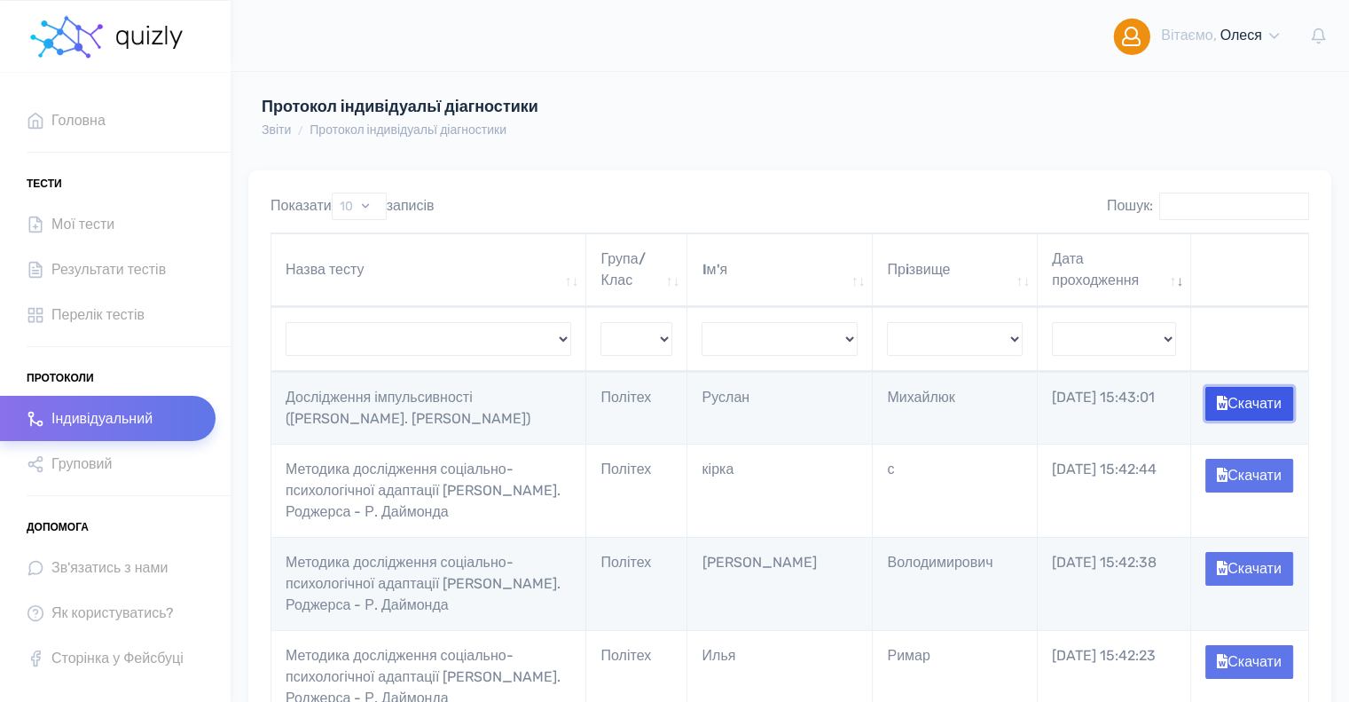
click at [1253, 419] on button "Скачати" at bounding box center [1250, 404] width 88 height 34
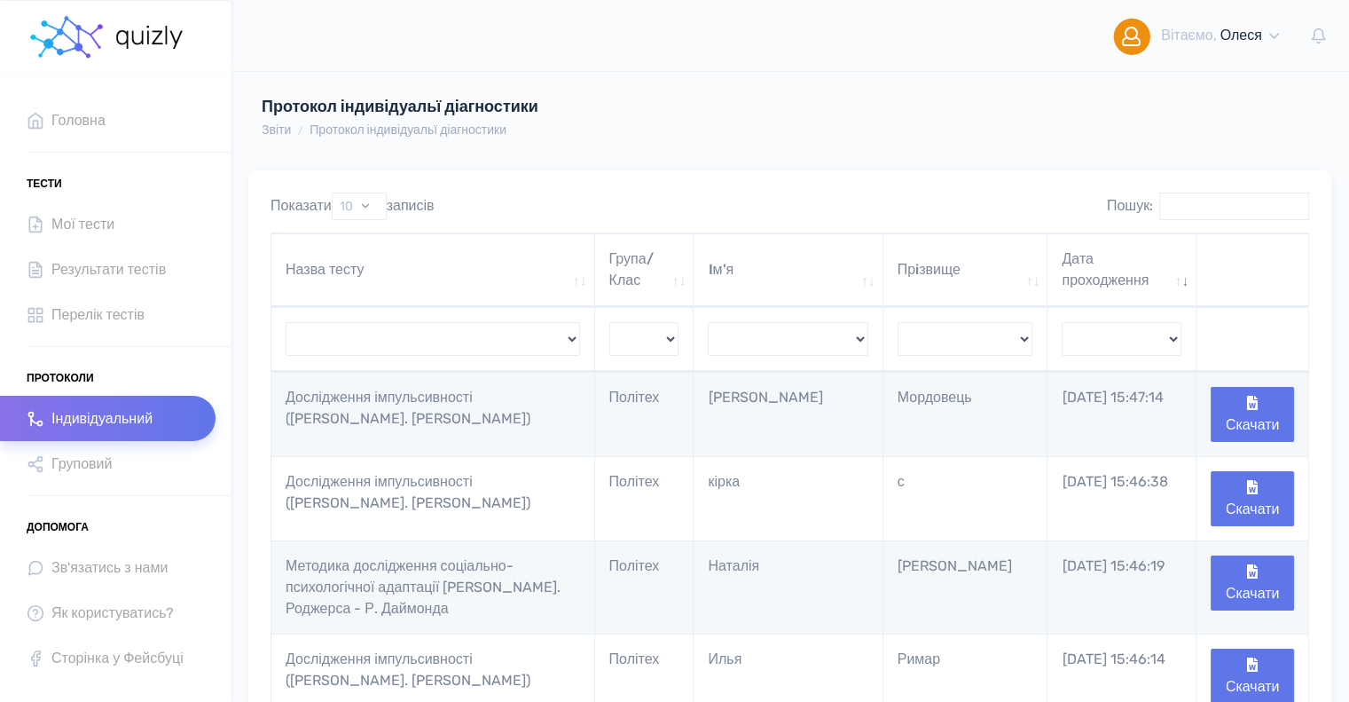
scroll to position [89, 0]
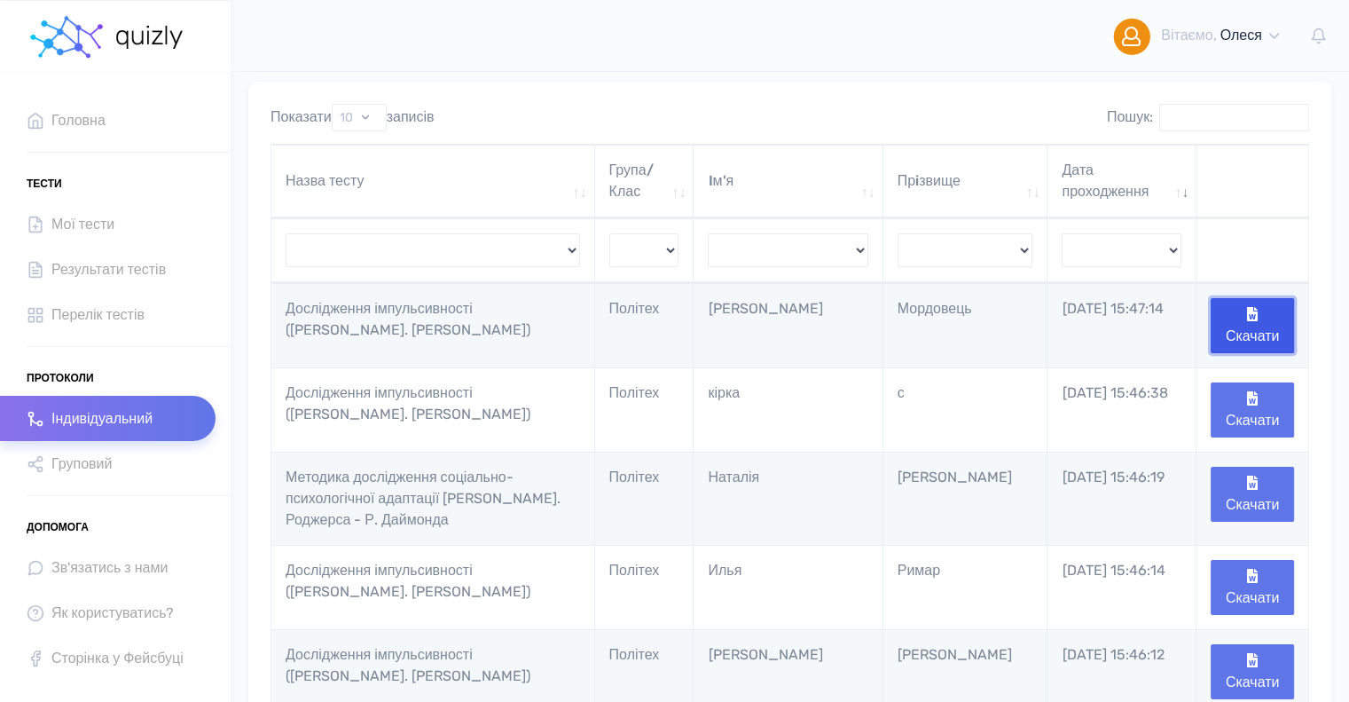
click at [1236, 322] on button "Скачати" at bounding box center [1252, 325] width 83 height 55
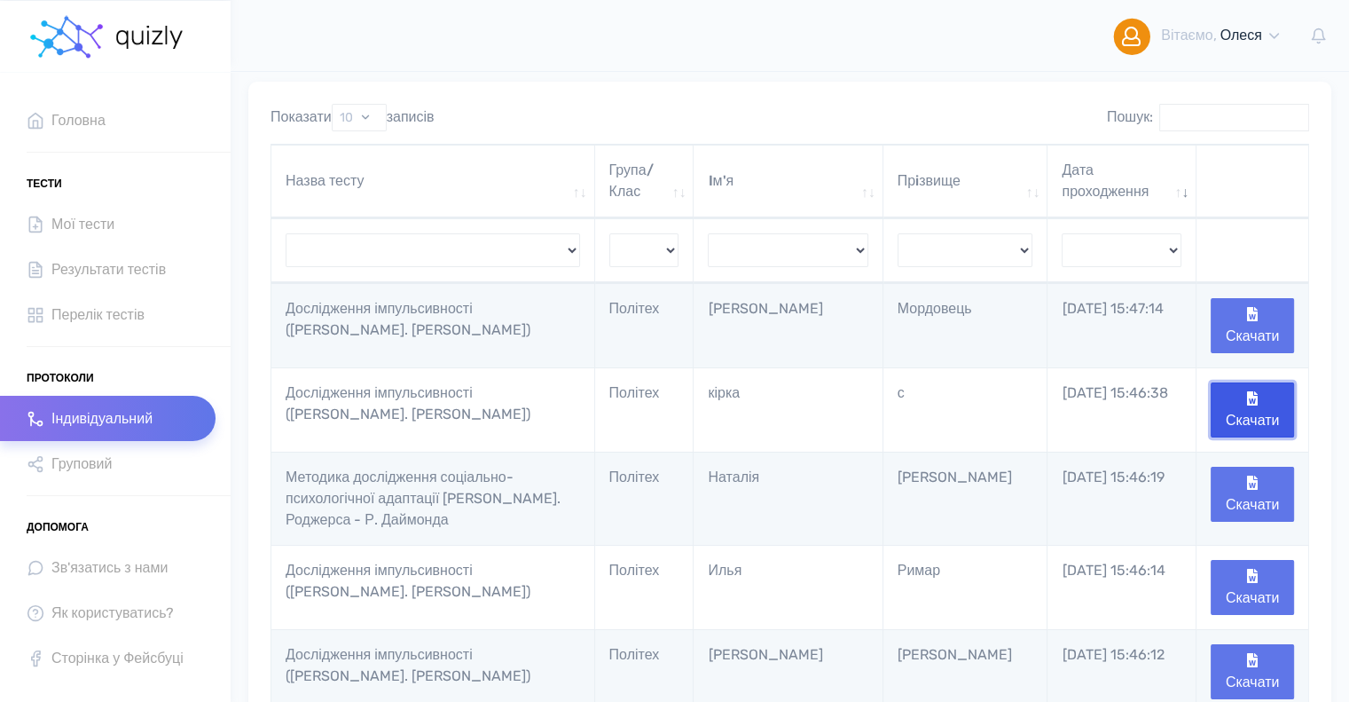
click at [1263, 405] on button "Скачати" at bounding box center [1252, 409] width 83 height 55
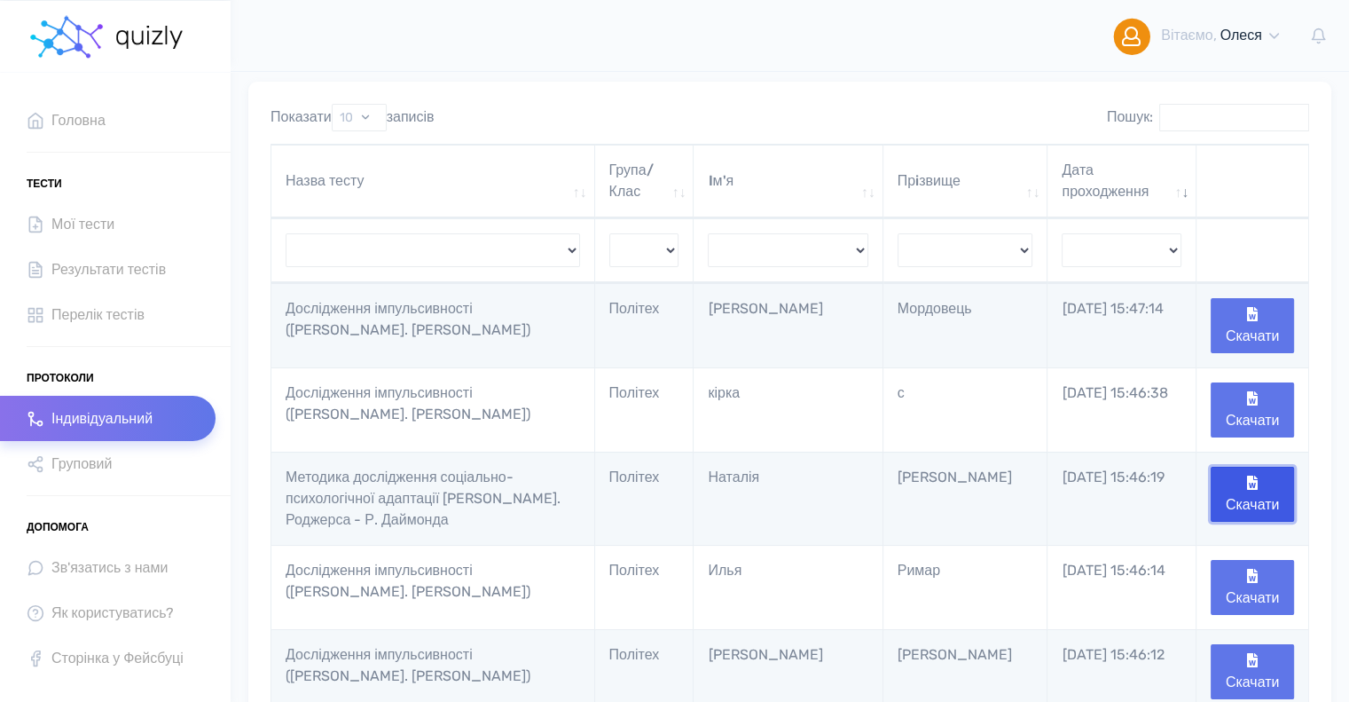
click at [1260, 499] on button "Скачати" at bounding box center [1252, 494] width 83 height 55
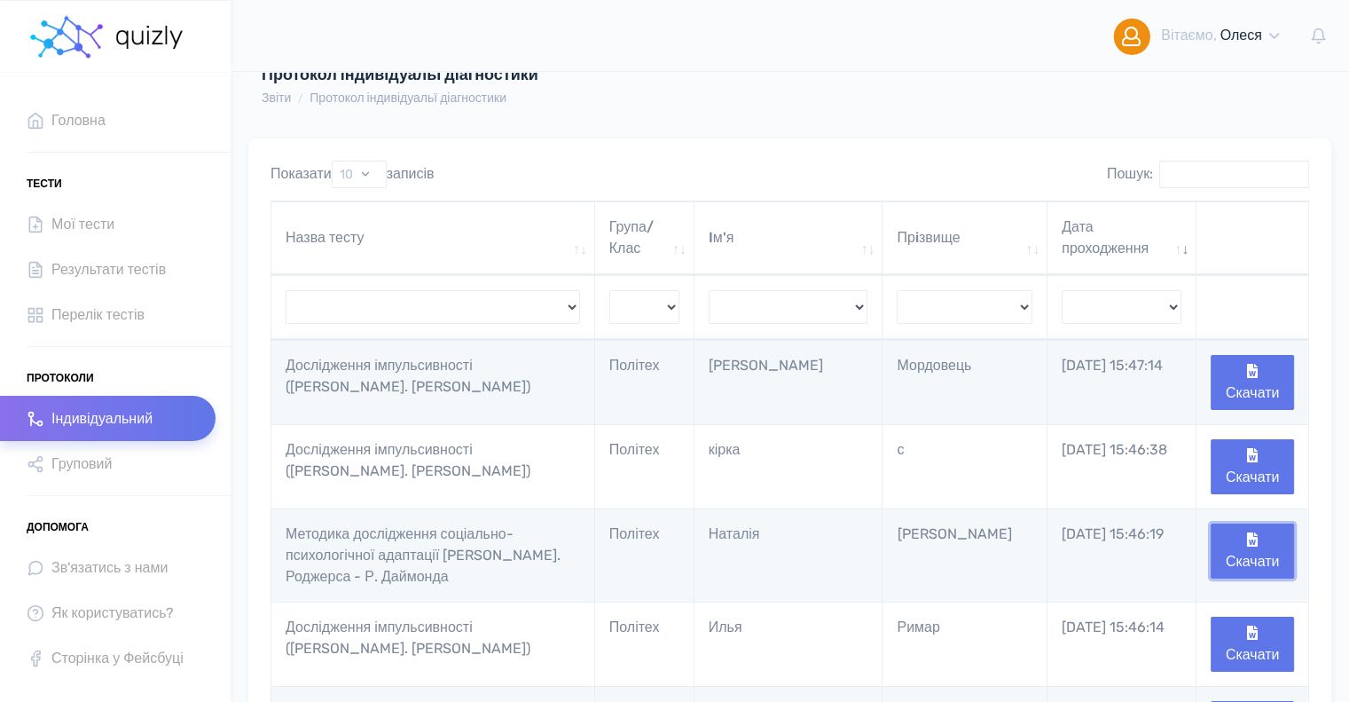
scroll to position [0, 0]
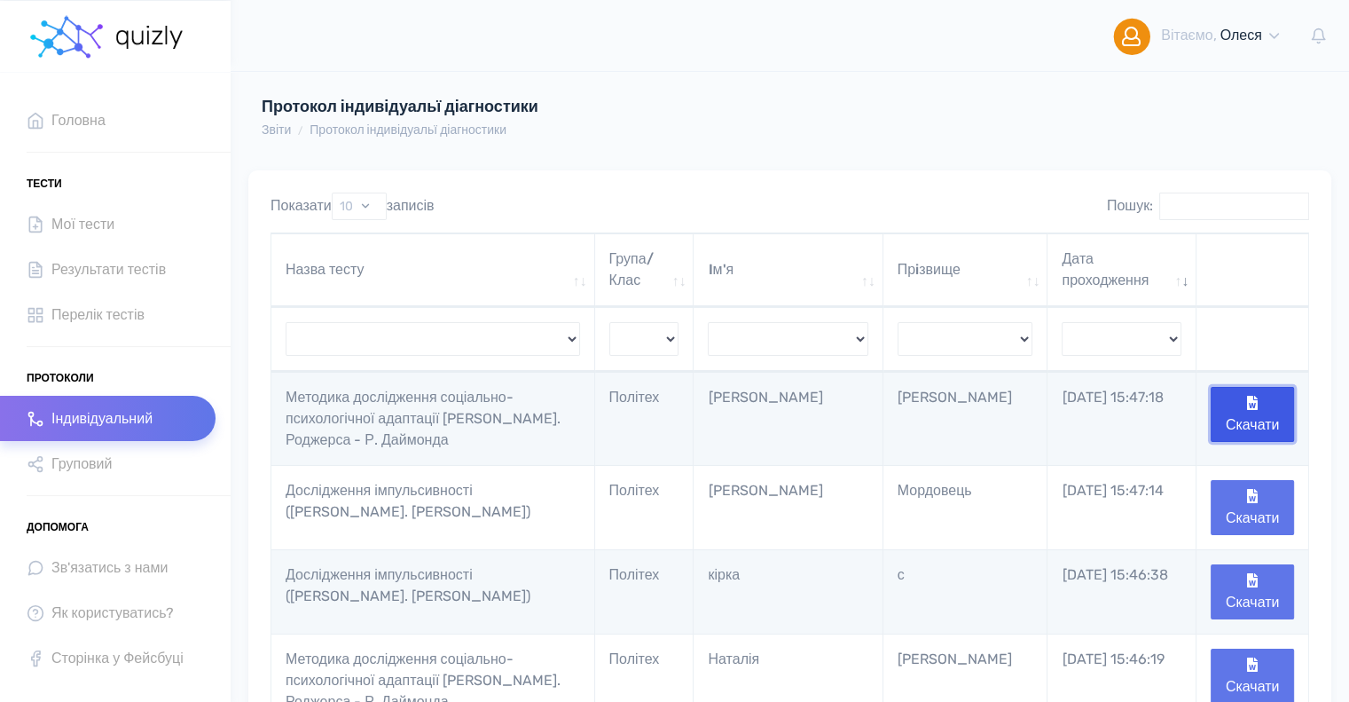
click at [1263, 407] on button "Скачати" at bounding box center [1252, 414] width 83 height 55
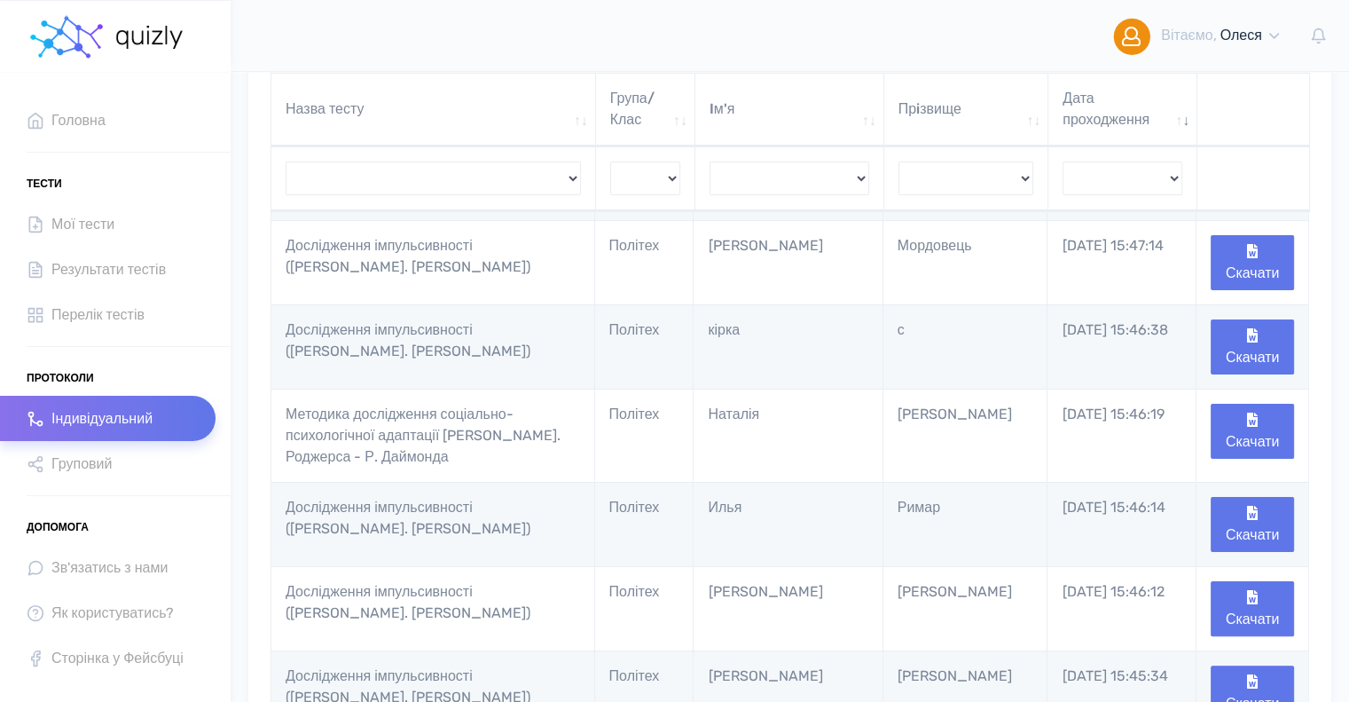
scroll to position [355, 0]
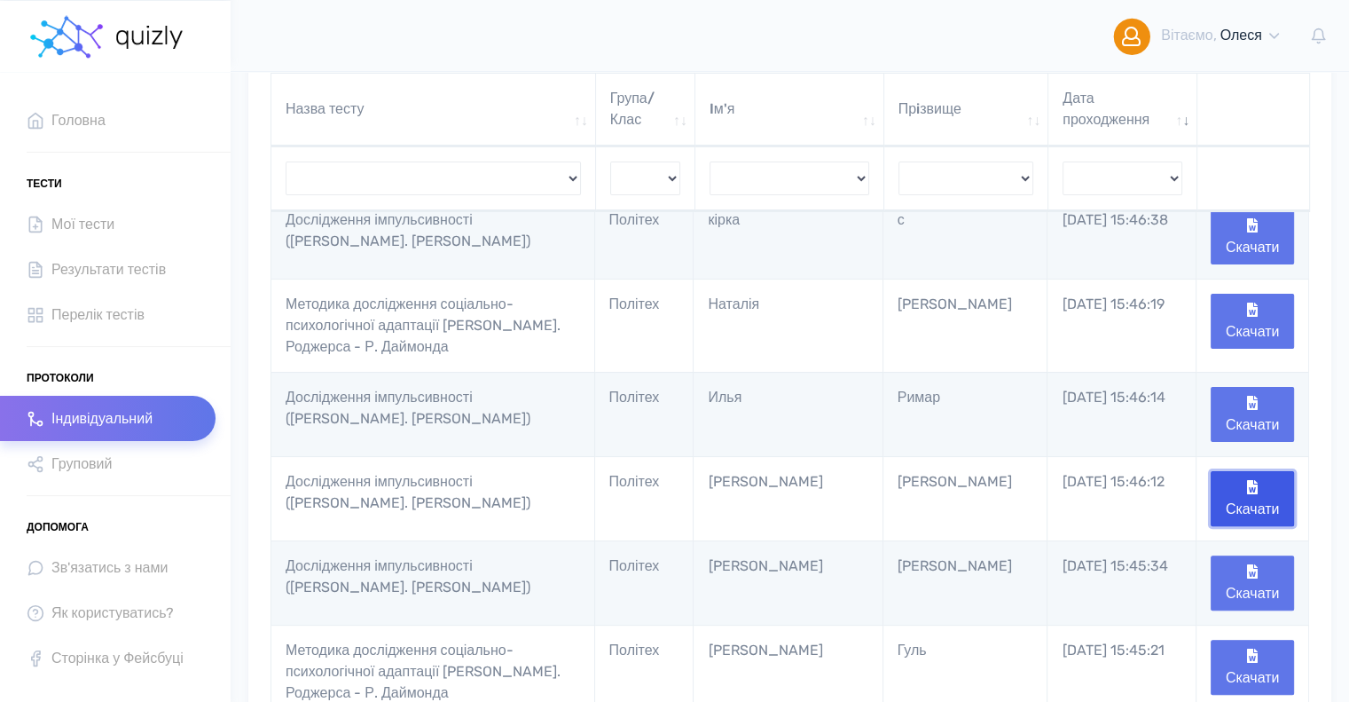
click at [1273, 497] on button "Скачати" at bounding box center [1252, 498] width 83 height 55
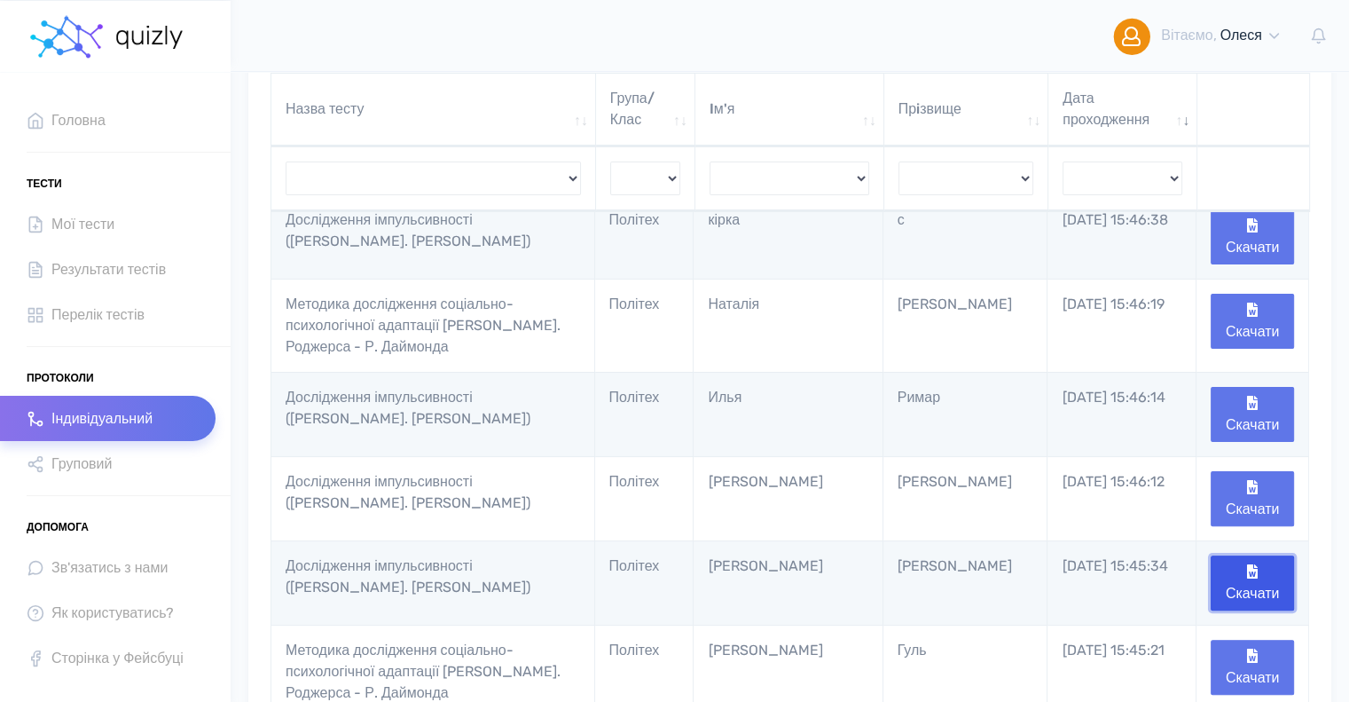
click at [1268, 577] on button "Скачати" at bounding box center [1252, 582] width 83 height 55
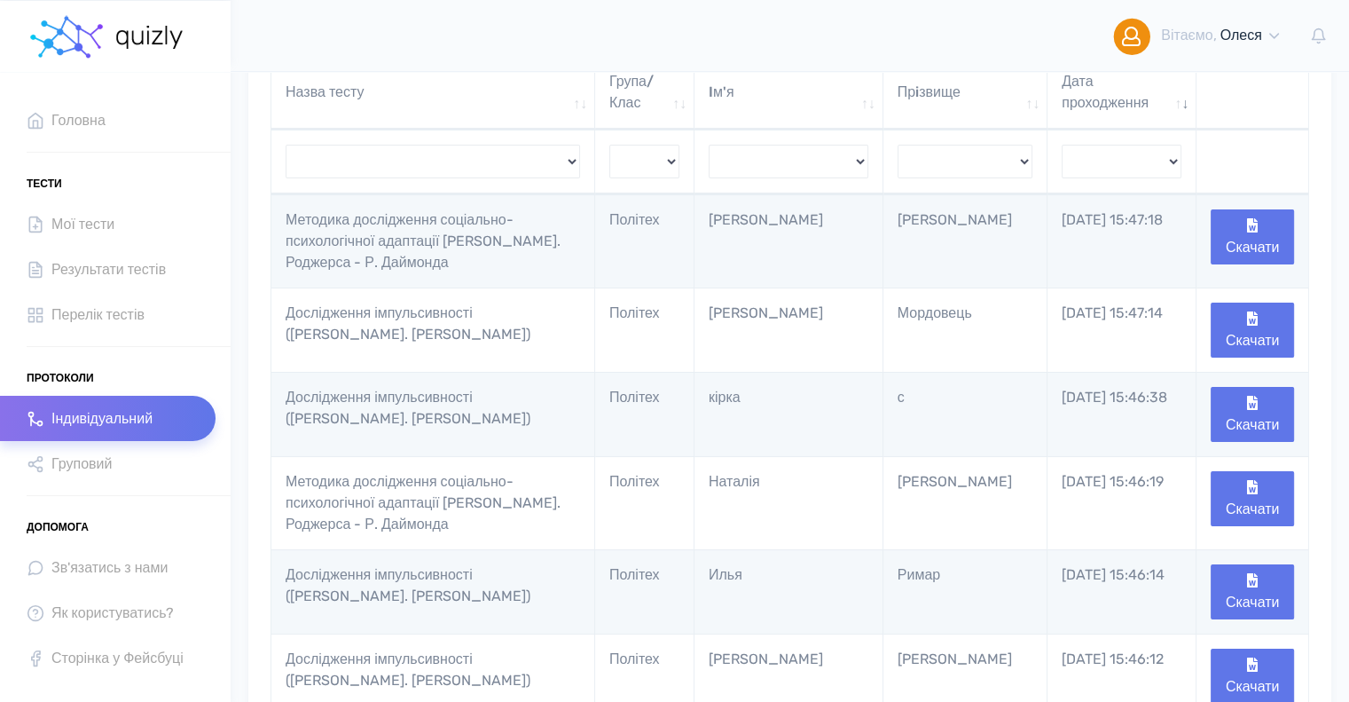
scroll to position [0, 0]
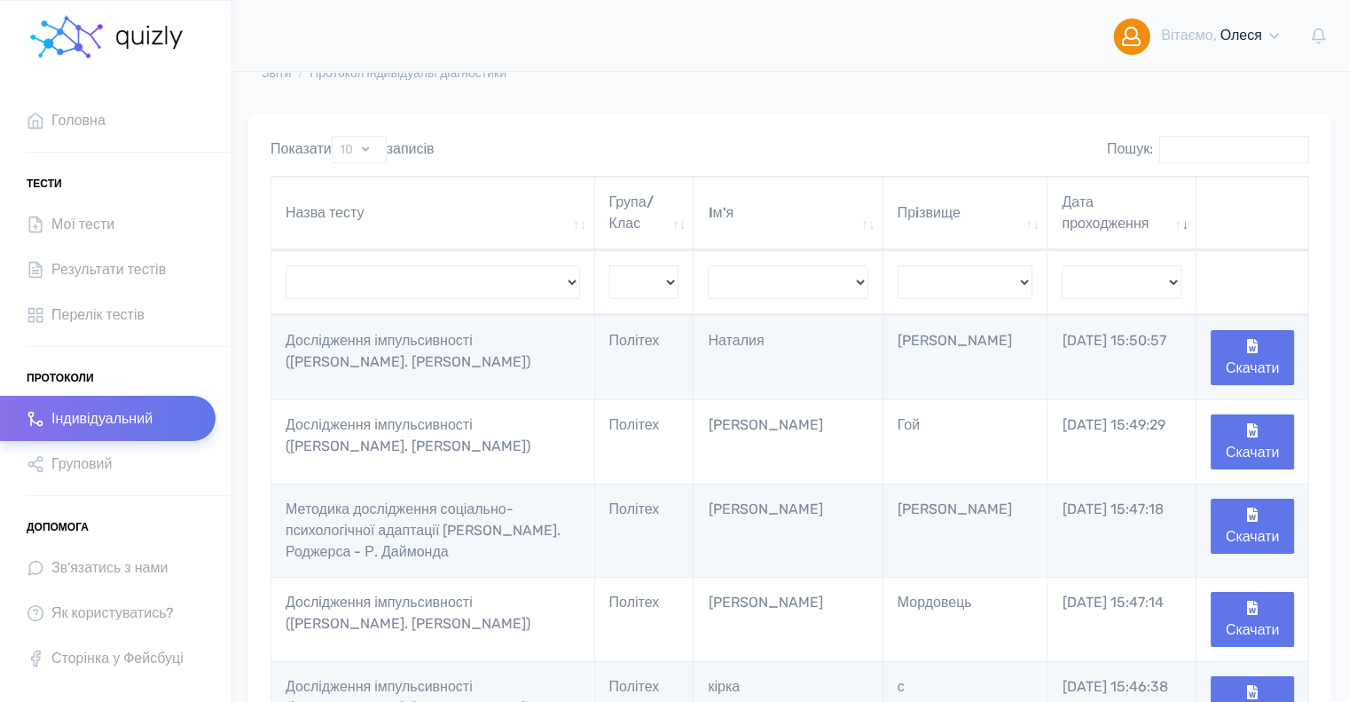
scroll to position [89, 0]
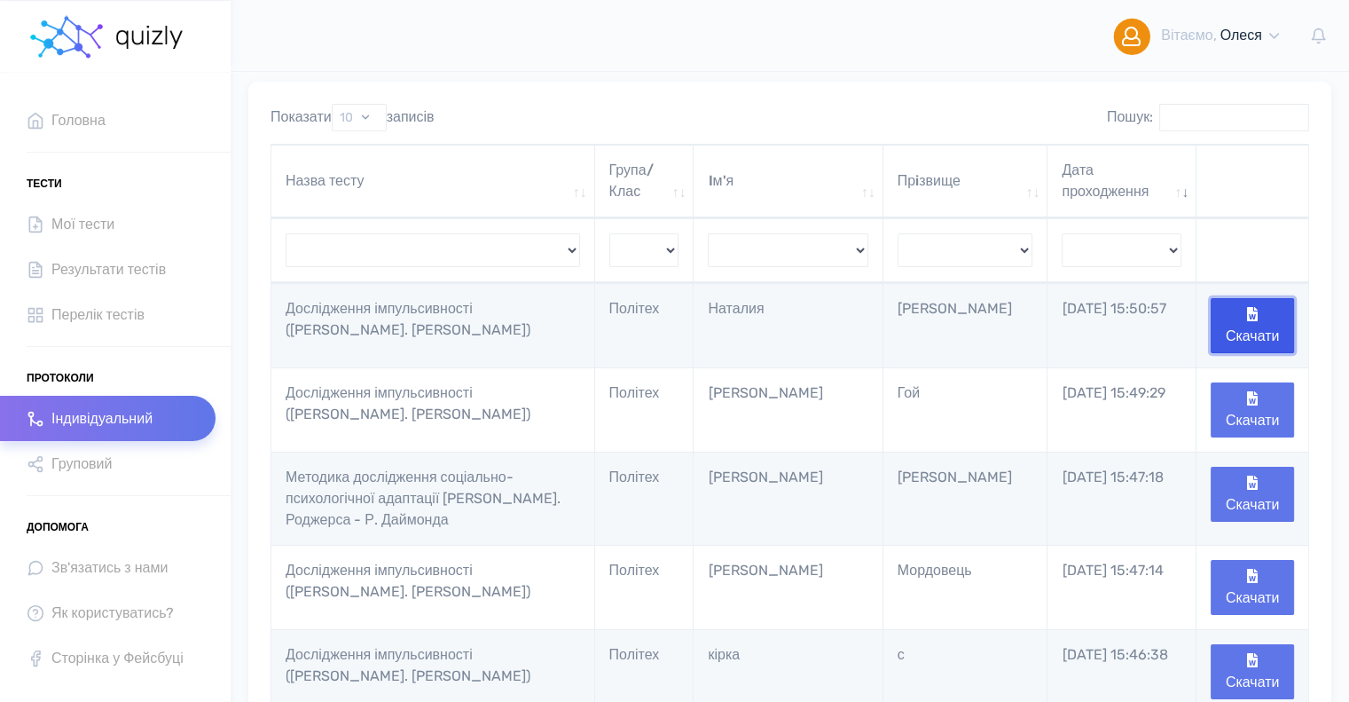
click at [1265, 315] on button "Скачати" at bounding box center [1252, 325] width 83 height 55
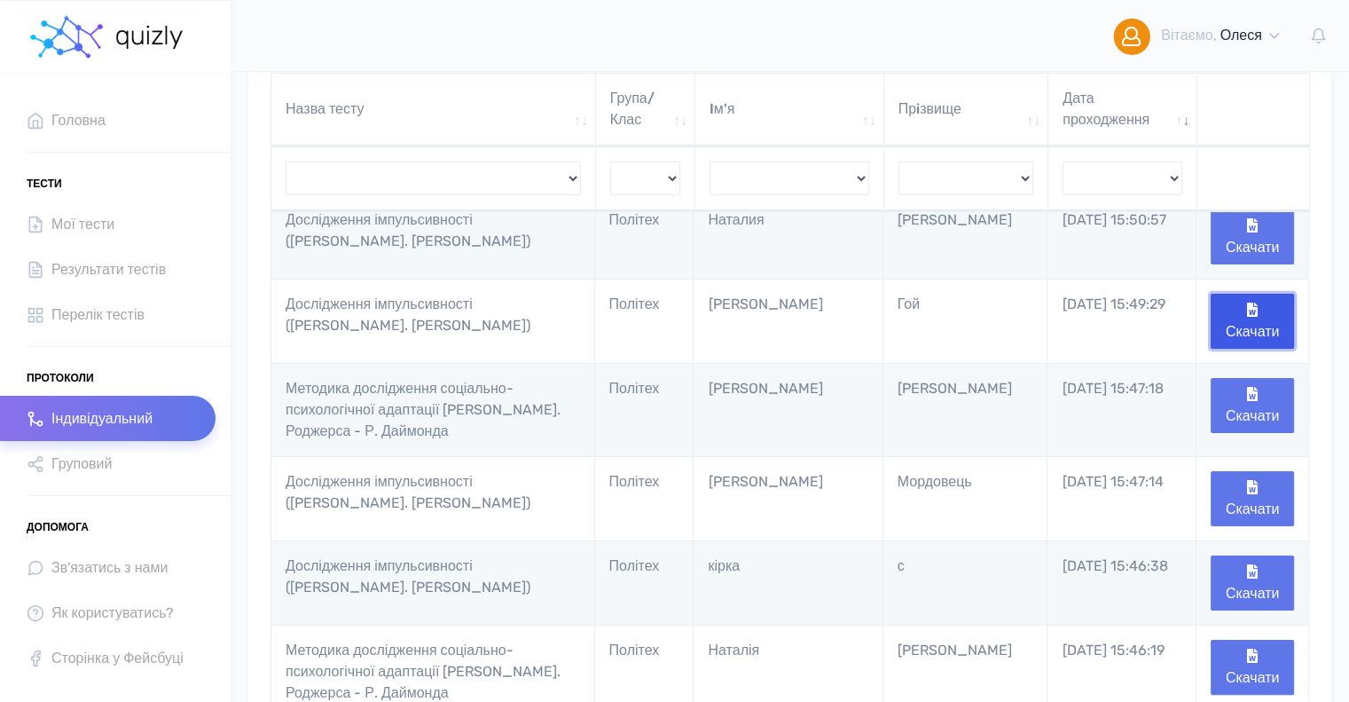
click at [1233, 308] on button "Скачати" at bounding box center [1252, 321] width 83 height 55
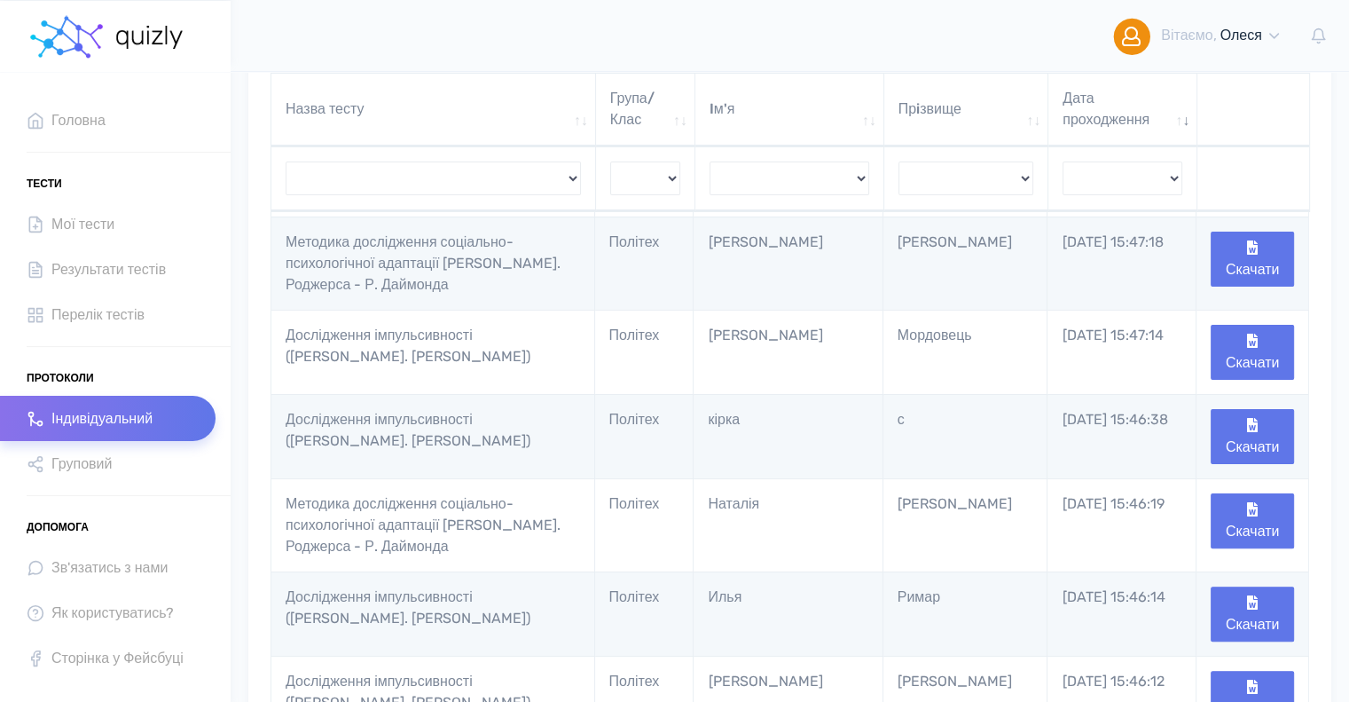
scroll to position [355, 0]
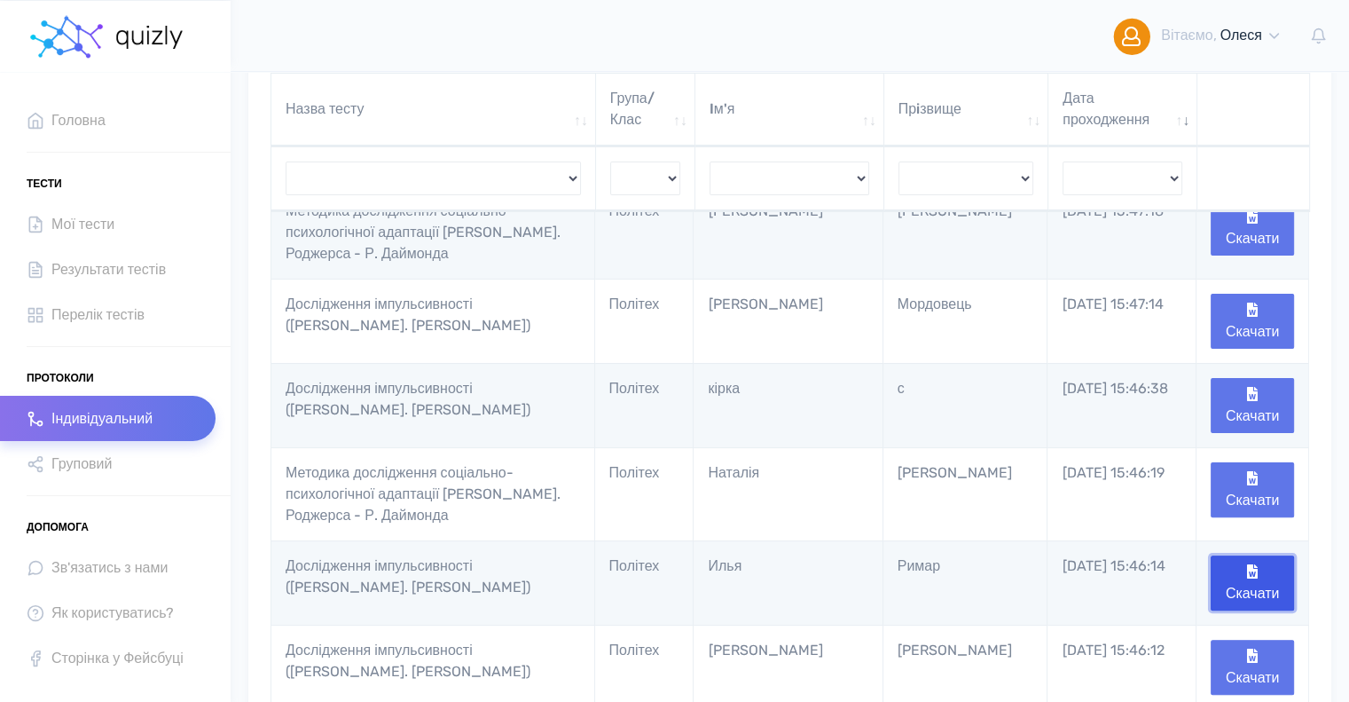
click at [1275, 576] on button "Скачати" at bounding box center [1252, 582] width 83 height 55
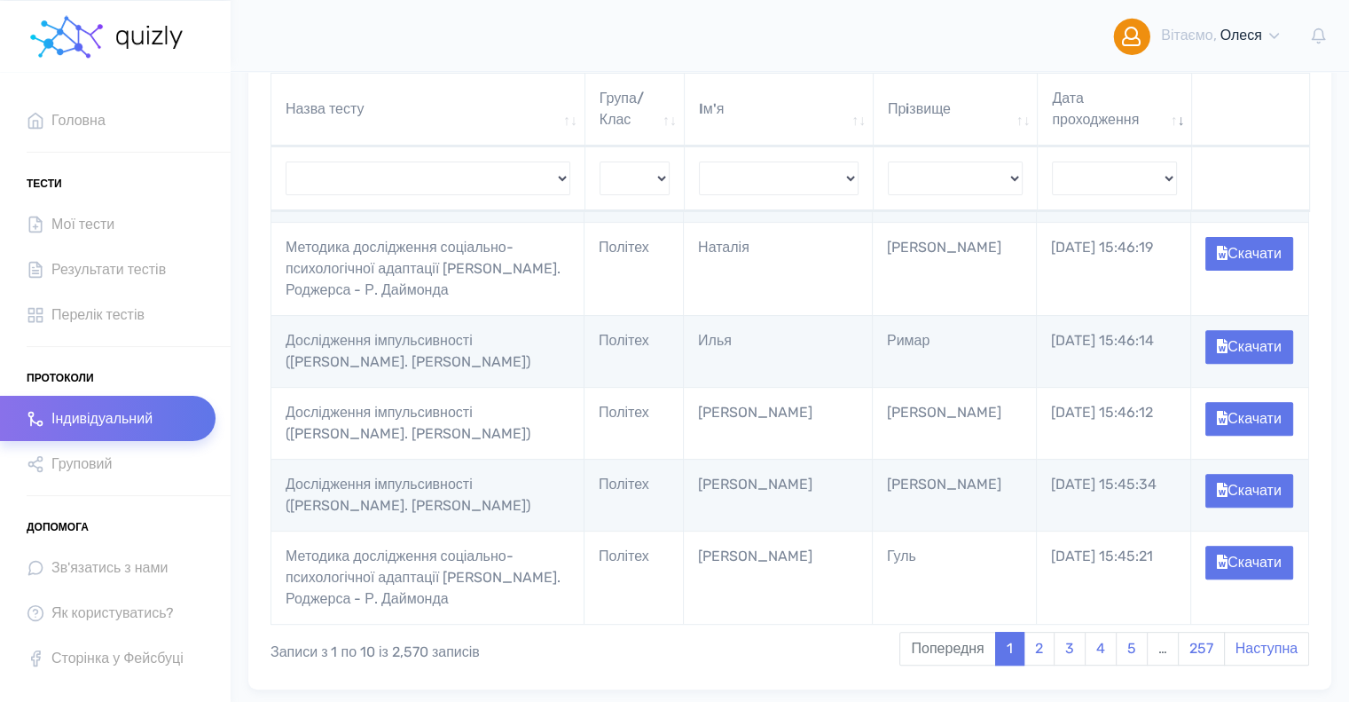
scroll to position [532, 0]
click at [1278, 434] on button "Скачати" at bounding box center [1250, 417] width 88 height 34
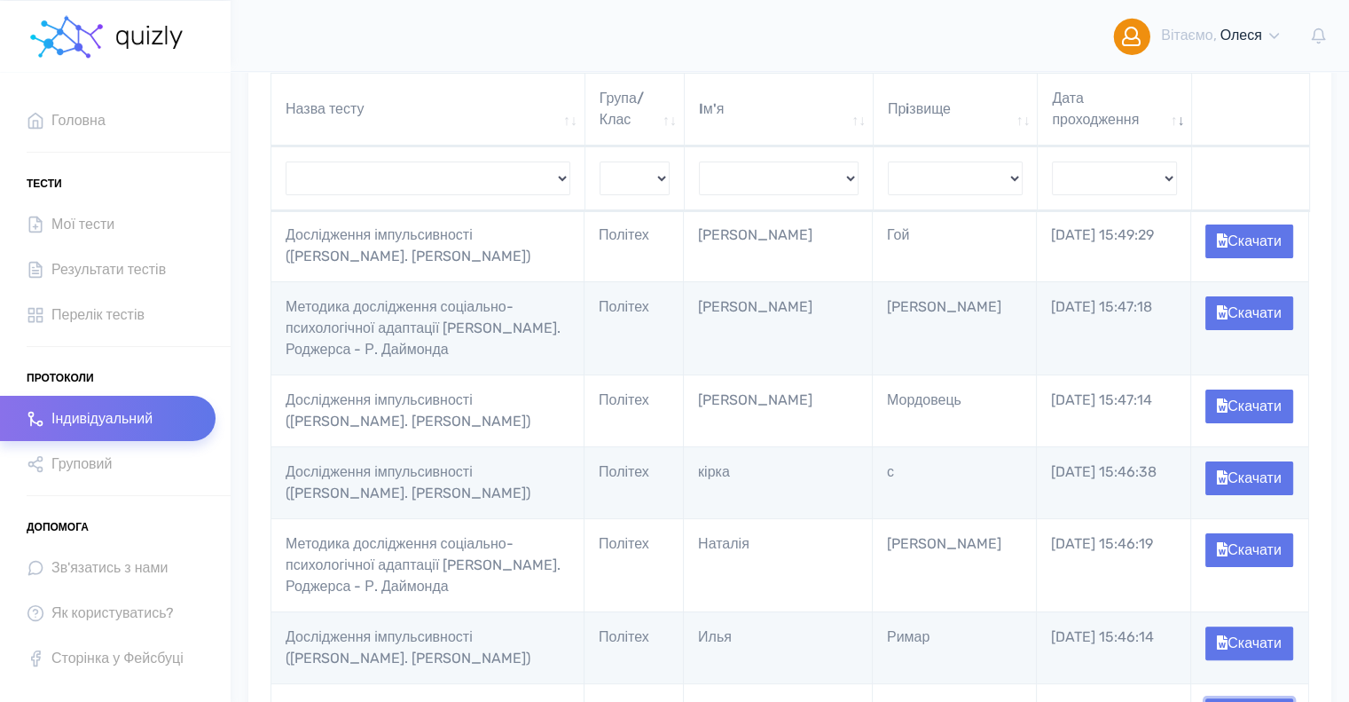
scroll to position [0, 0]
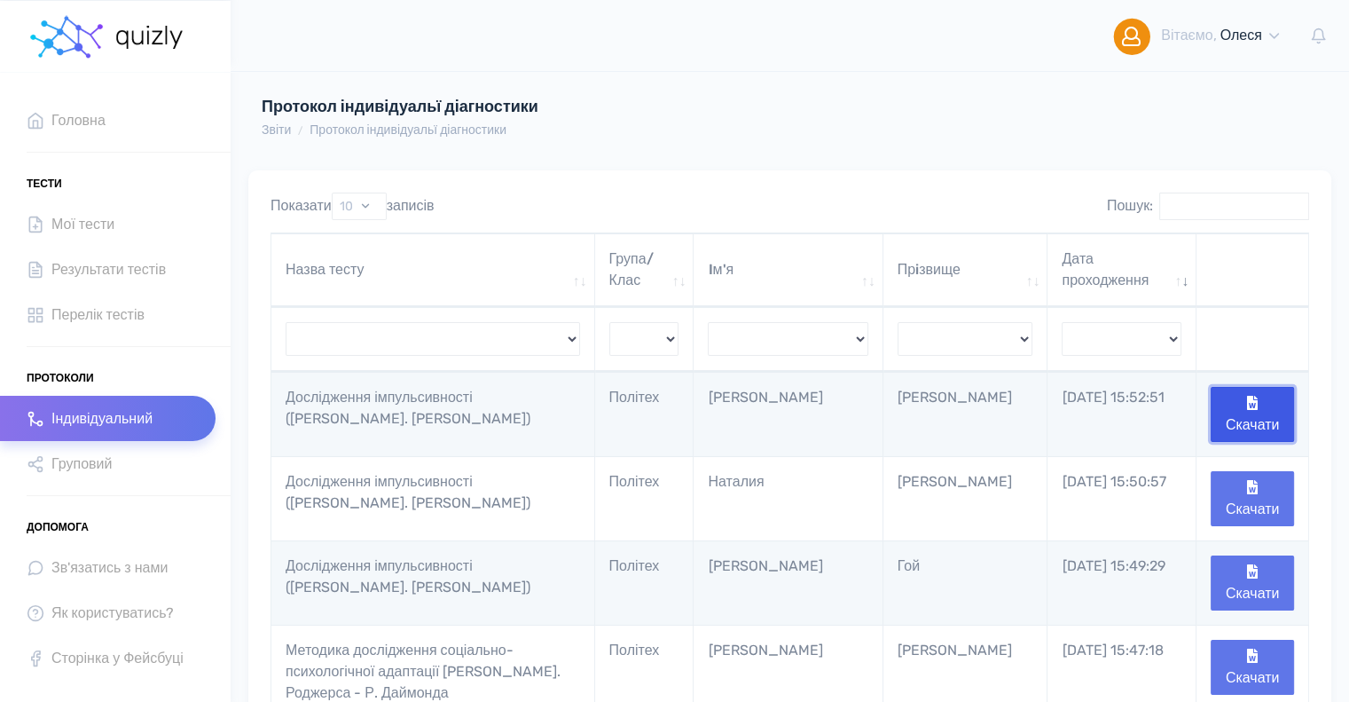
click at [1275, 416] on button "Скачати" at bounding box center [1252, 414] width 83 height 55
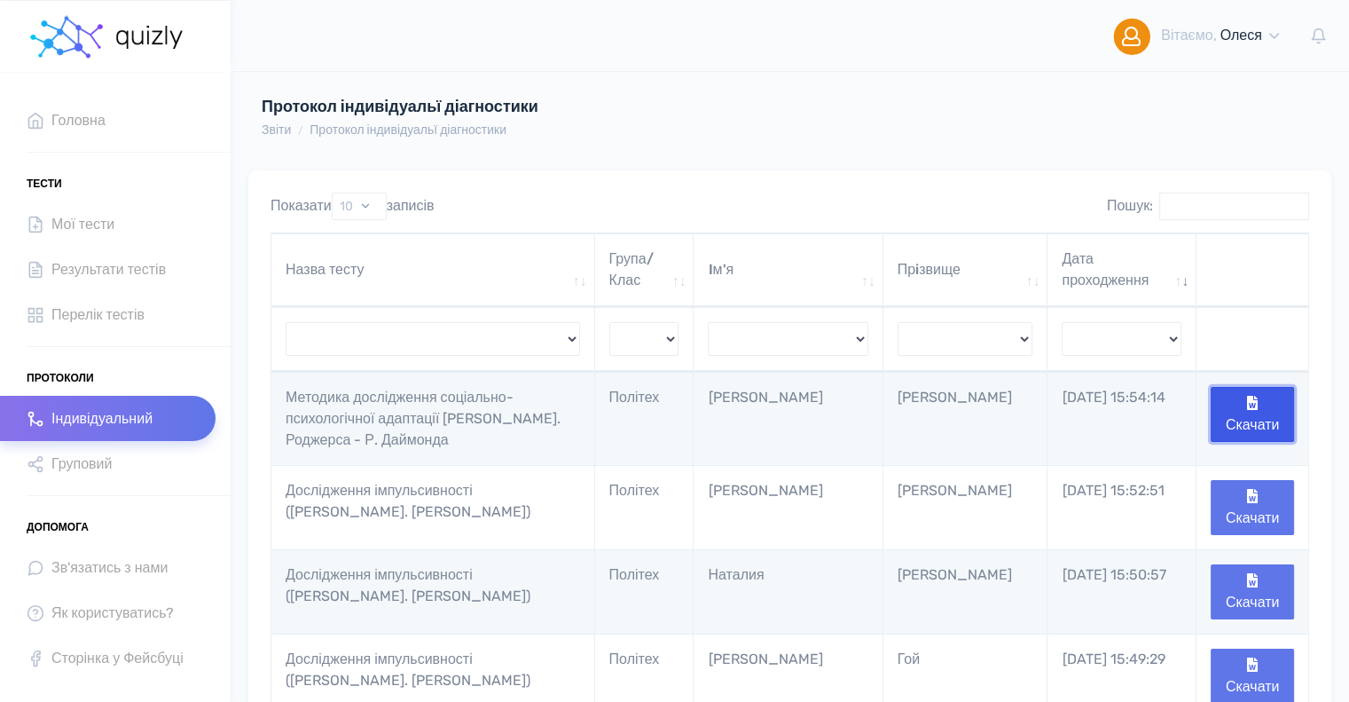
click at [1263, 410] on button "Скачати" at bounding box center [1252, 414] width 83 height 55
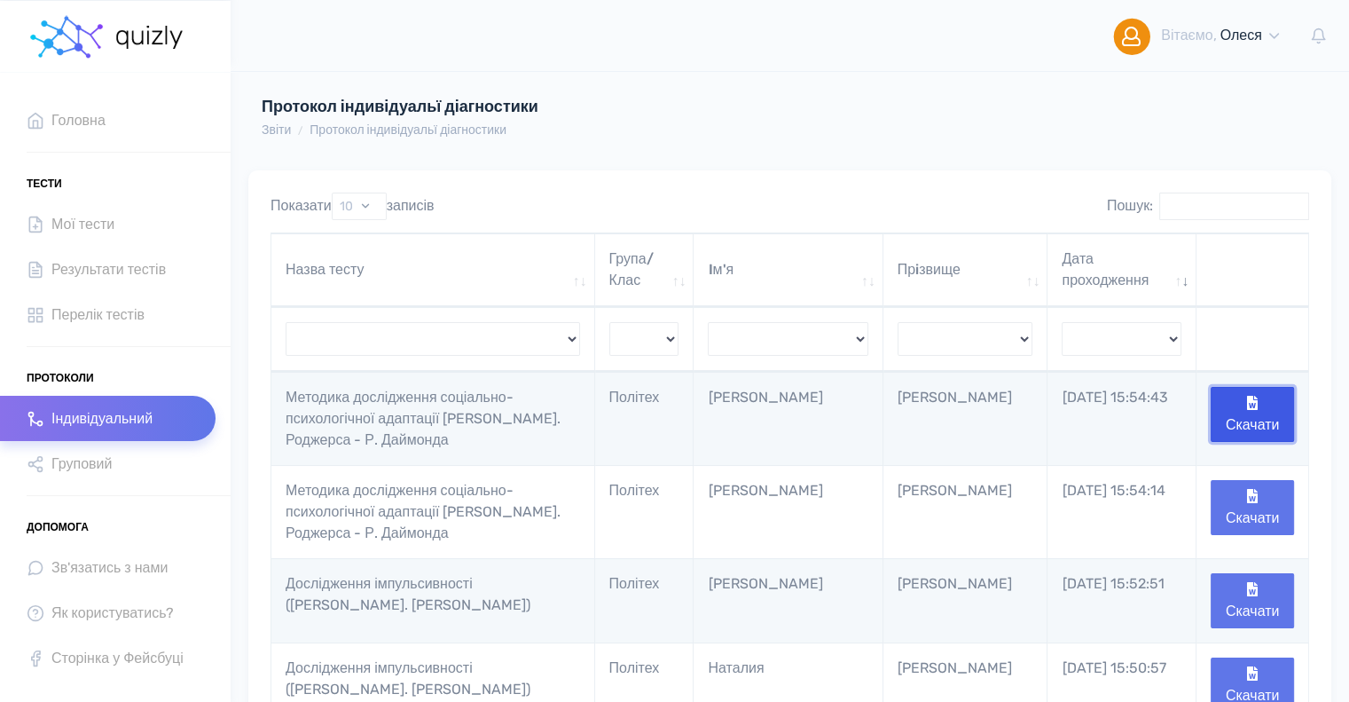
click at [1274, 414] on button "Скачати" at bounding box center [1252, 414] width 83 height 55
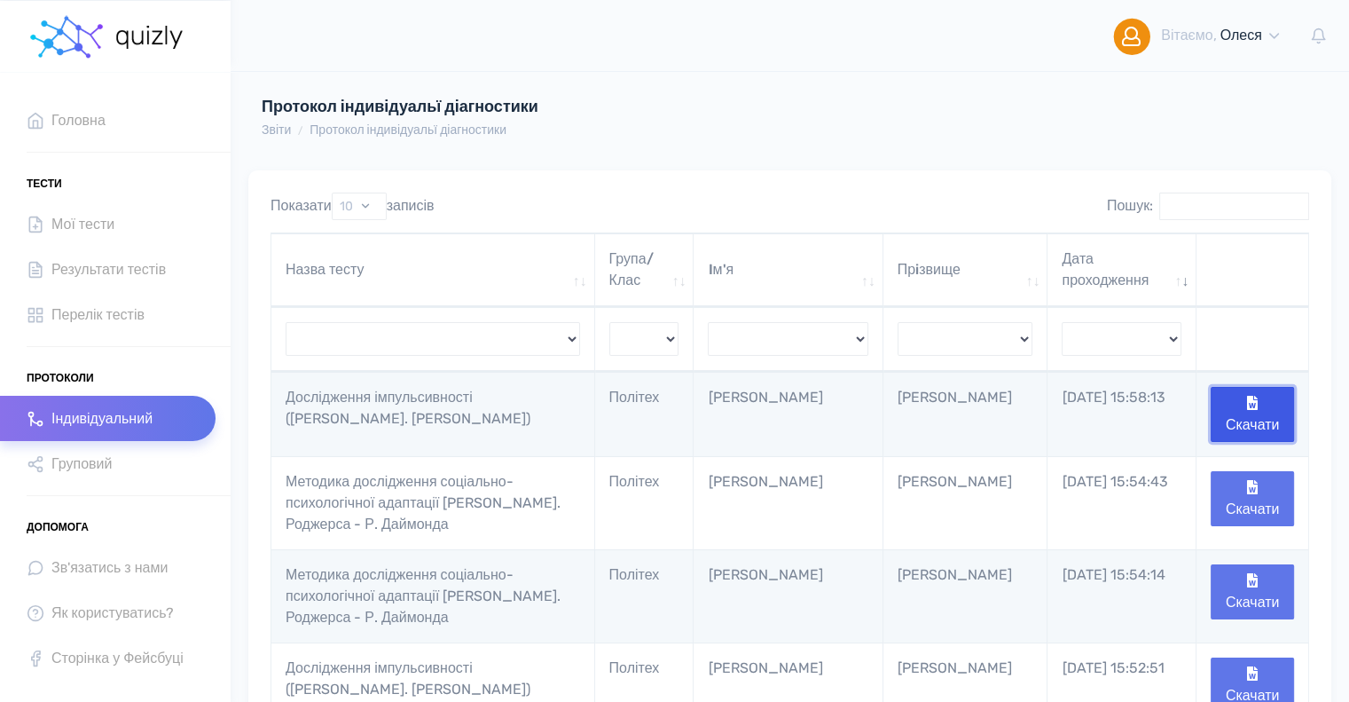
click at [1244, 407] on button "Скачати" at bounding box center [1252, 414] width 83 height 55
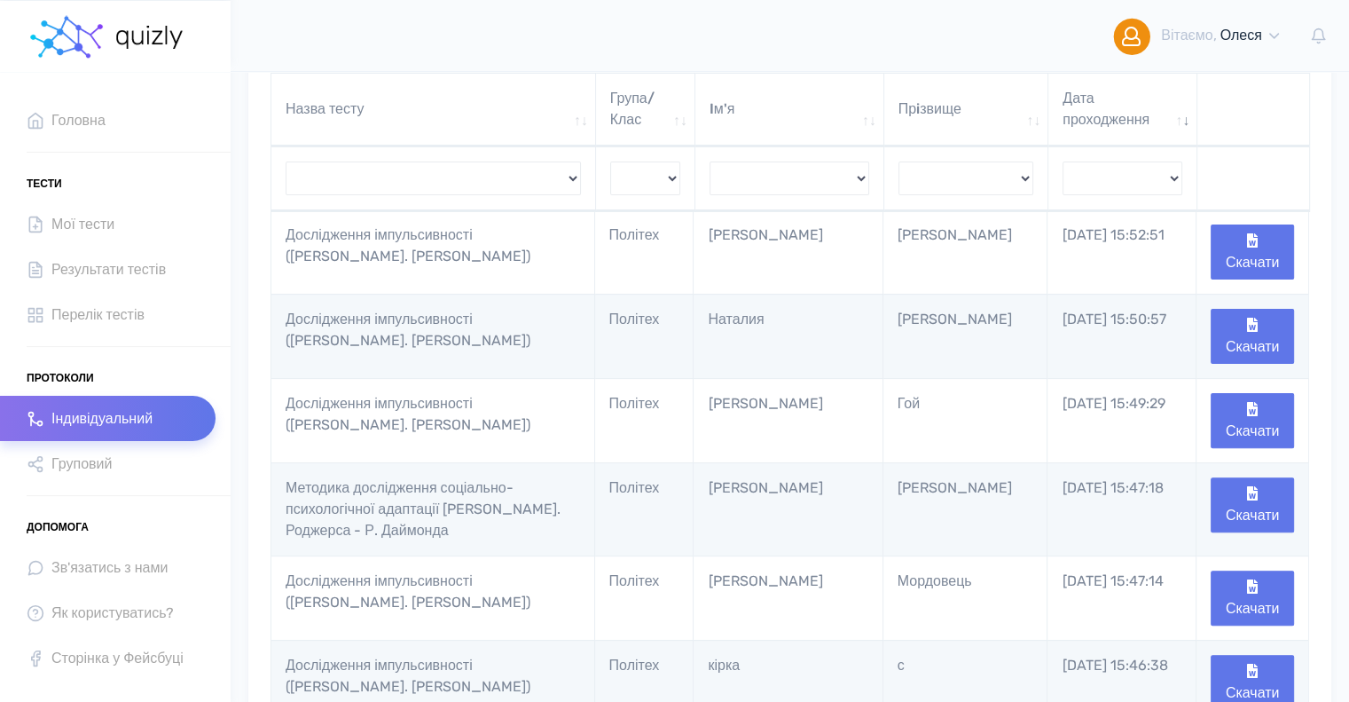
scroll to position [444, 0]
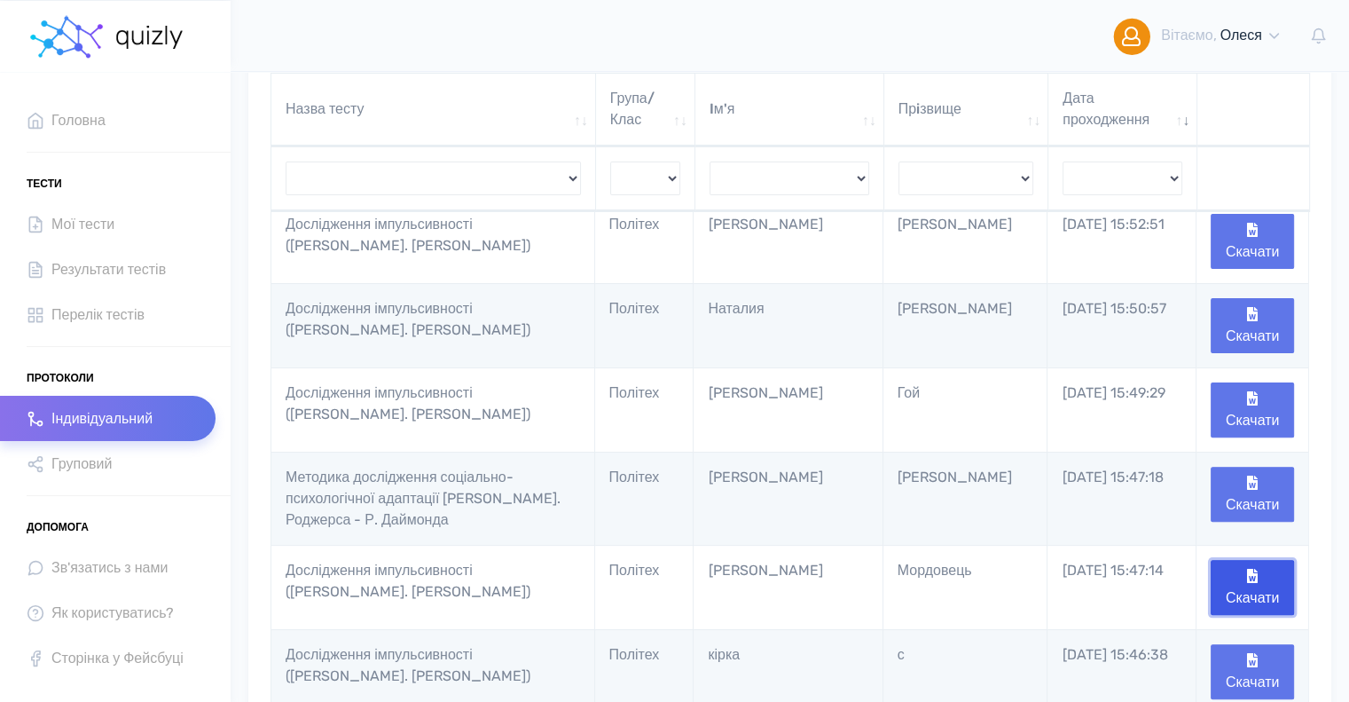
click at [1253, 585] on button "Скачати" at bounding box center [1252, 587] width 83 height 55
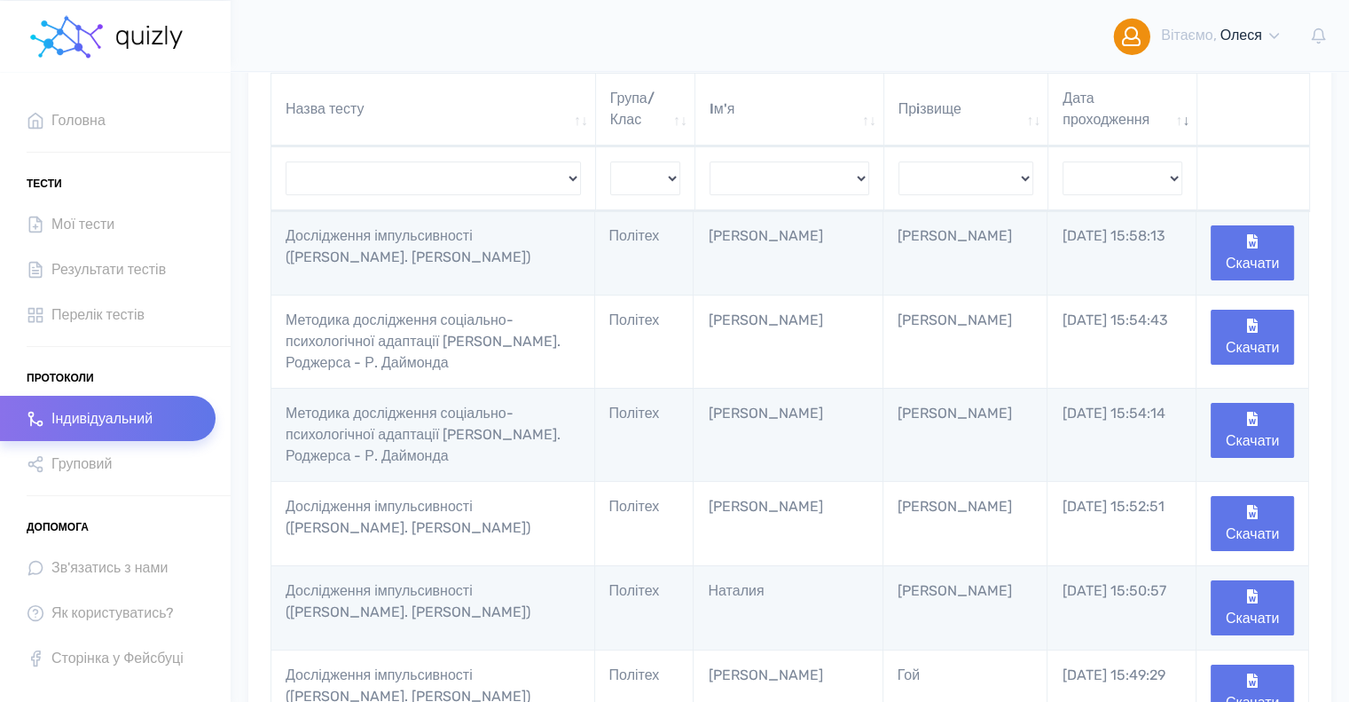
scroll to position [0, 0]
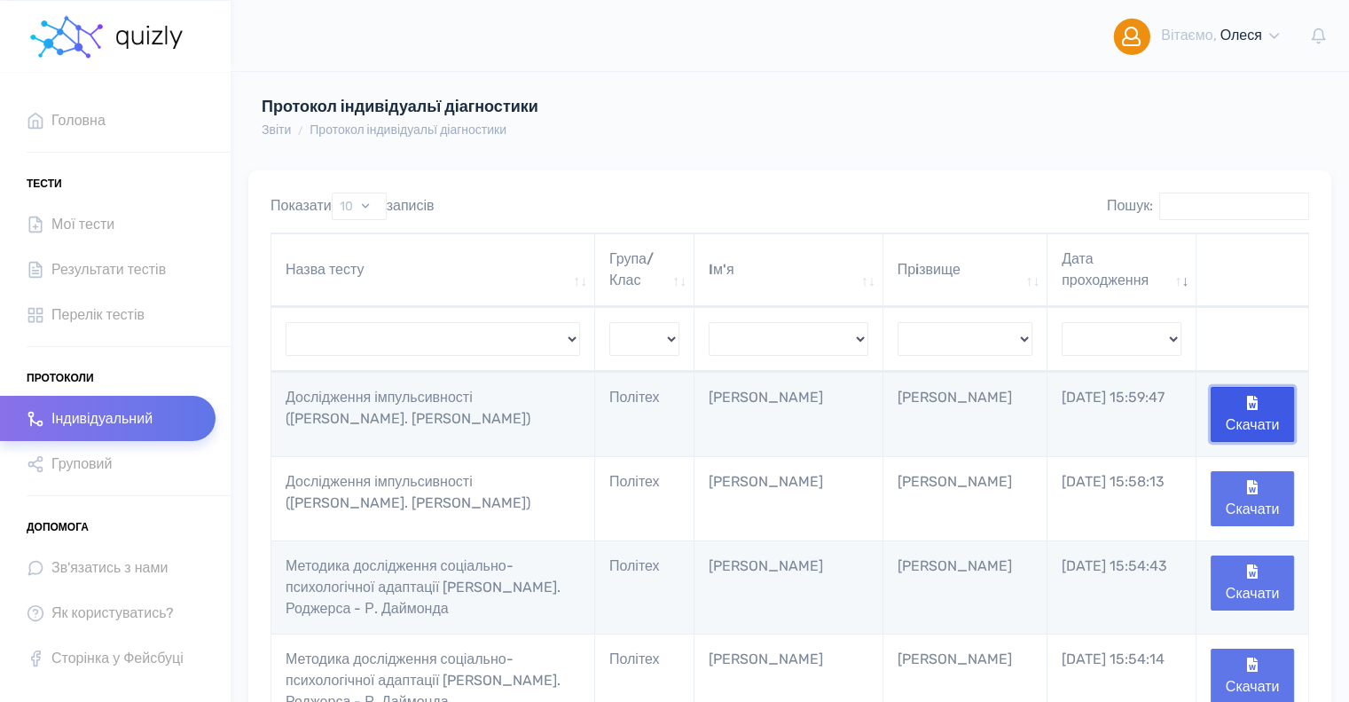
click at [1237, 411] on button "Скачати" at bounding box center [1252, 414] width 83 height 55
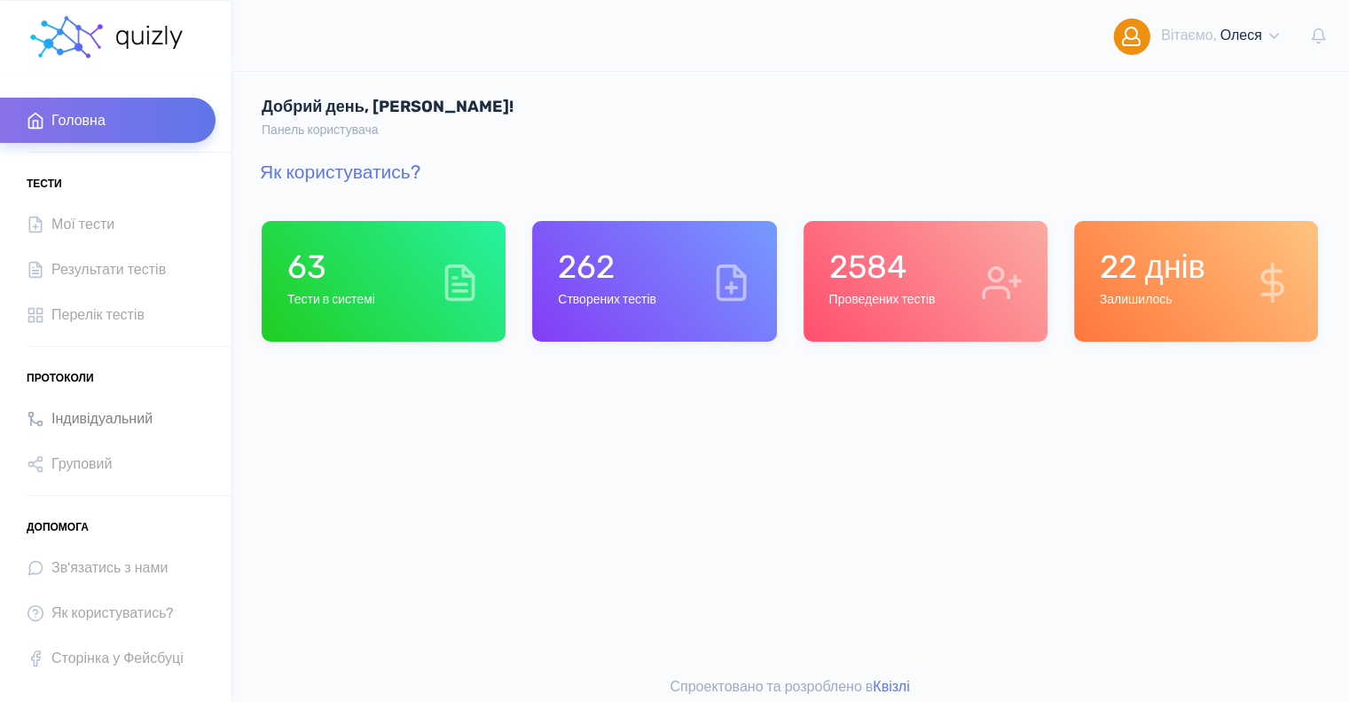
click at [78, 410] on span "Індивідуальний" at bounding box center [101, 418] width 101 height 24
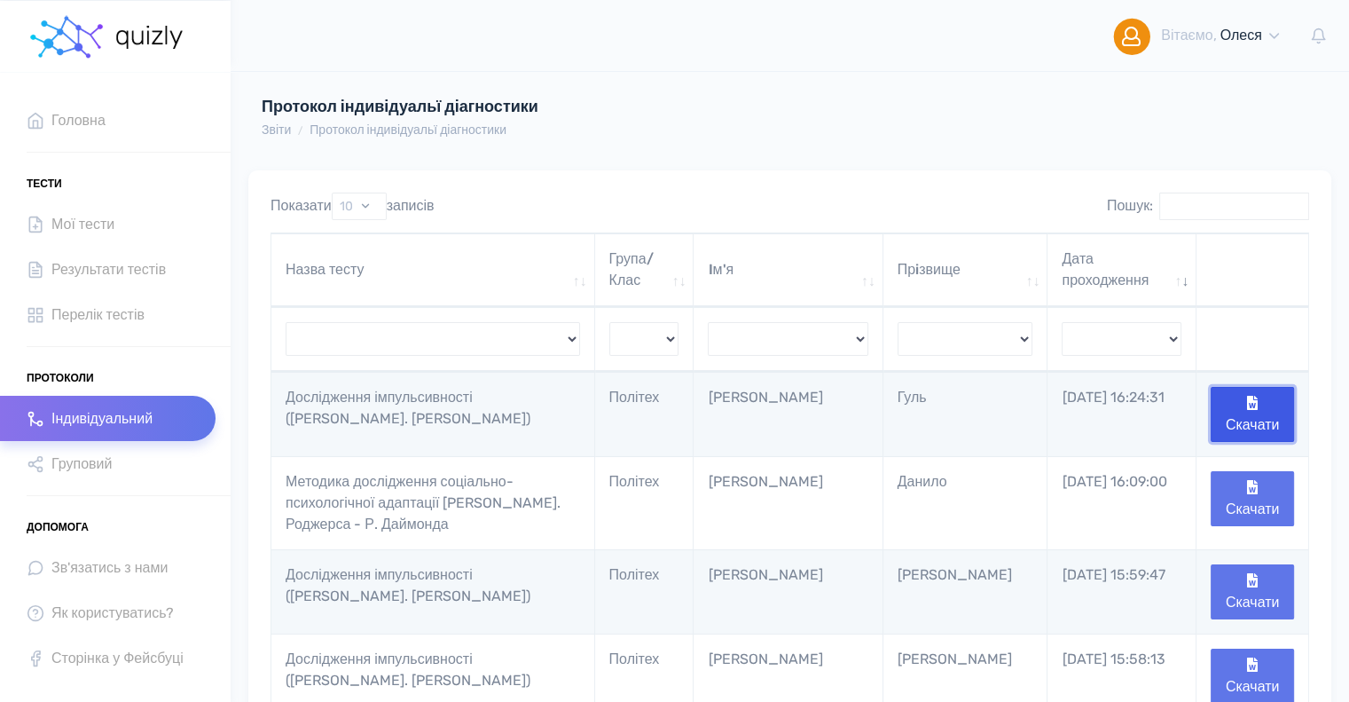
click at [1260, 413] on button "Скачати" at bounding box center [1252, 414] width 83 height 55
